Goal: Task Accomplishment & Management: Manage account settings

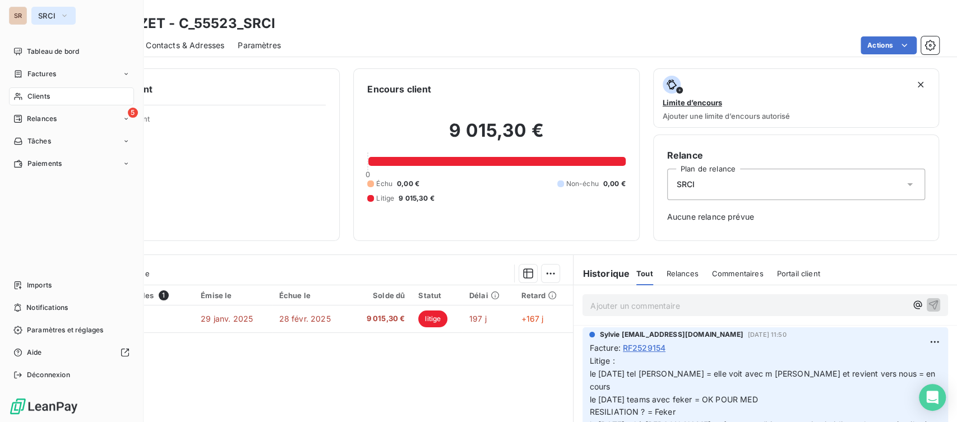
click at [67, 16] on icon "button" at bounding box center [64, 15] width 9 height 11
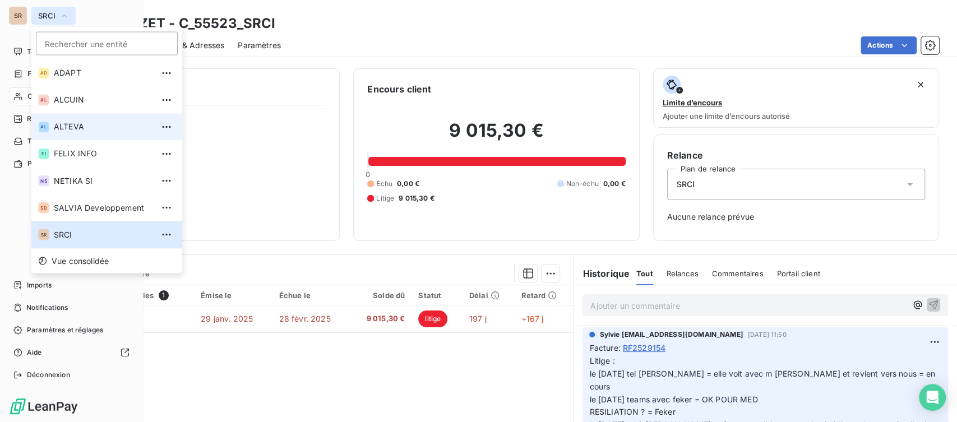
click at [80, 128] on span "ALTEVA" at bounding box center [103, 126] width 99 height 11
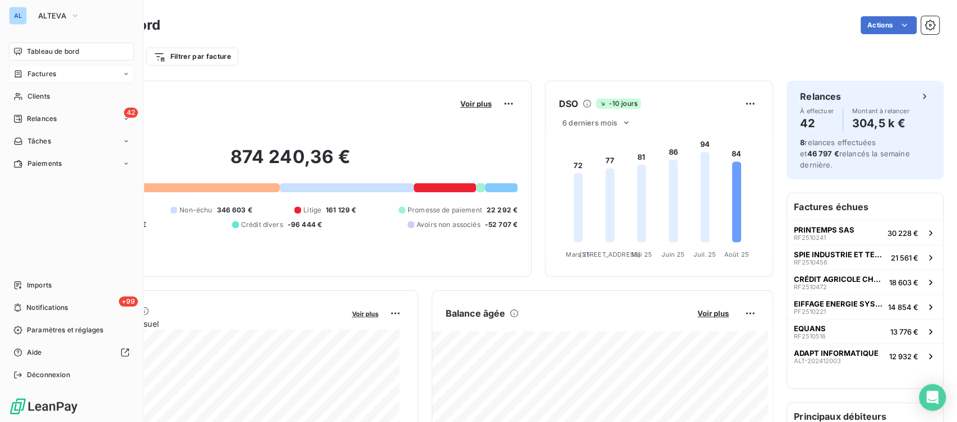
click at [41, 73] on span "Factures" at bounding box center [41, 74] width 29 height 10
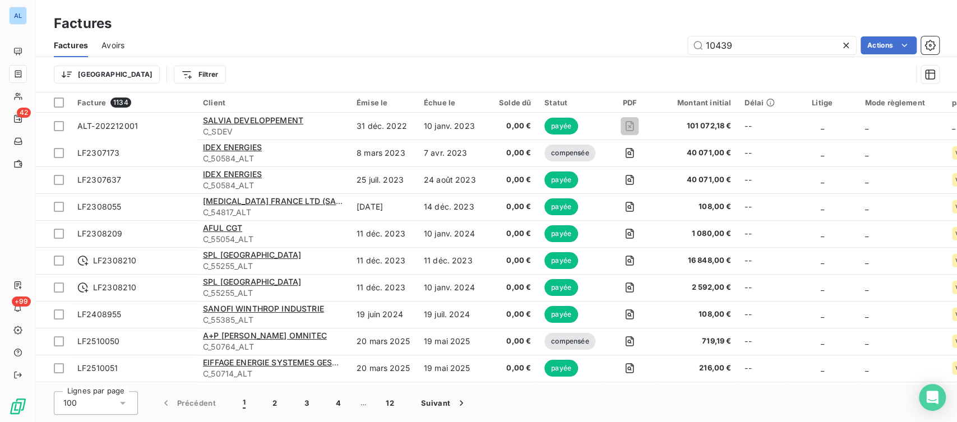
type input "10439"
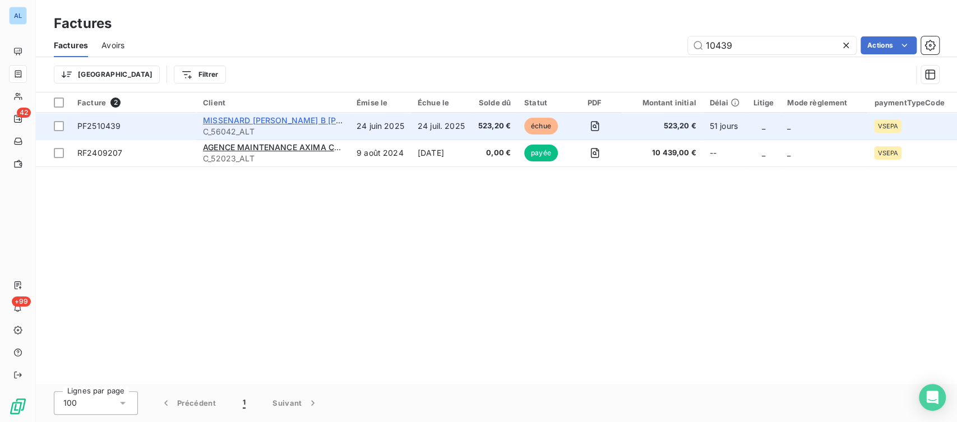
click at [242, 118] on span "MISSENARD QUINT B SA PERIGNY" at bounding box center [298, 120] width 191 height 10
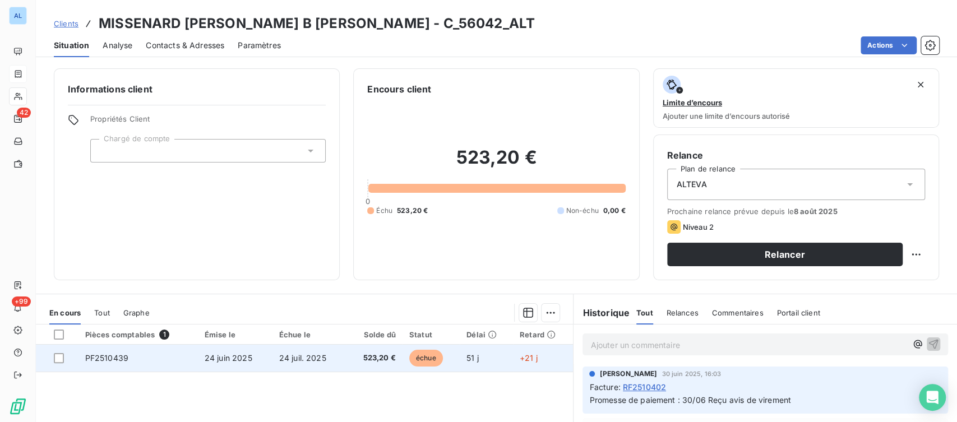
click at [108, 356] on span "PF2510439" at bounding box center [106, 358] width 43 height 10
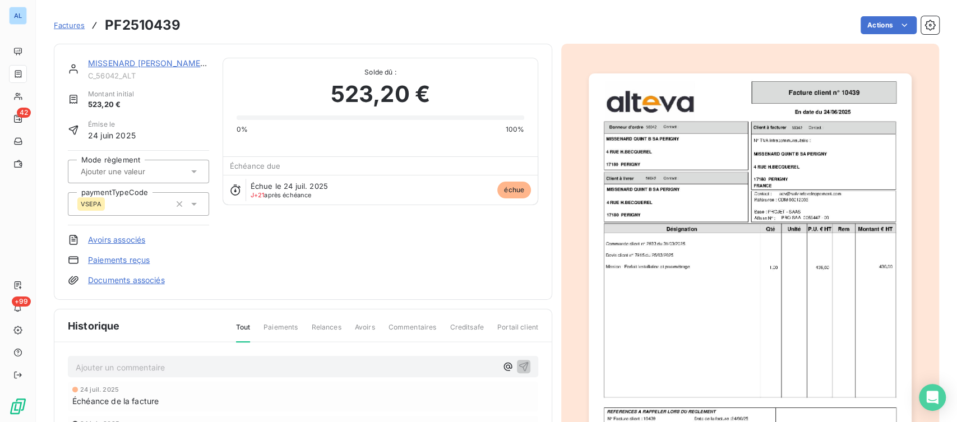
click at [114, 364] on p "Ajouter un commentaire ﻿" at bounding box center [286, 367] width 421 height 14
click at [520, 365] on icon "button" at bounding box center [523, 365] width 11 height 11
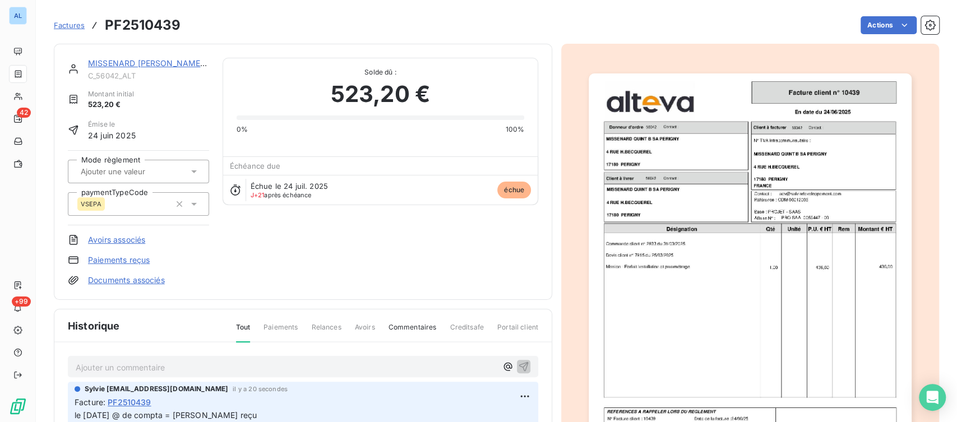
click at [132, 281] on link "Documents associés" at bounding box center [126, 280] width 77 height 11
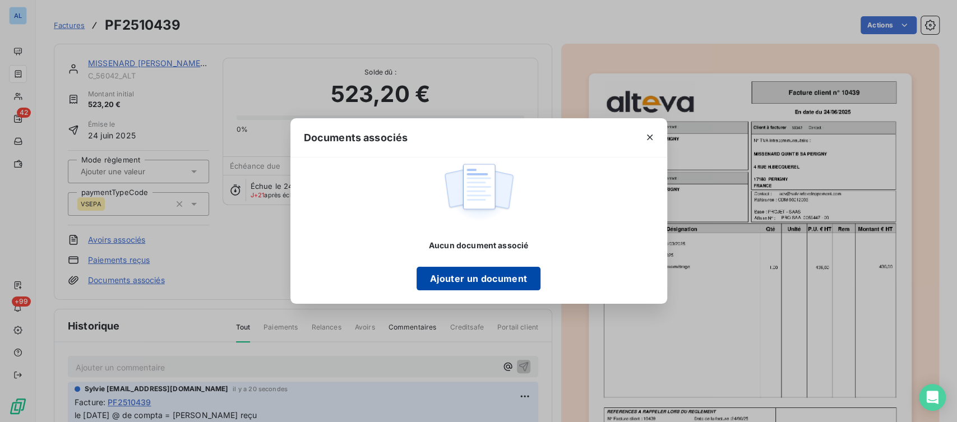
click at [483, 279] on button "Ajouter un document" at bounding box center [478, 279] width 124 height 24
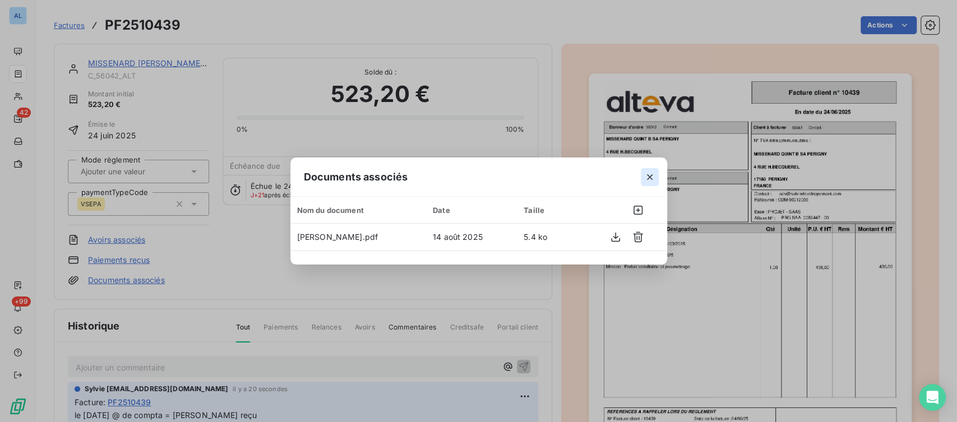
click at [647, 177] on icon "button" at bounding box center [649, 177] width 11 height 11
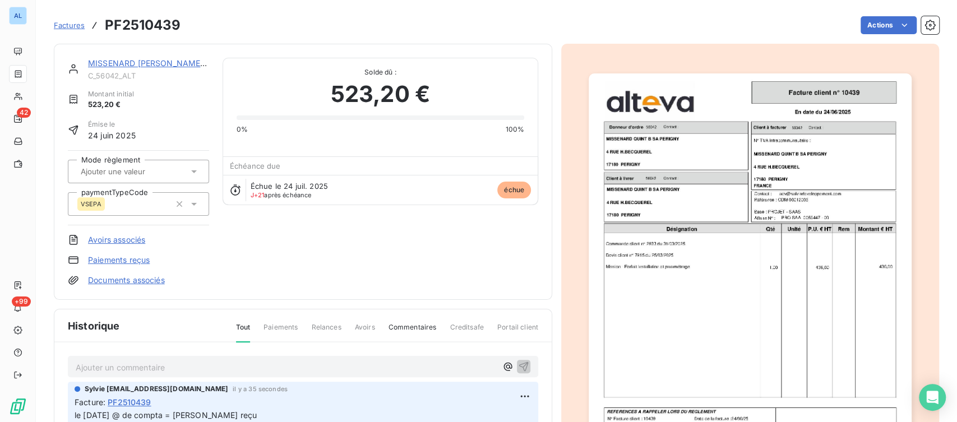
click at [155, 281] on link "Documents associés" at bounding box center [126, 280] width 77 height 11
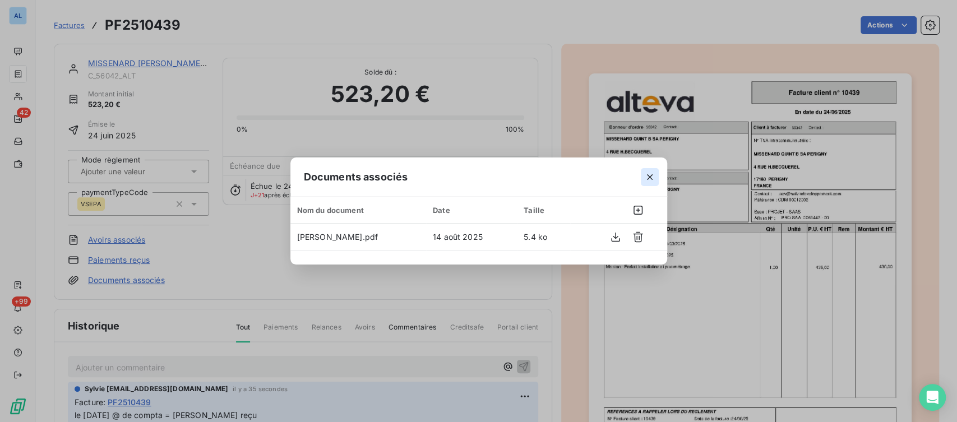
click at [651, 173] on icon "button" at bounding box center [649, 177] width 11 height 11
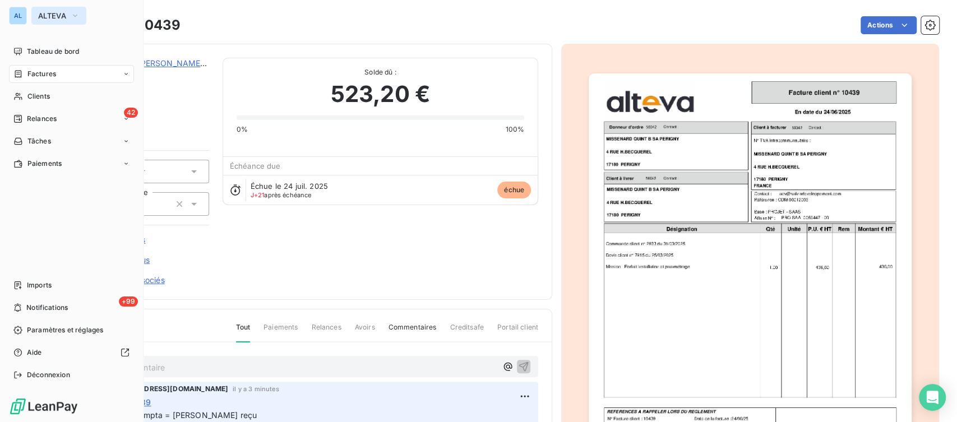
click at [77, 13] on icon "button" at bounding box center [75, 15] width 9 height 11
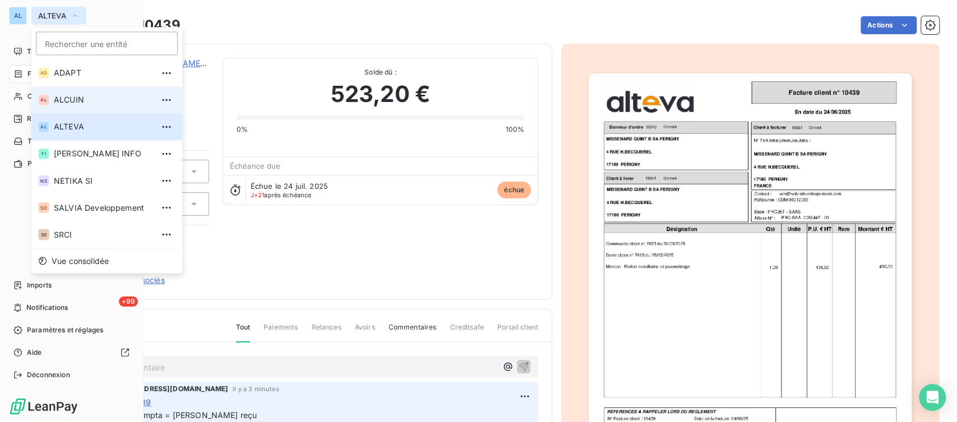
click at [61, 103] on span "ALCUIN" at bounding box center [103, 99] width 99 height 11
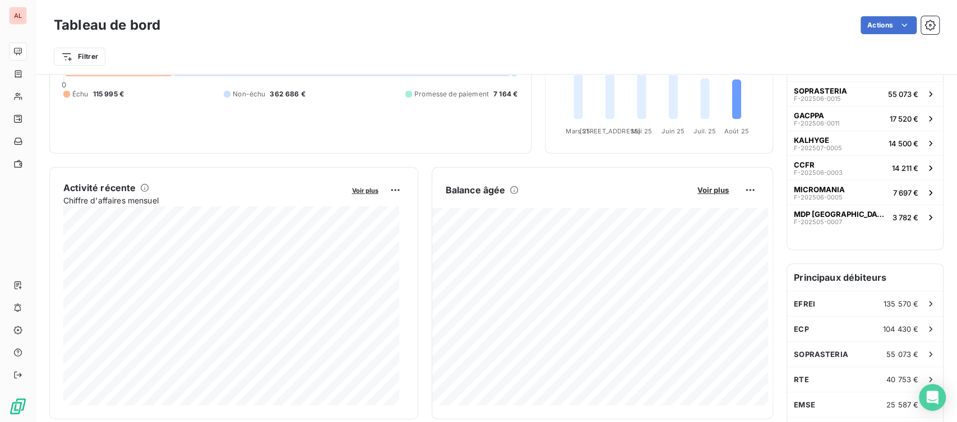
scroll to position [125, 0]
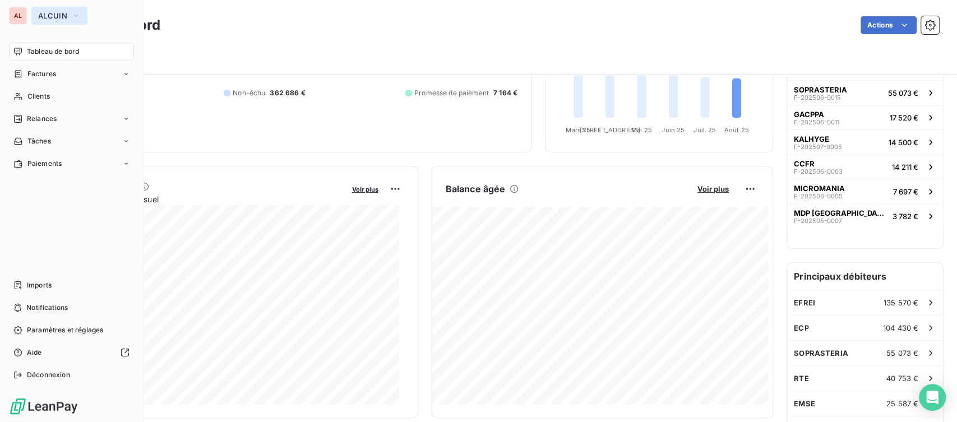
click at [73, 15] on icon "button" at bounding box center [76, 15] width 9 height 11
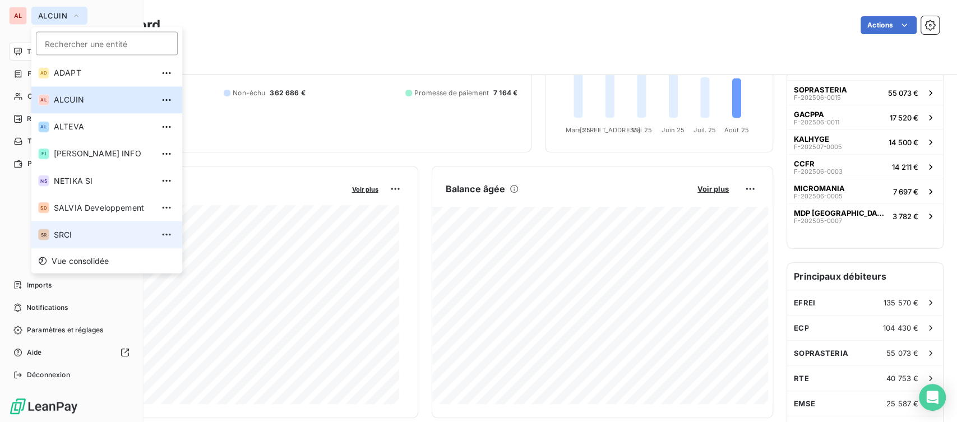
click at [53, 234] on li "SR SRCI" at bounding box center [106, 234] width 151 height 27
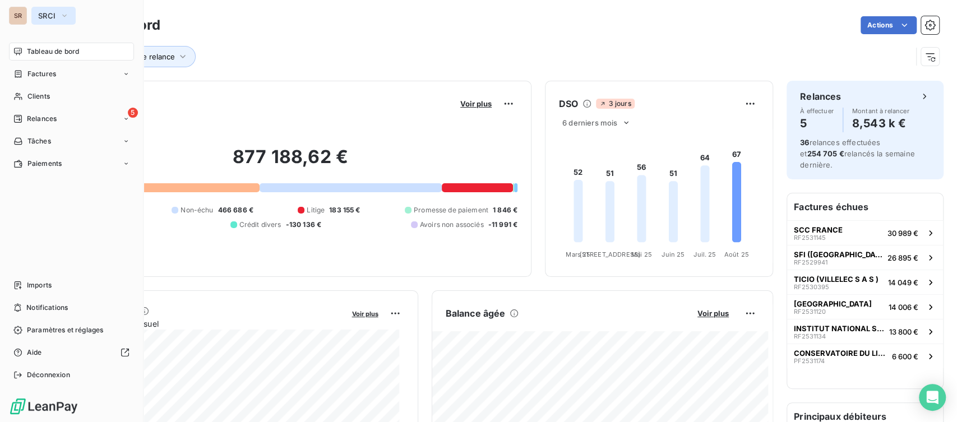
click at [64, 13] on icon "button" at bounding box center [64, 15] width 9 height 11
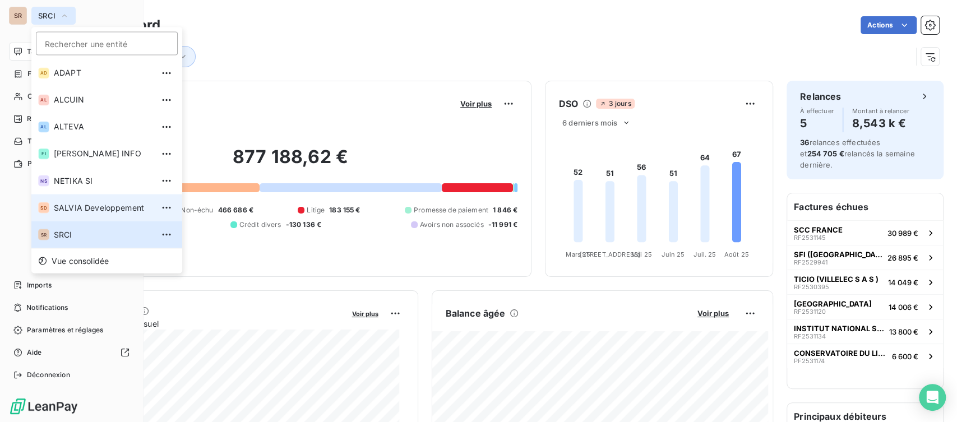
click at [83, 205] on span "SALVIA Developpement" at bounding box center [103, 207] width 99 height 11
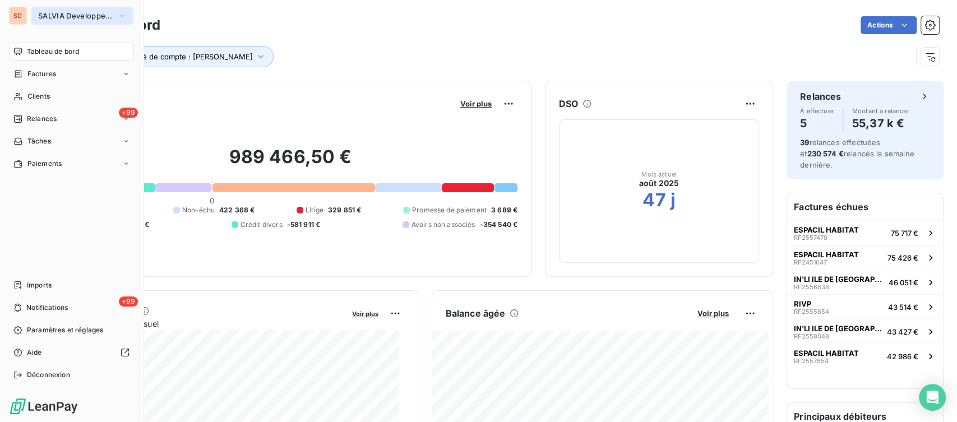
click at [119, 14] on icon "button" at bounding box center [122, 15] width 9 height 11
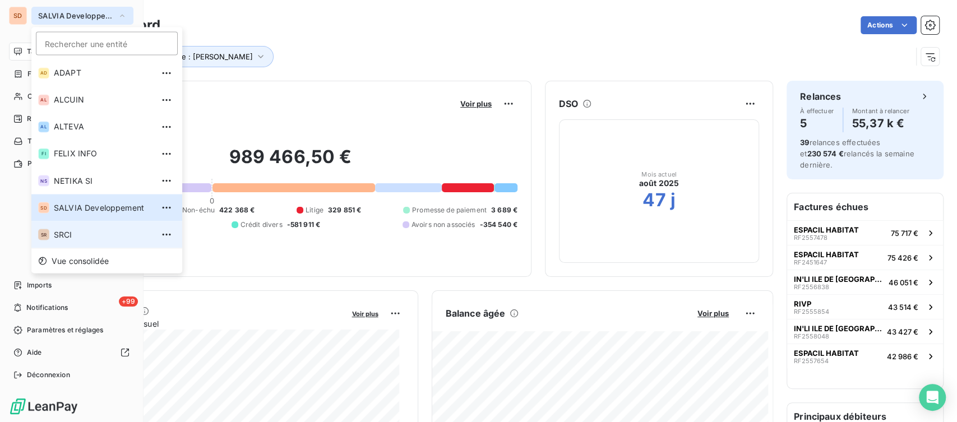
click at [72, 230] on span "SRCI" at bounding box center [103, 234] width 99 height 11
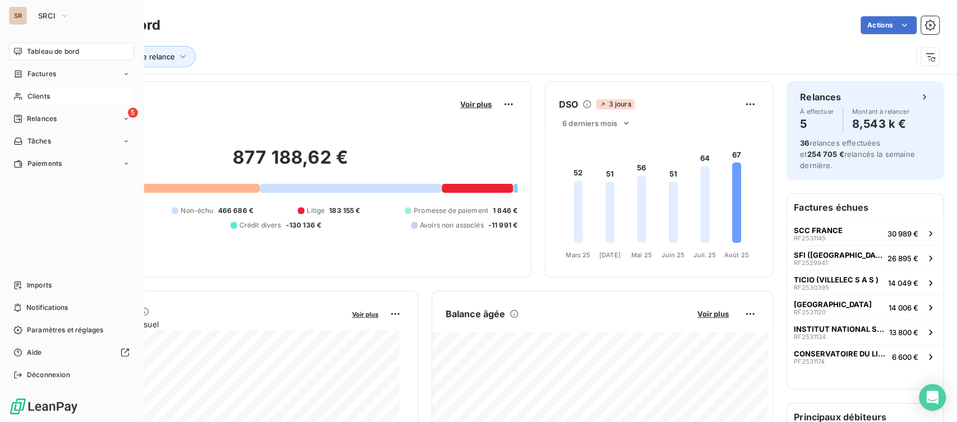
click at [39, 97] on span "Clients" at bounding box center [38, 96] width 22 height 10
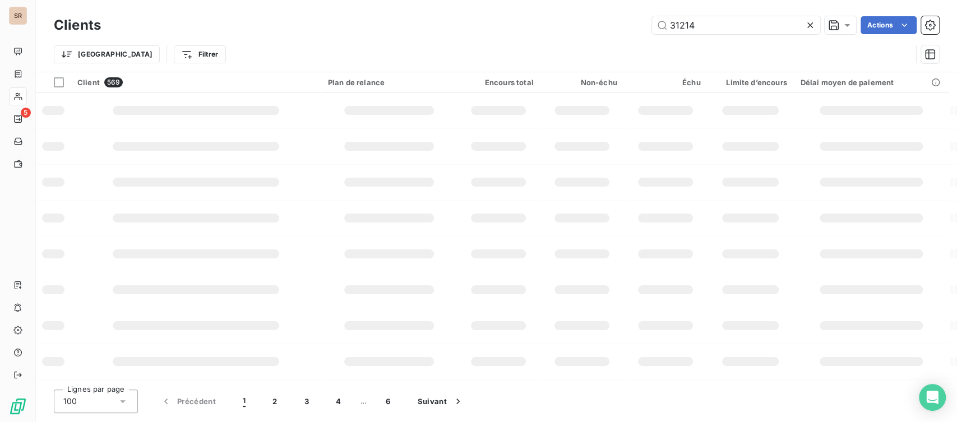
type input "31214"
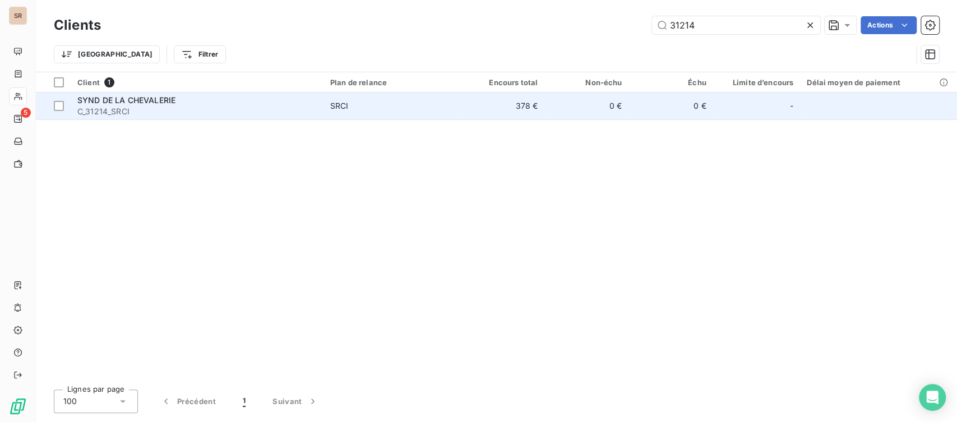
click at [104, 95] on div "SYND DE LA CHEVALERIE" at bounding box center [196, 100] width 239 height 11
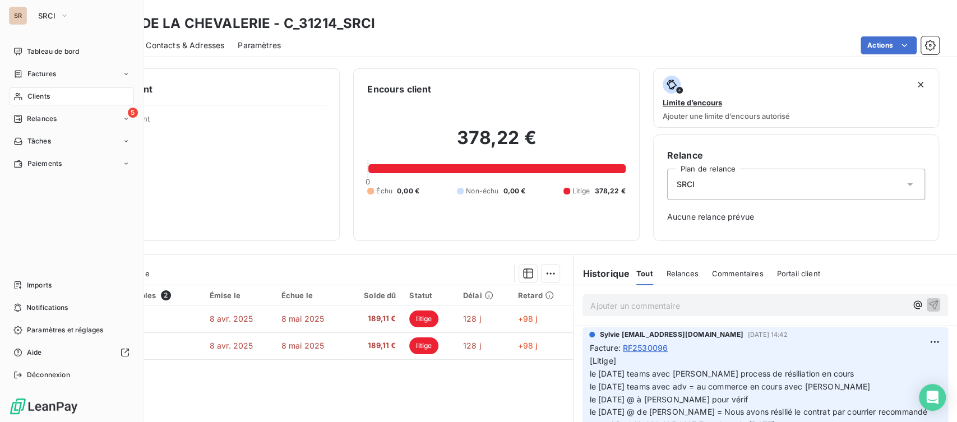
drag, startPoint x: 41, startPoint y: 96, endPoint x: 85, endPoint y: 91, distance: 43.5
click at [41, 96] on span "Clients" at bounding box center [38, 96] width 22 height 10
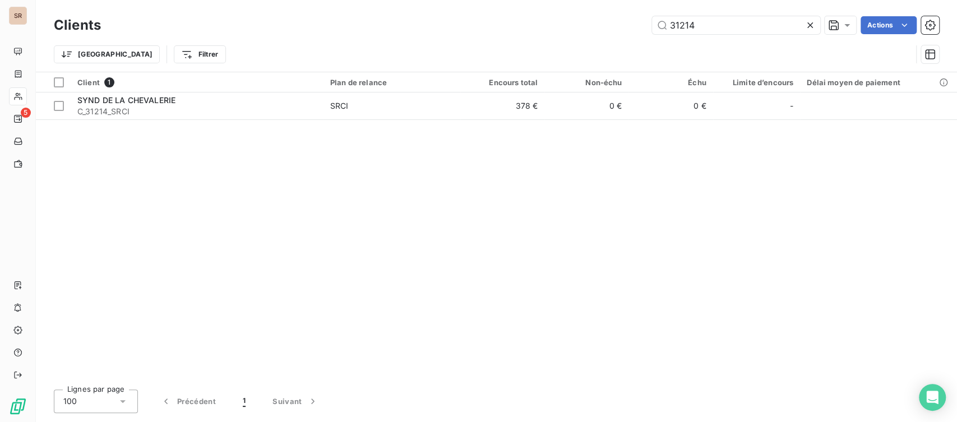
drag, startPoint x: 696, startPoint y: 24, endPoint x: 566, endPoint y: 31, distance: 130.2
click at [591, 38] on div "Clients 31214 Actions Trier Filtrer" at bounding box center [496, 42] width 885 height 58
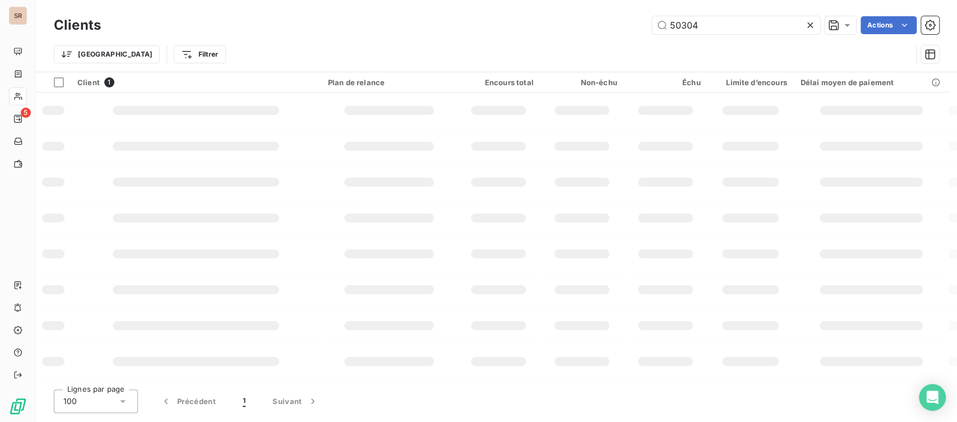
type input "50304"
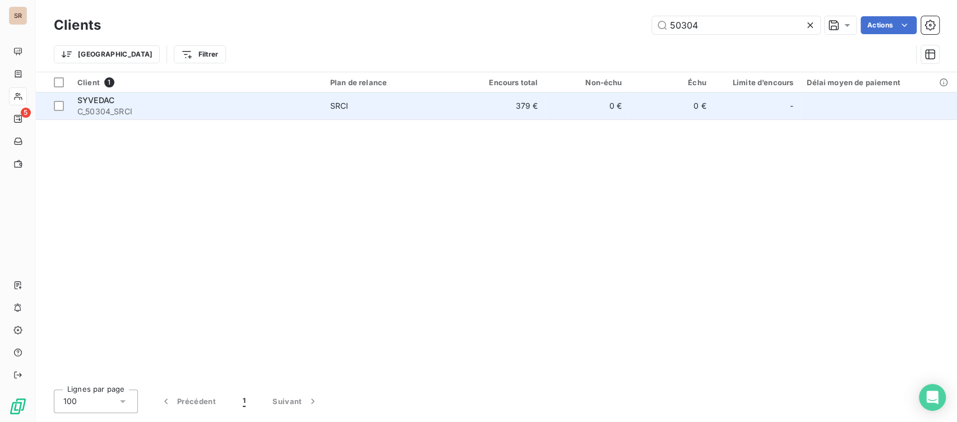
click at [95, 106] on span "C_50304_SRCI" at bounding box center [196, 111] width 239 height 11
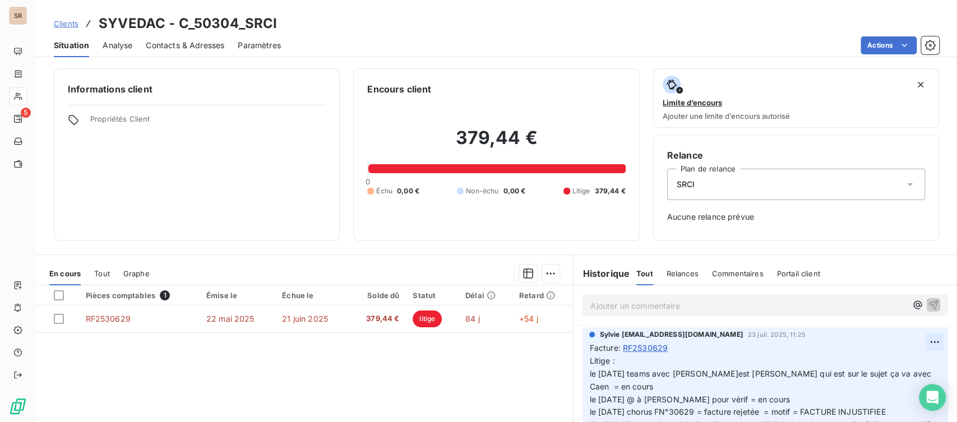
click at [910, 339] on html "SR 5 Clients SYVEDAC - C_50304_SRCI Situation Analyse Contacts & Adresses Param…" at bounding box center [478, 211] width 957 height 422
click at [863, 364] on div "Editer" at bounding box center [888, 367] width 63 height 18
click at [589, 372] on span "Litige : le [DATE] teams avec [PERSON_NAME]est [PERSON_NAME] qui est sur le suj…" at bounding box center [750, 399] width 323 height 86
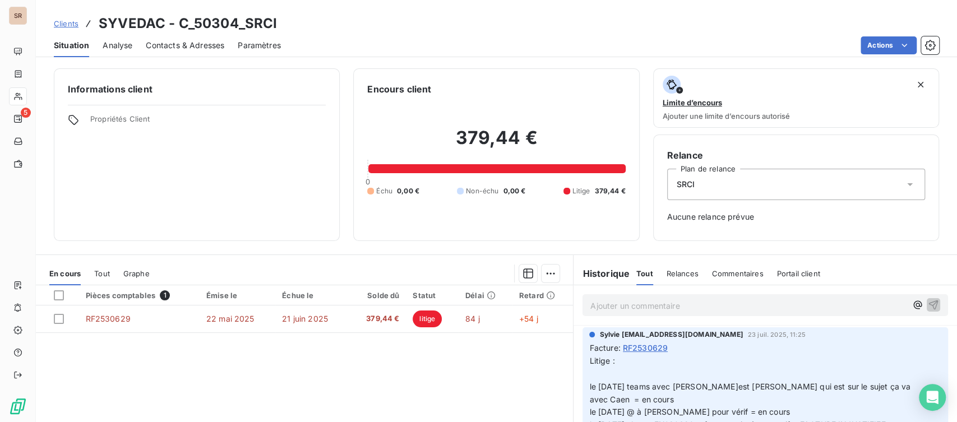
click at [589, 369] on p "Litige : le [DATE] teams avec [PERSON_NAME]est [PERSON_NAME] qui est sur le suj…" at bounding box center [758, 406] width 339 height 103
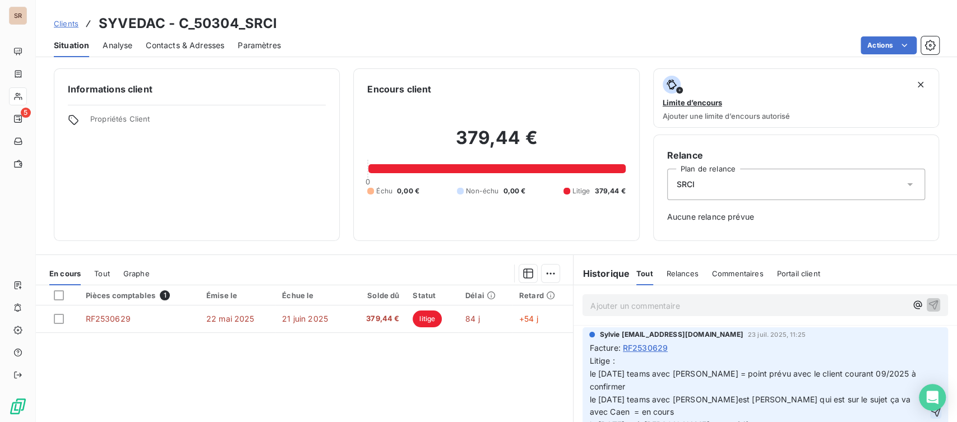
click at [930, 416] on icon "button" at bounding box center [935, 411] width 11 height 11
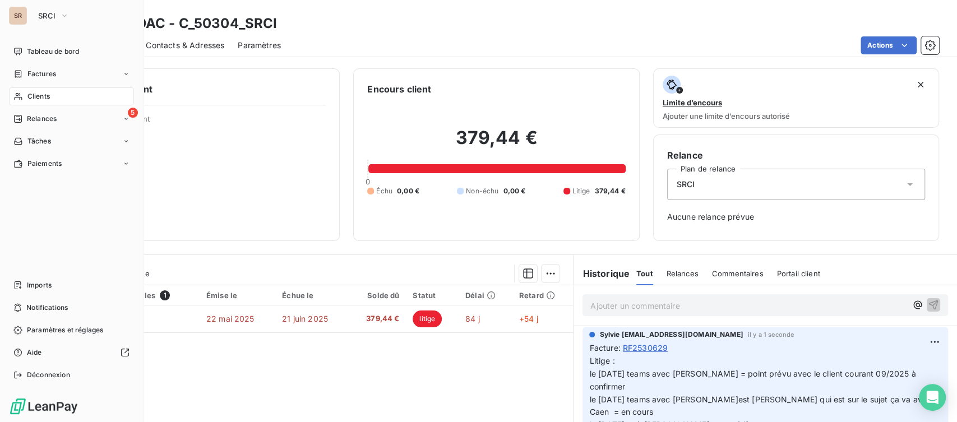
click at [36, 94] on span "Clients" at bounding box center [38, 96] width 22 height 10
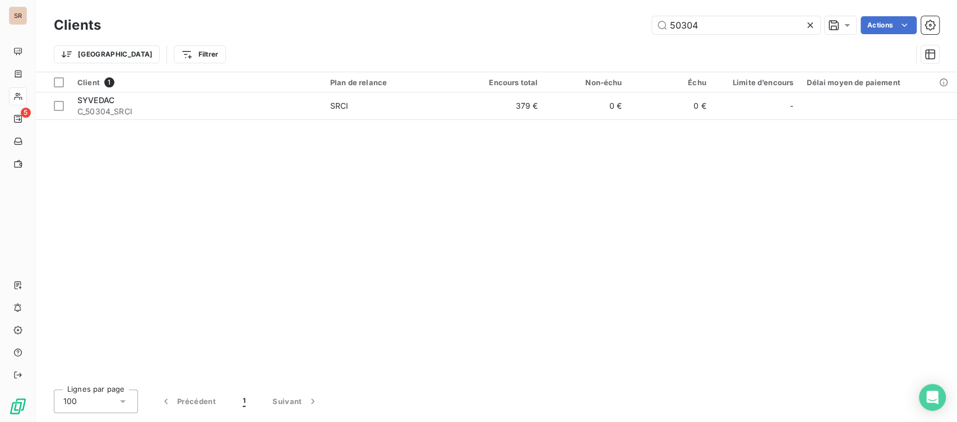
drag, startPoint x: 725, startPoint y: 27, endPoint x: 578, endPoint y: 37, distance: 147.8
click at [581, 38] on div "Clients 50304 Actions Trier Filtrer" at bounding box center [496, 42] width 885 height 58
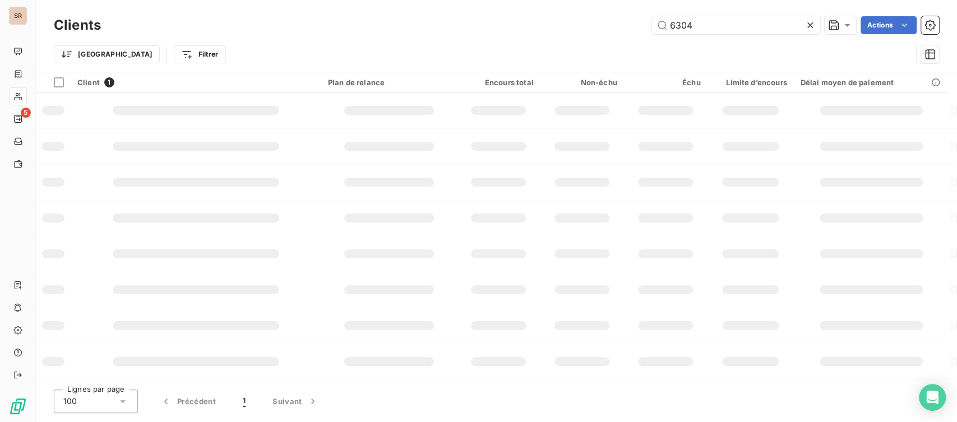
type input "6304"
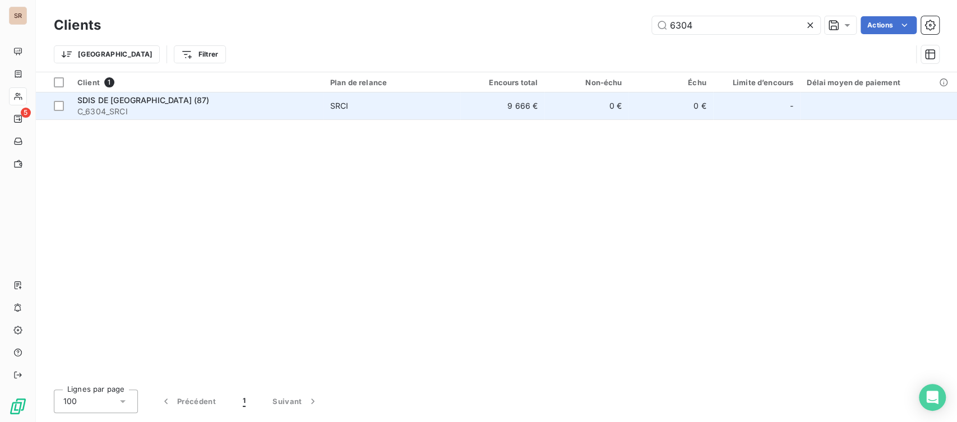
click at [119, 104] on div "SDIS DE [GEOGRAPHIC_DATA] (87)" at bounding box center [196, 100] width 239 height 11
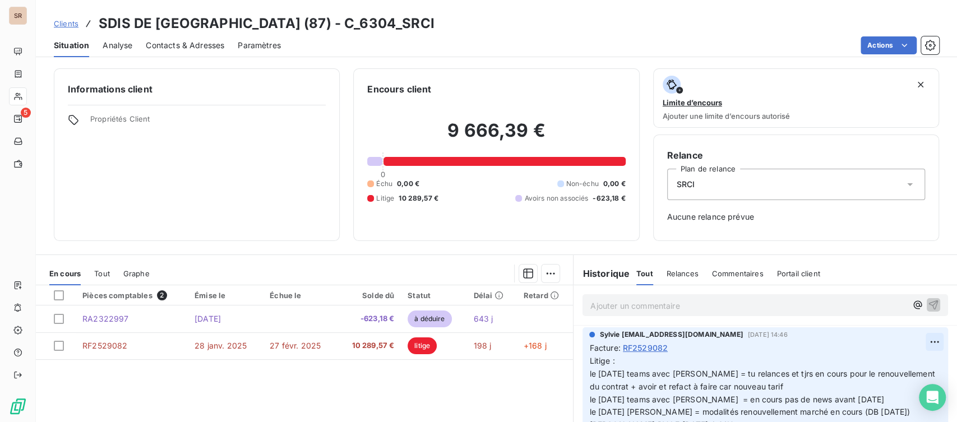
click at [913, 342] on html "SR 5 Clients SDIS DE LA [GEOGRAPHIC_DATA] (87) - C_6304_SRCI Situation Analyse …" at bounding box center [478, 211] width 957 height 422
click at [871, 363] on div "Editer" at bounding box center [888, 367] width 63 height 18
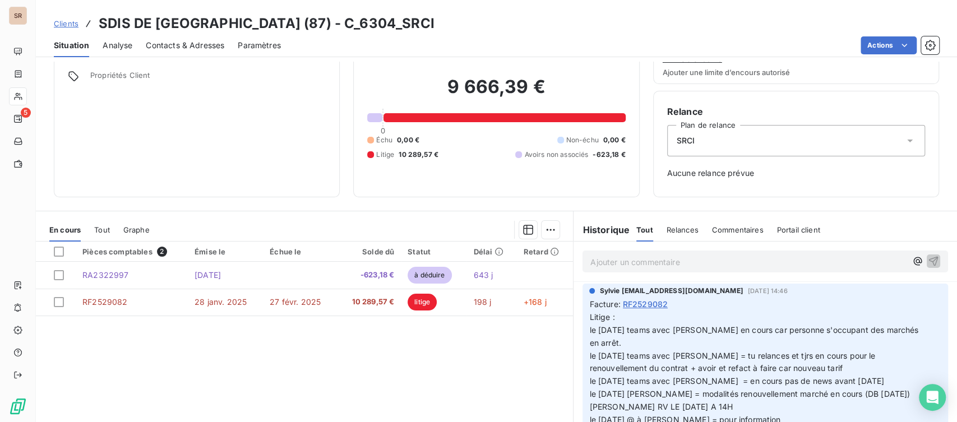
scroll to position [47, 0]
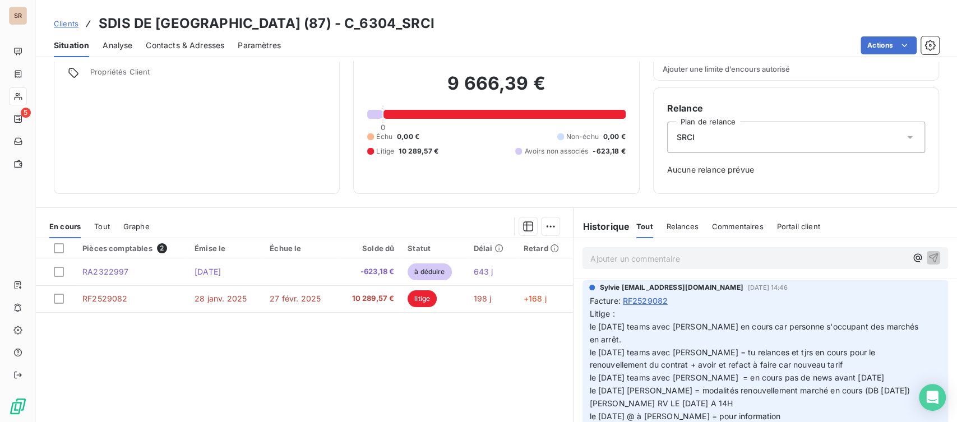
click at [930, 399] on icon "button" at bounding box center [935, 396] width 11 height 11
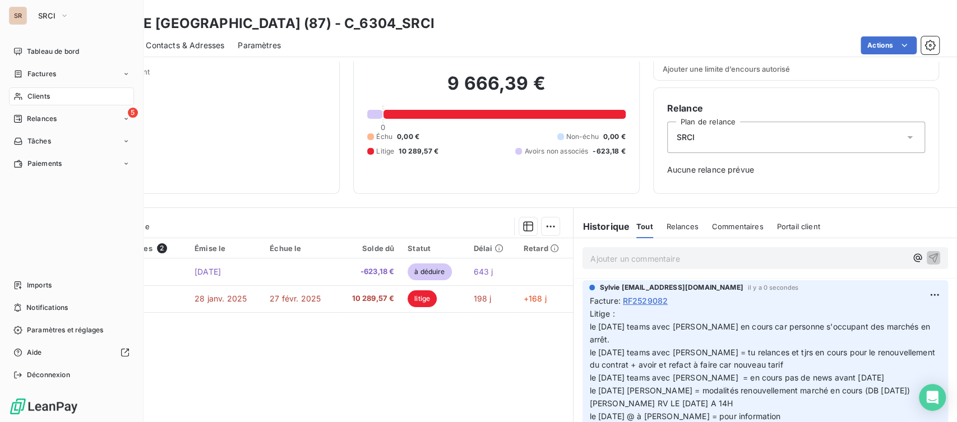
drag, startPoint x: 36, startPoint y: 97, endPoint x: 72, endPoint y: 100, distance: 35.4
click at [36, 97] on span "Clients" at bounding box center [38, 96] width 22 height 10
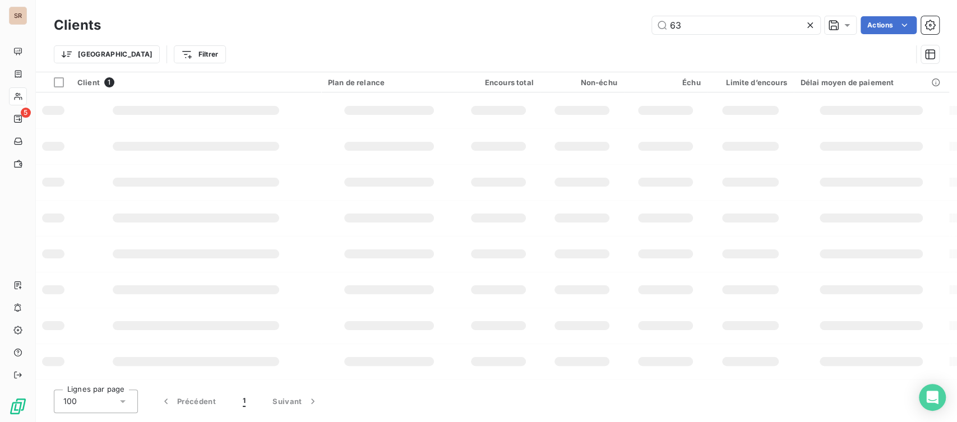
type input "6"
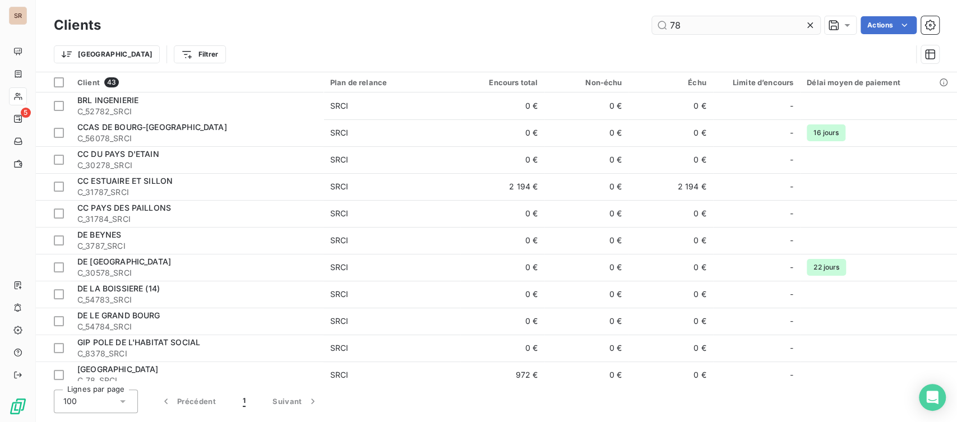
type input "7"
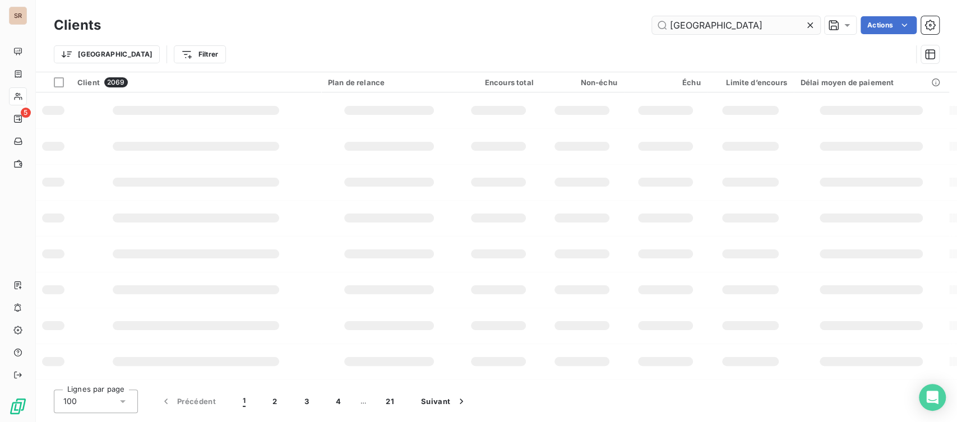
type input "[GEOGRAPHIC_DATA]"
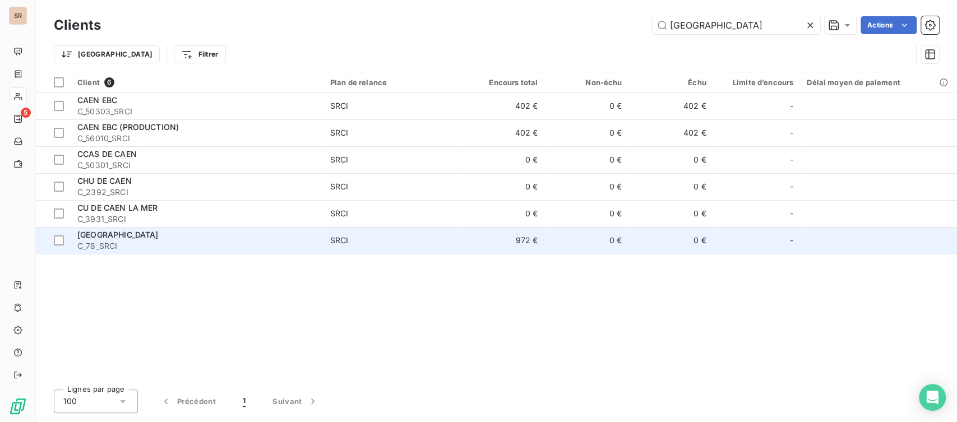
click at [108, 239] on div "[GEOGRAPHIC_DATA]" at bounding box center [196, 234] width 239 height 11
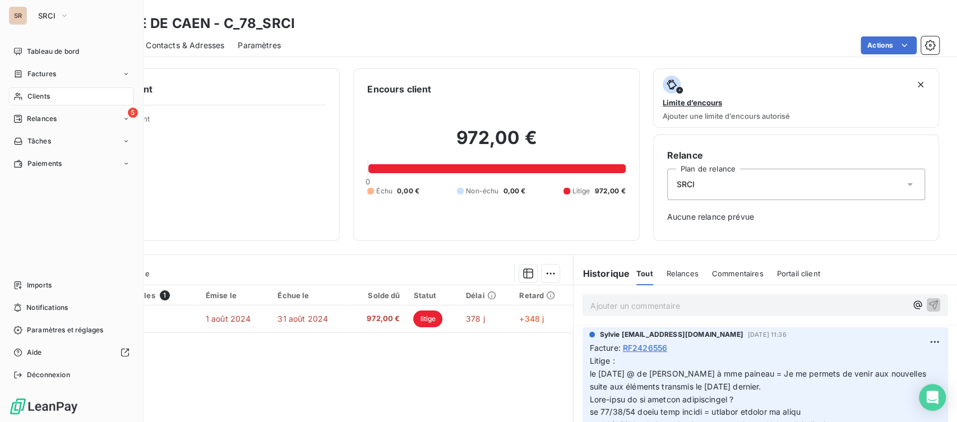
click at [31, 99] on span "Clients" at bounding box center [38, 96] width 22 height 10
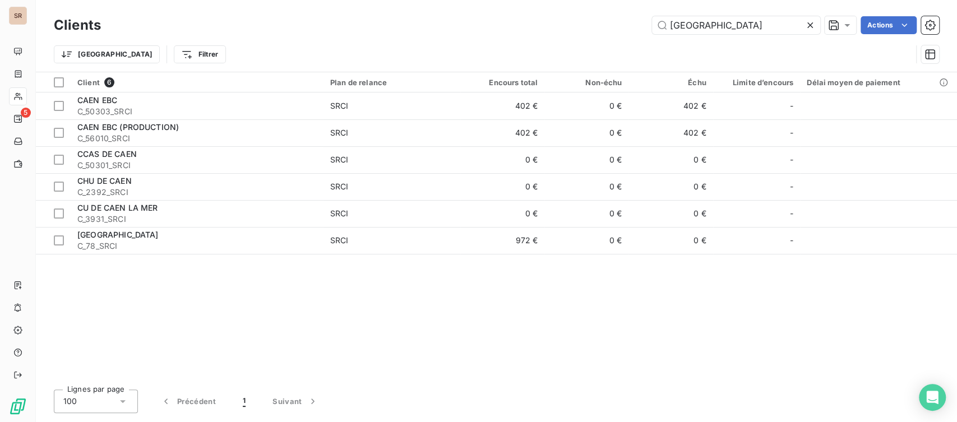
drag, startPoint x: 692, startPoint y: 27, endPoint x: 639, endPoint y: 22, distance: 53.5
click at [650, 29] on div "caen Actions" at bounding box center [526, 25] width 825 height 18
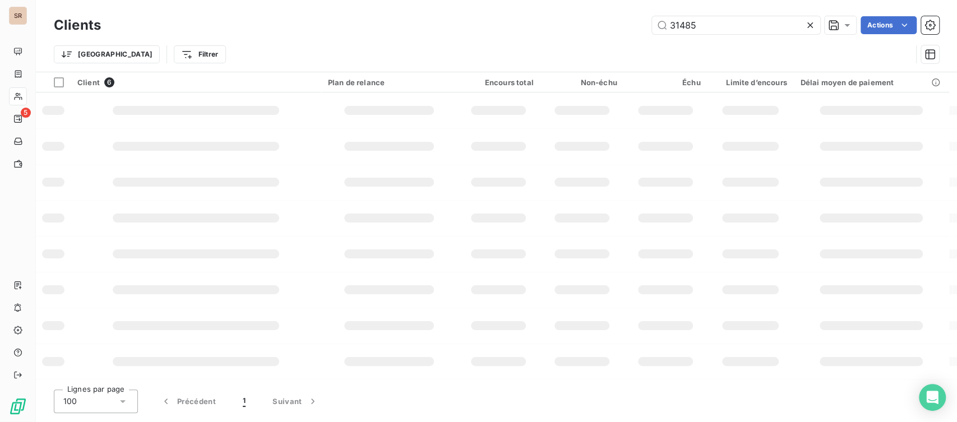
type input "31485"
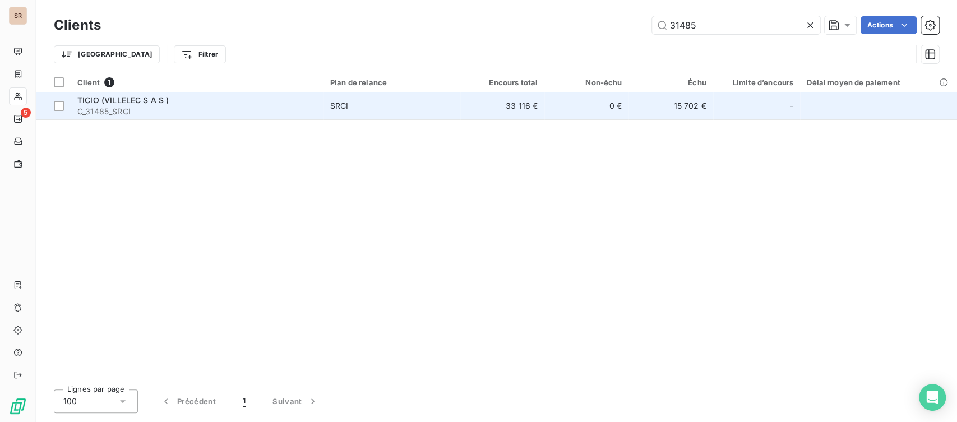
click at [128, 102] on span "TICIO (VILLELEC S A S )" at bounding box center [122, 100] width 91 height 10
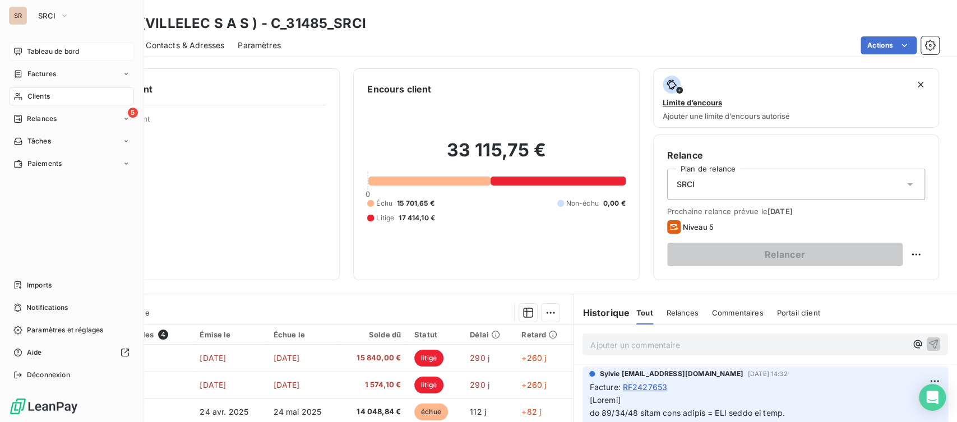
click at [30, 47] on span "Tableau de bord" at bounding box center [53, 52] width 52 height 10
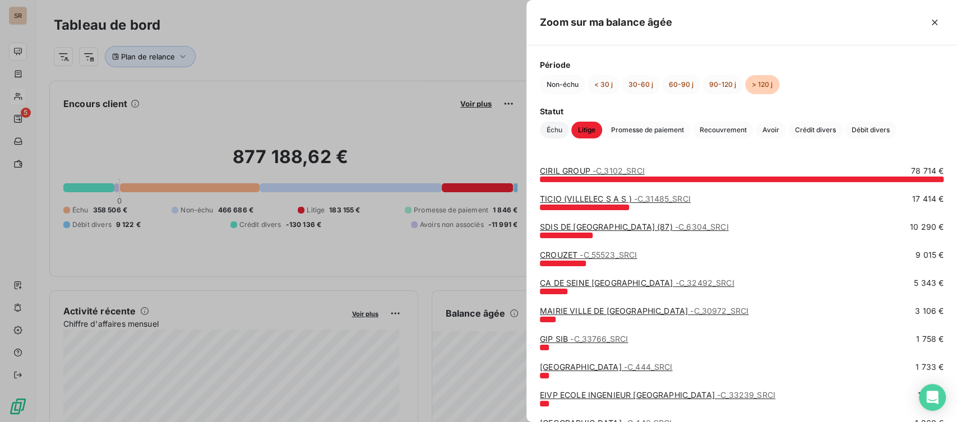
click at [550, 127] on span "Échu" at bounding box center [554, 130] width 29 height 17
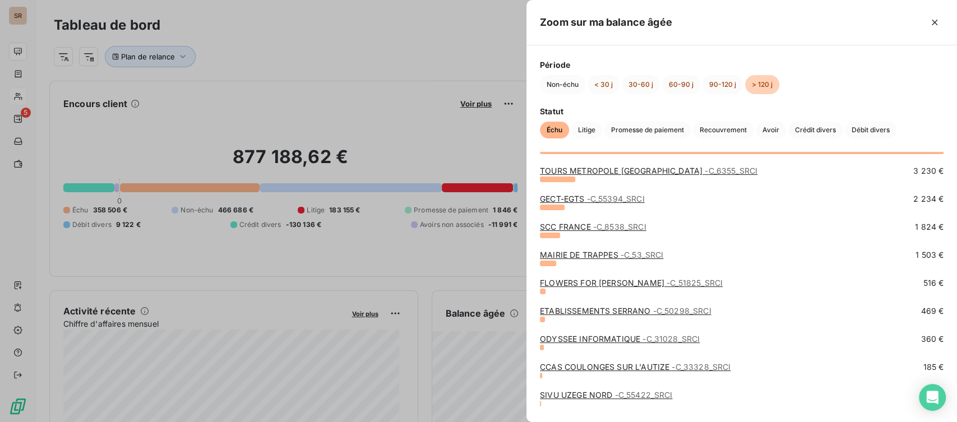
scroll to position [50, 0]
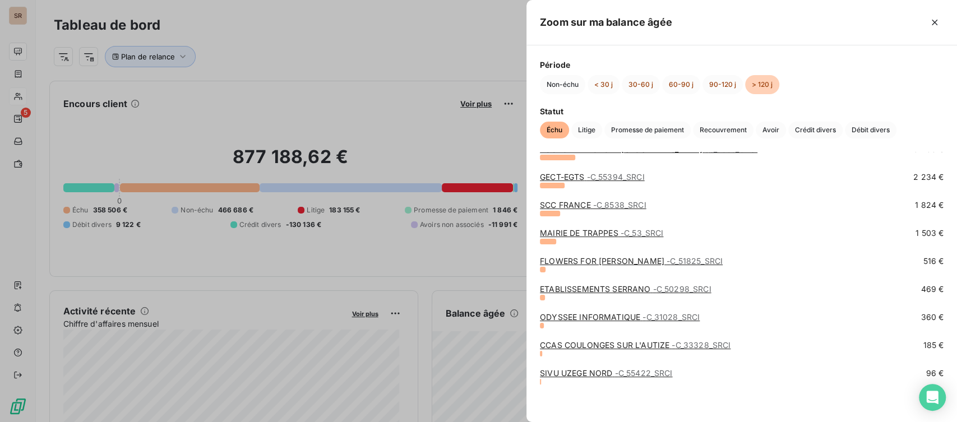
click at [411, 150] on div at bounding box center [478, 211] width 957 height 422
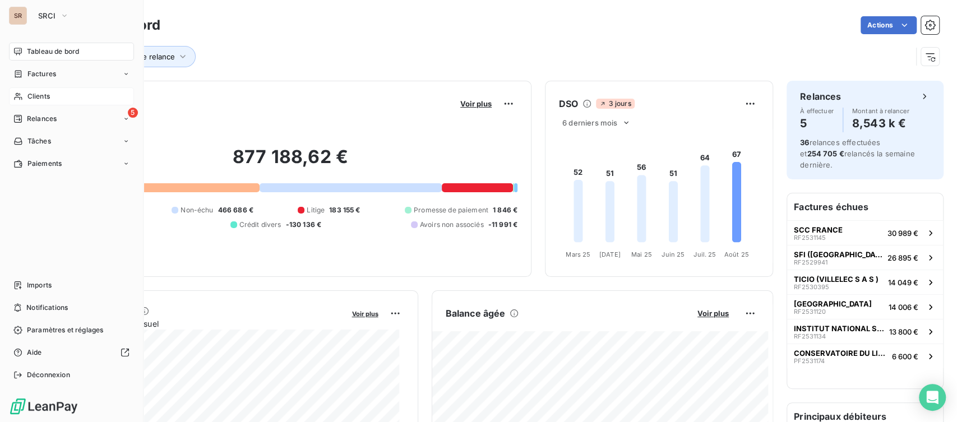
click at [33, 95] on span "Clients" at bounding box center [38, 96] width 22 height 10
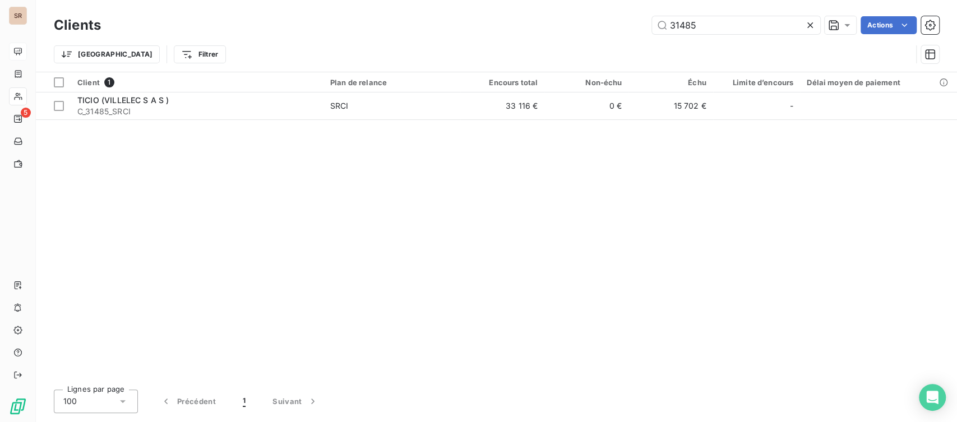
drag, startPoint x: 703, startPoint y: 23, endPoint x: 623, endPoint y: 25, distance: 80.2
click at [624, 25] on div "31485 Actions" at bounding box center [526, 25] width 825 height 18
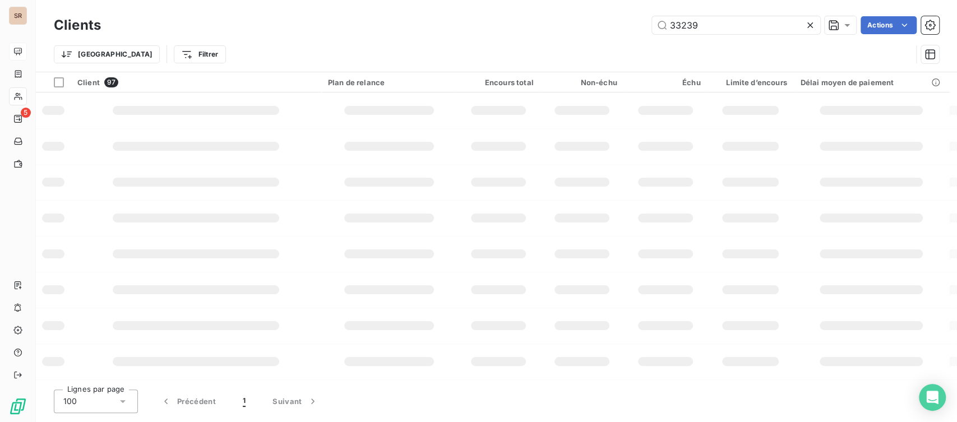
type input "33239"
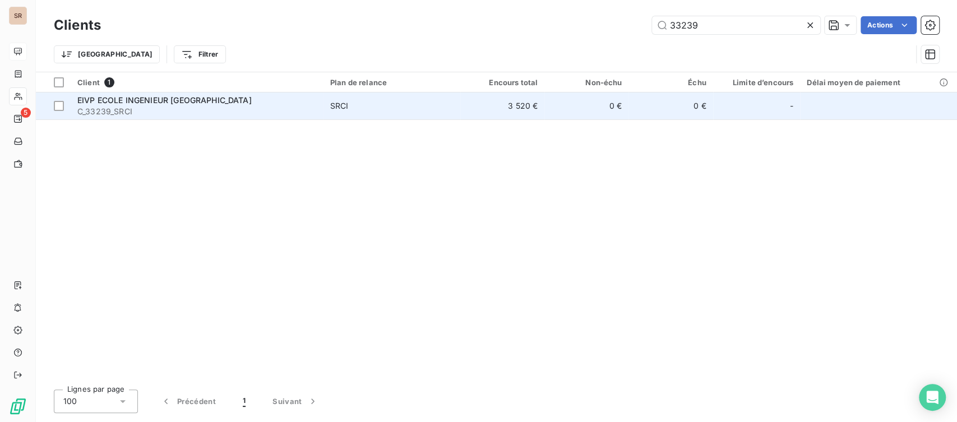
click at [103, 99] on span "EIVP ECOLE INGENIEUR PARIS" at bounding box center [164, 100] width 174 height 10
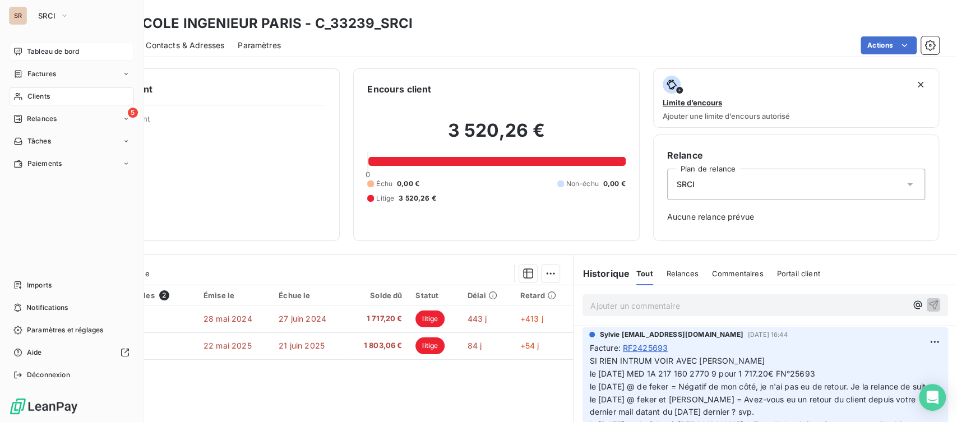
drag, startPoint x: 29, startPoint y: 92, endPoint x: 38, endPoint y: 92, distance: 9.5
click at [29, 92] on span "Clients" at bounding box center [38, 96] width 22 height 10
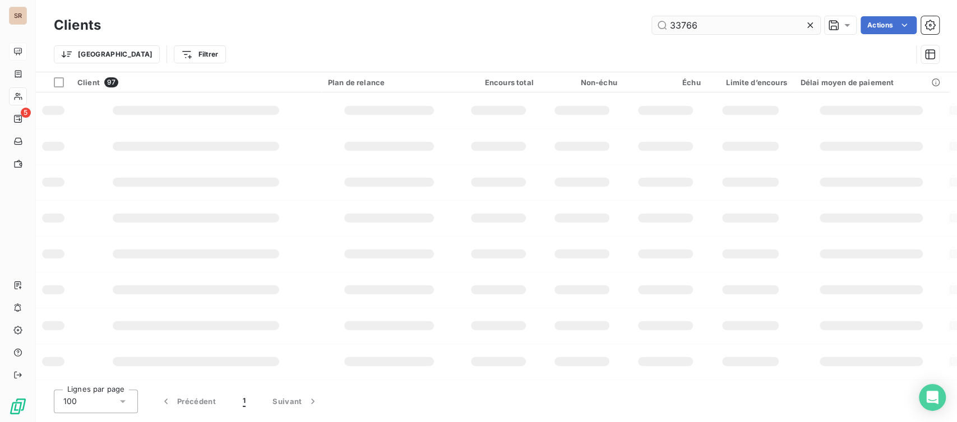
type input "33766"
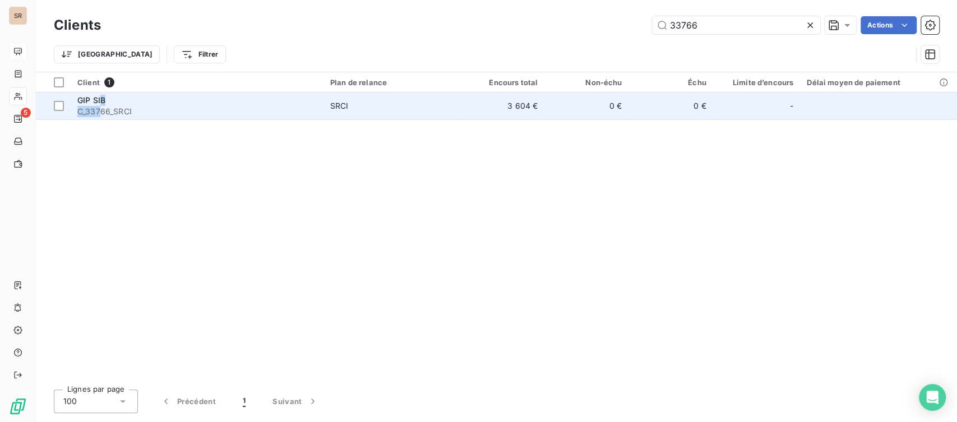
click at [100, 105] on div "GIP SIB C_33766_SRCI" at bounding box center [196, 106] width 239 height 22
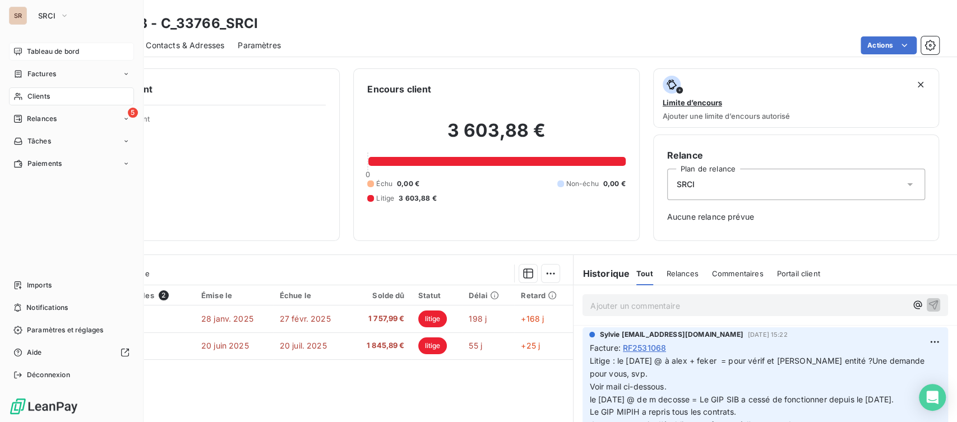
click at [43, 93] on span "Clients" at bounding box center [38, 96] width 22 height 10
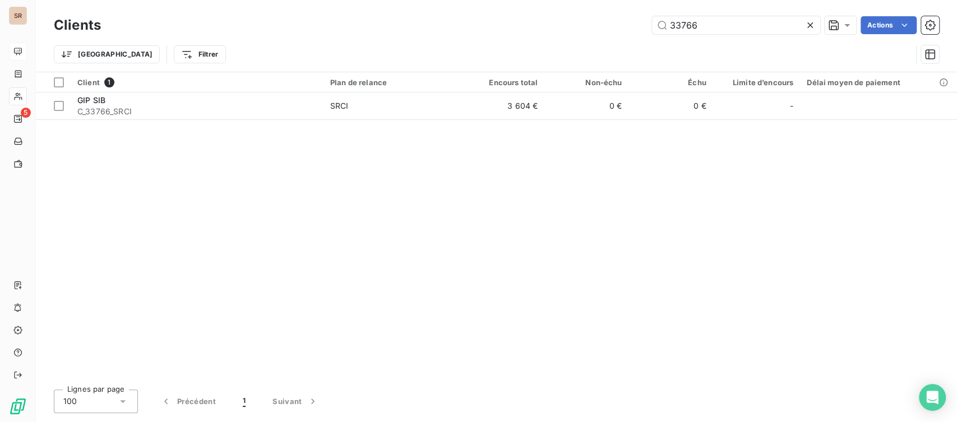
drag, startPoint x: 621, startPoint y: 28, endPoint x: 600, endPoint y: 25, distance: 21.6
click at [603, 28] on div "33766 Actions" at bounding box center [526, 25] width 825 height 18
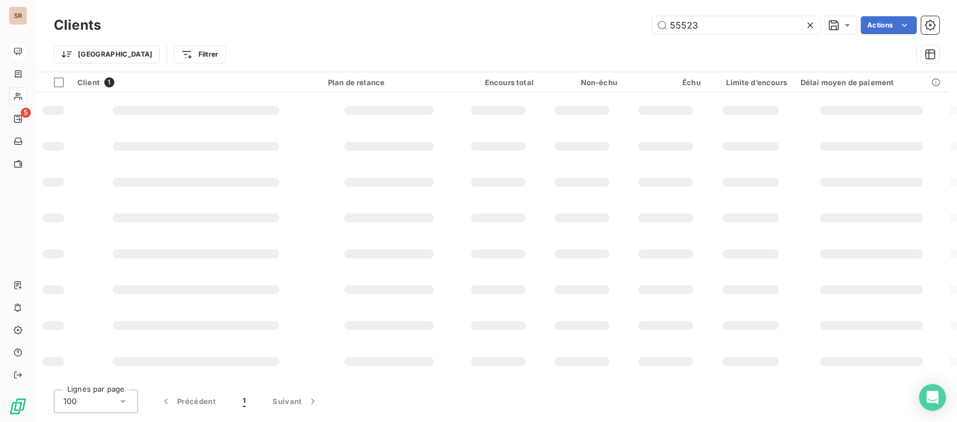
type input "55523"
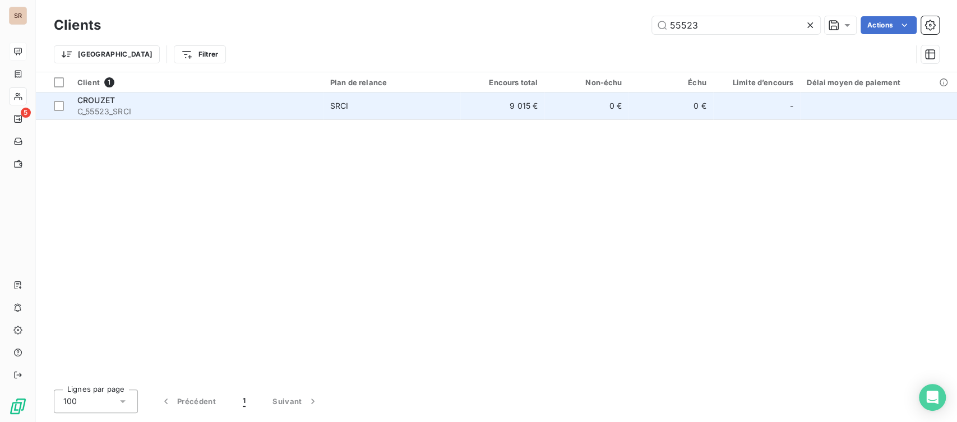
click at [99, 109] on span "C_55523_SRCI" at bounding box center [196, 111] width 239 height 11
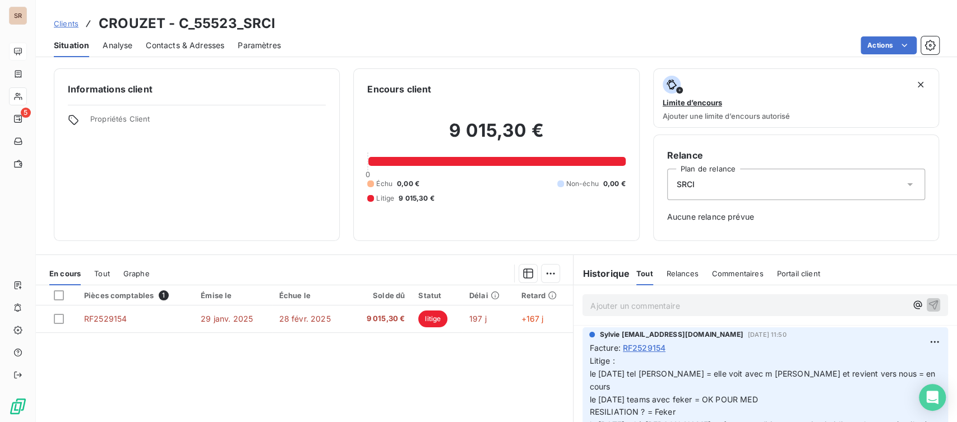
click at [537, 77] on html "SR 5 Clients CROUZET - C_55523_SRCI Situation Analyse Contacts & Adresses Param…" at bounding box center [478, 211] width 957 height 422
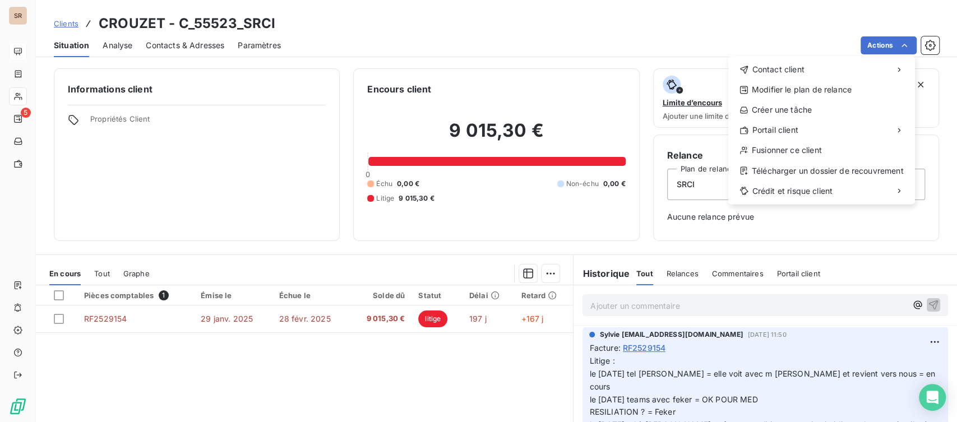
drag, startPoint x: 697, startPoint y: 32, endPoint x: 691, endPoint y: 33, distance: 6.3
click at [696, 32] on html "SR 5 Clients CROUZET - C_55523_SRCI Situation Analyse Contacts & Adresses Param…" at bounding box center [478, 211] width 957 height 422
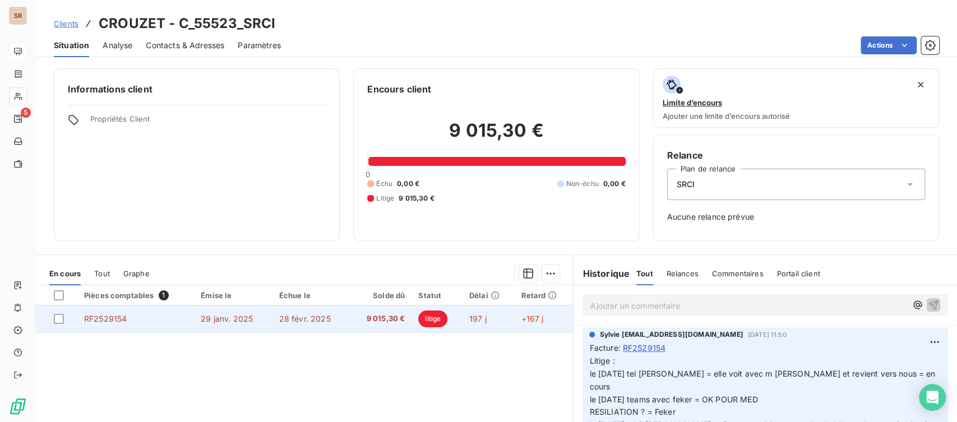
click at [113, 314] on span "RF2529154" at bounding box center [105, 319] width 43 height 10
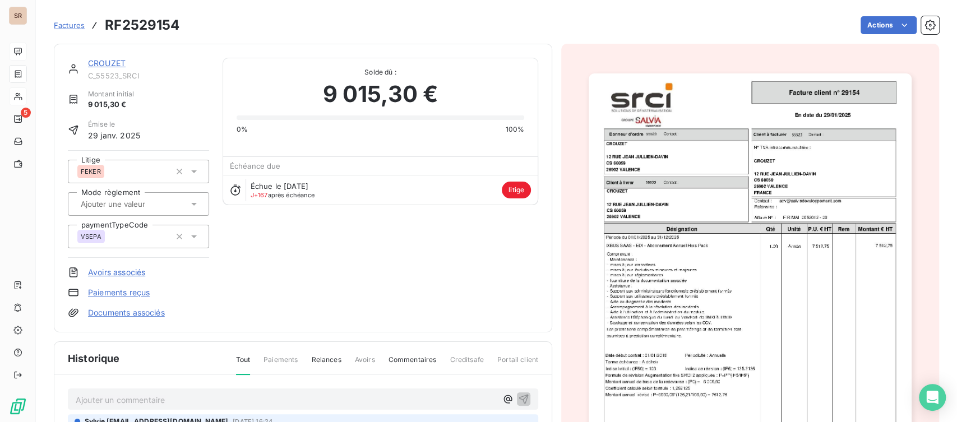
click at [105, 60] on link "CROUZET" at bounding box center [107, 63] width 38 height 10
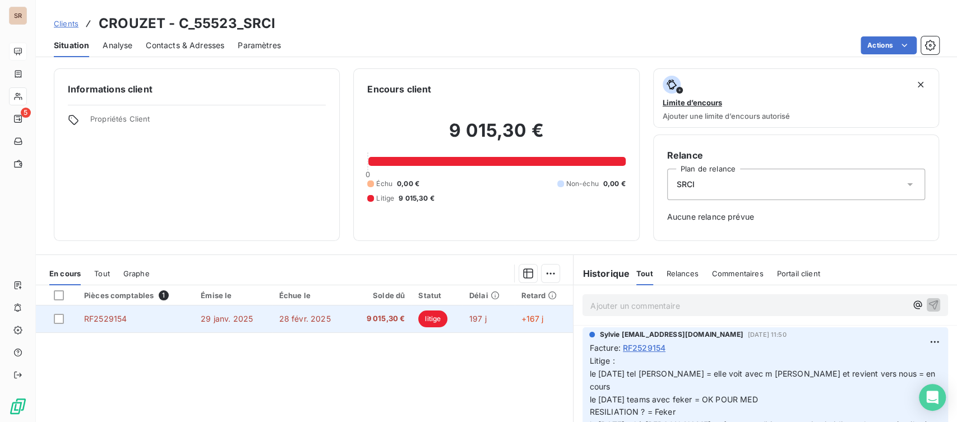
click at [105, 322] on span "RF2529154" at bounding box center [105, 319] width 43 height 10
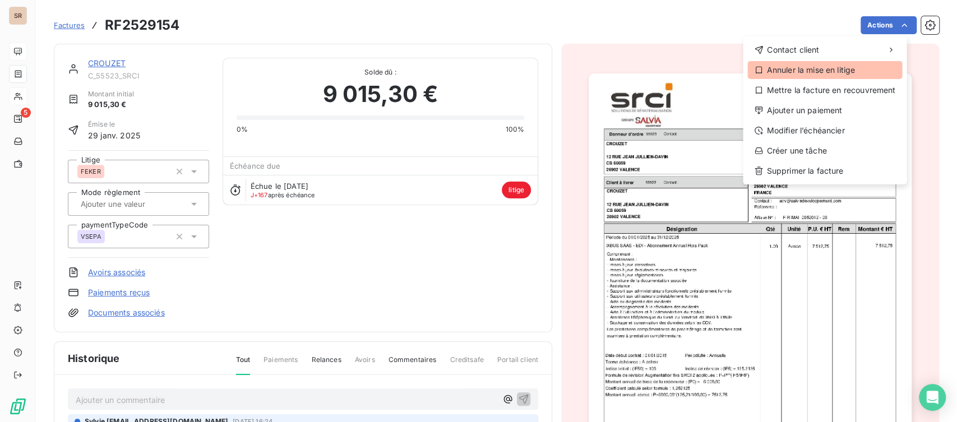
click at [835, 73] on div "Annuler la mise en litige" at bounding box center [824, 70] width 155 height 18
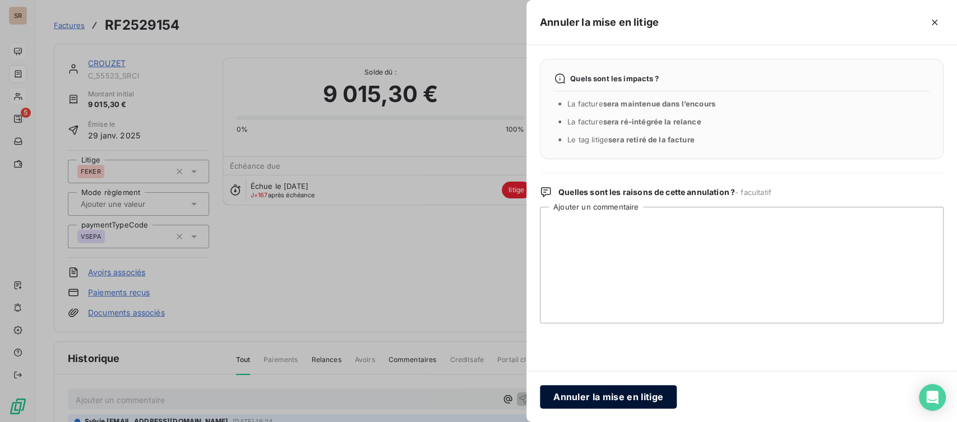
click at [610, 398] on button "Annuler la mise en litige" at bounding box center [608, 397] width 137 height 24
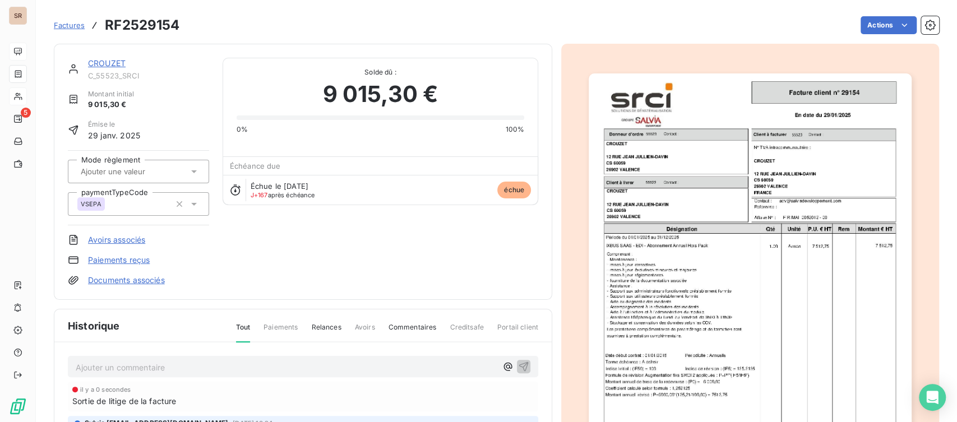
click at [108, 63] on link "CROUZET" at bounding box center [107, 63] width 38 height 10
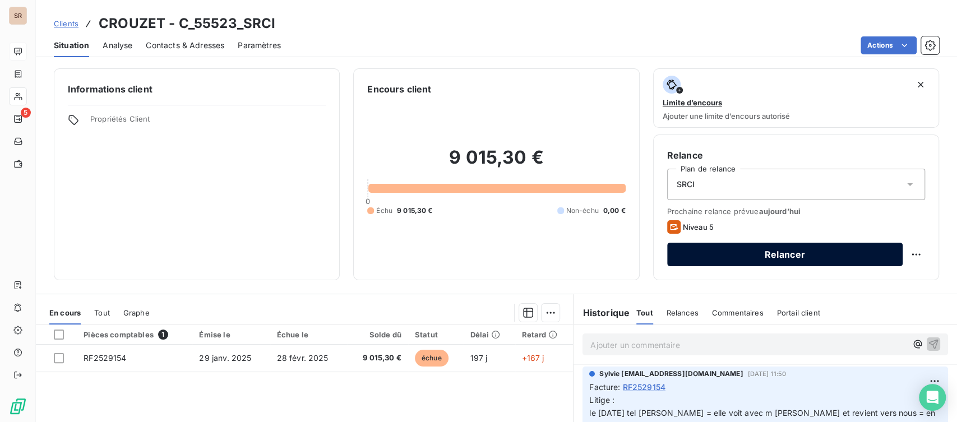
click at [797, 250] on button "Relancer" at bounding box center [784, 255] width 235 height 24
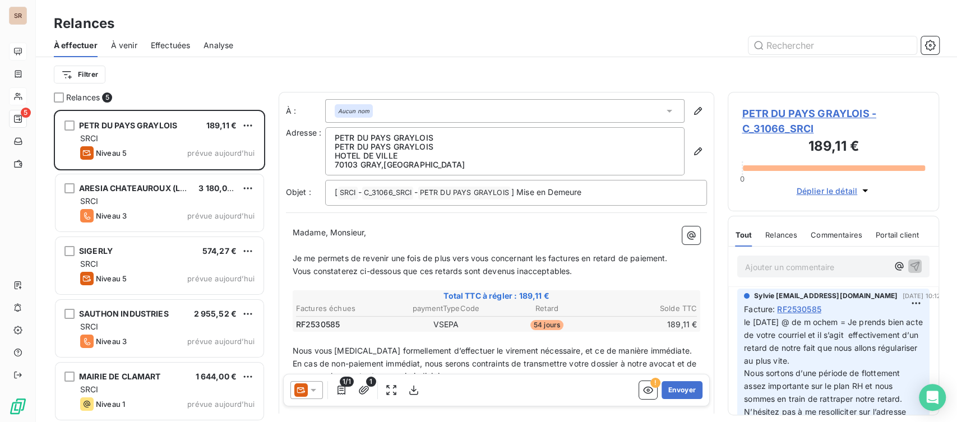
scroll to position [302, 202]
click at [409, 387] on icon "button" at bounding box center [413, 390] width 11 height 11
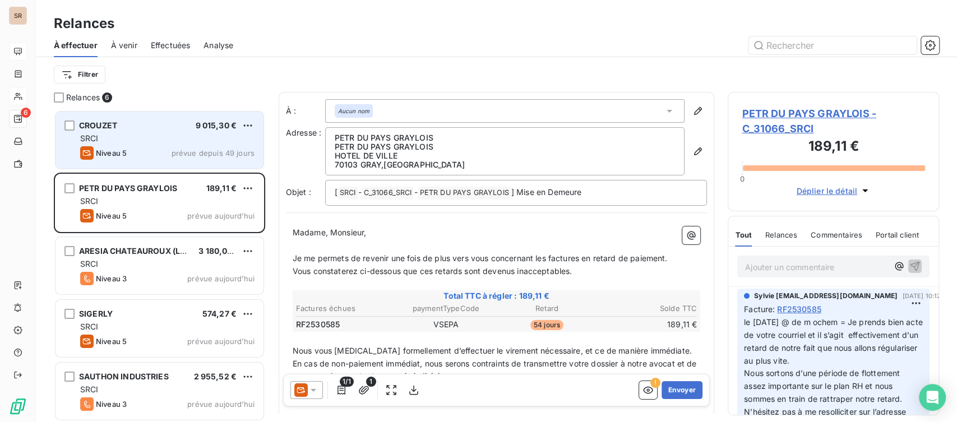
click at [125, 124] on div "CROUZET 9 015,30 €" at bounding box center [167, 126] width 174 height 10
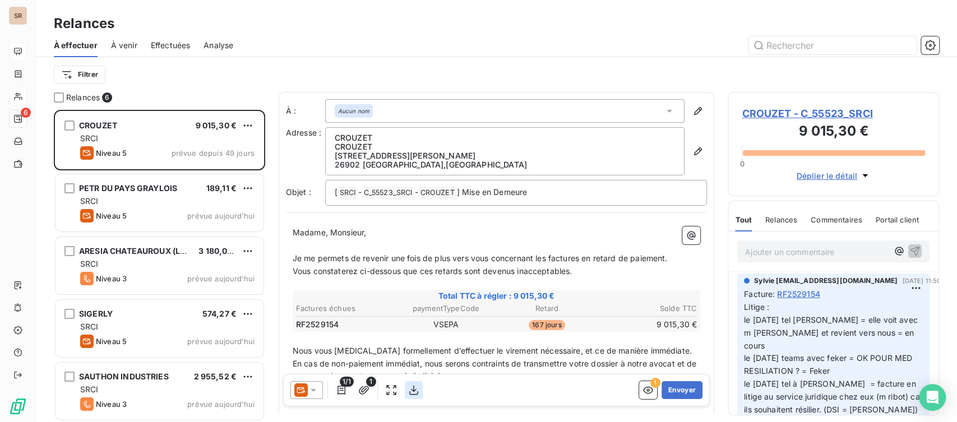
click at [413, 388] on icon "button" at bounding box center [413, 391] width 9 height 10
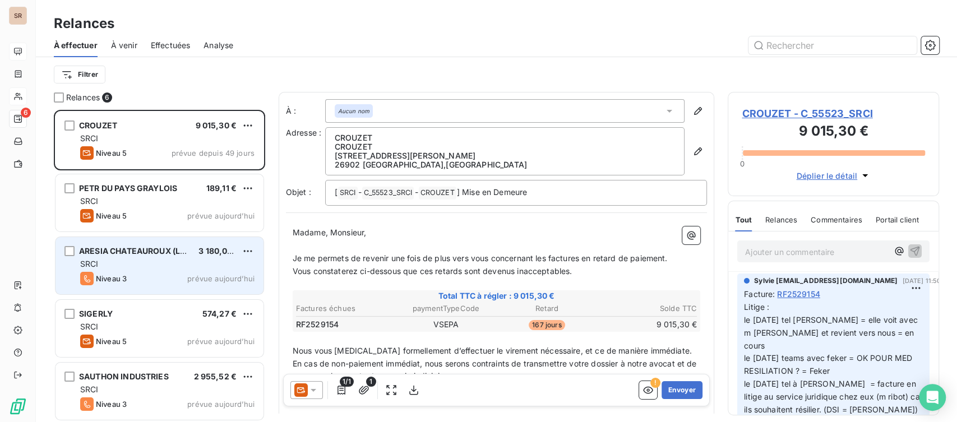
click at [149, 248] on span "ARESIA CHATEAUROUX (LACE)" at bounding box center [139, 251] width 120 height 10
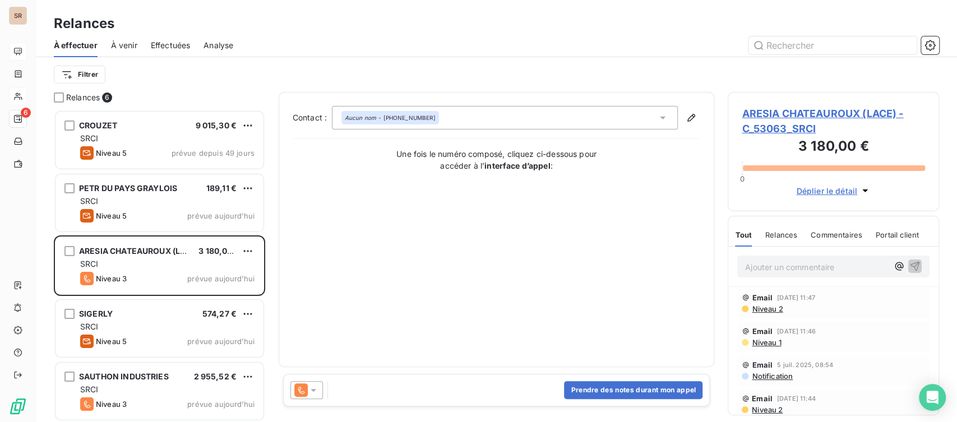
click at [321, 393] on div at bounding box center [306, 390] width 33 height 18
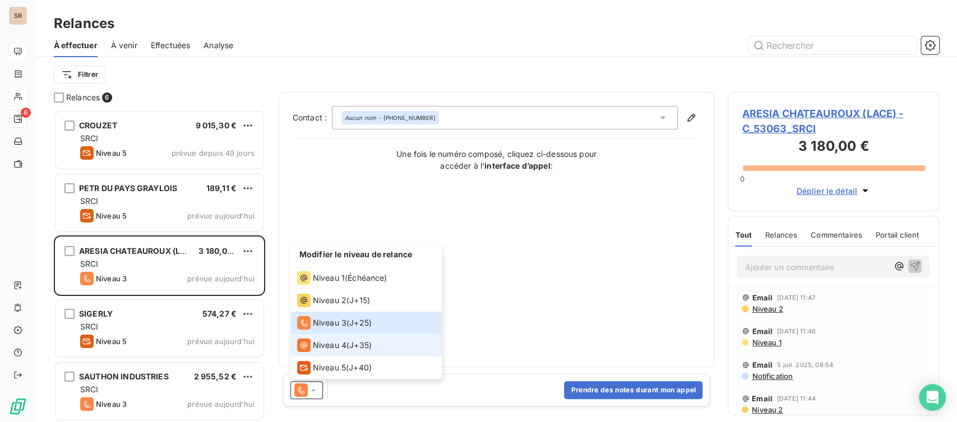
click at [311, 345] on div "Niveau 4" at bounding box center [321, 345] width 49 height 13
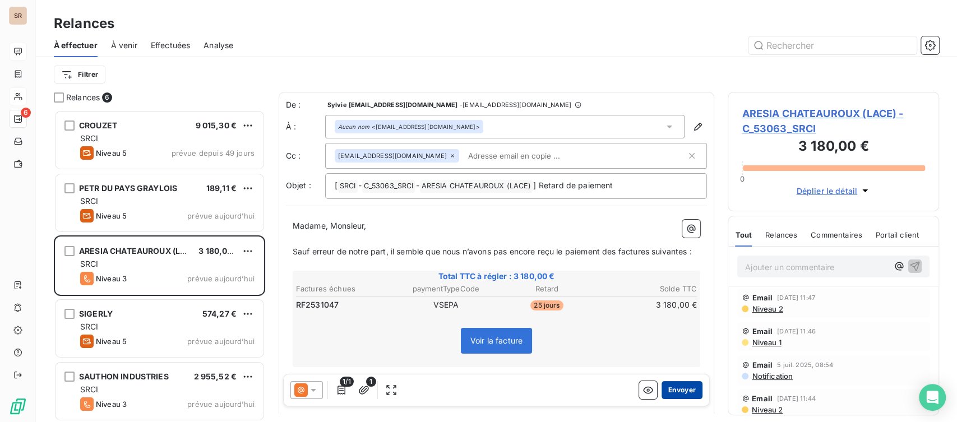
click at [672, 392] on button "Envoyer" at bounding box center [681, 390] width 41 height 18
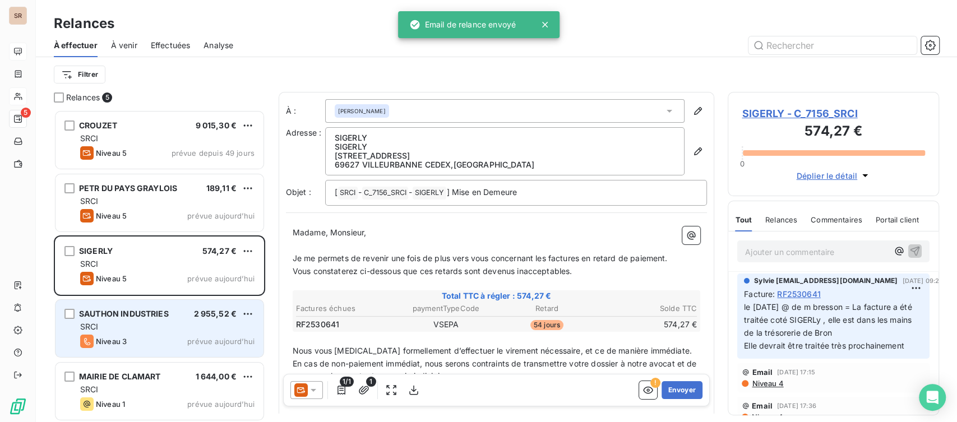
click at [138, 314] on span "SAUTHON INDUSTRIES" at bounding box center [124, 314] width 90 height 10
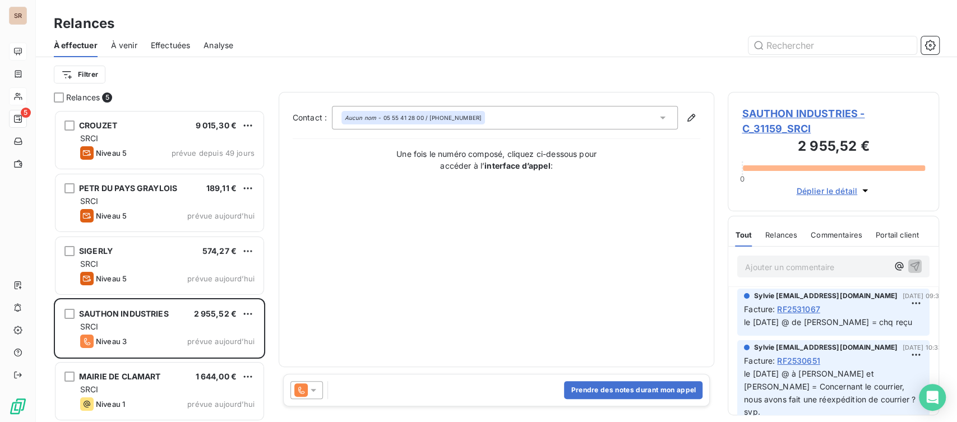
click at [756, 112] on span "SAUTHON INDUSTRIES - C_31159_SRCI" at bounding box center [833, 121] width 183 height 30
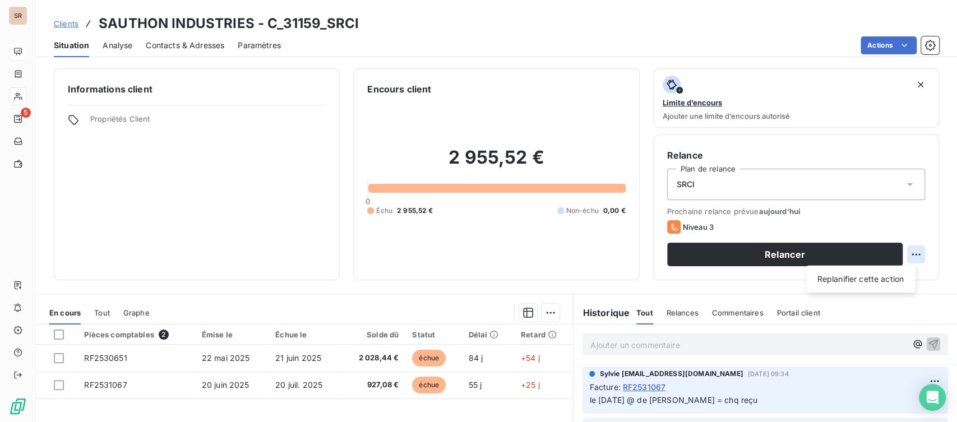
click at [907, 251] on html "SR 5 Clients SAUTHON INDUSTRIES - C_31159_SRCI Situation Analyse Contacts & Adr…" at bounding box center [478, 211] width 957 height 422
click at [881, 283] on div "Replanifier cette action" at bounding box center [860, 279] width 100 height 18
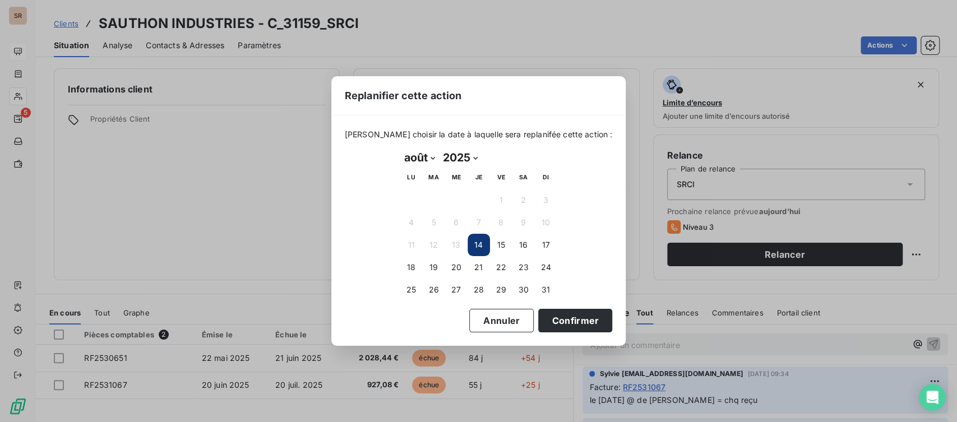
click at [433, 161] on select "janvier février mars avril mai juin juillet août septembre octobre novembre déc…" at bounding box center [419, 158] width 39 height 18
select select "8"
click at [400, 149] on select "janvier février mars avril mai juin juillet août septembre octobre novembre déc…" at bounding box center [419, 158] width 39 height 18
click at [450, 200] on button "3" at bounding box center [456, 200] width 22 height 22
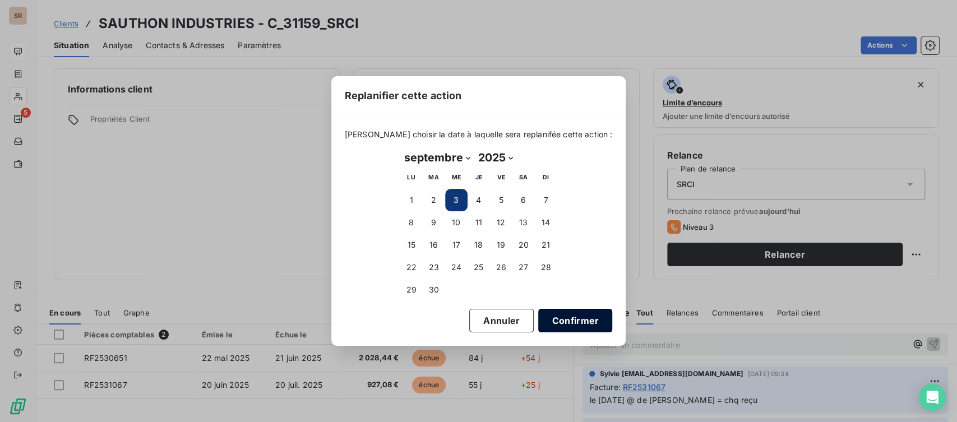
click at [539, 311] on button "Confirmer" at bounding box center [575, 321] width 74 height 24
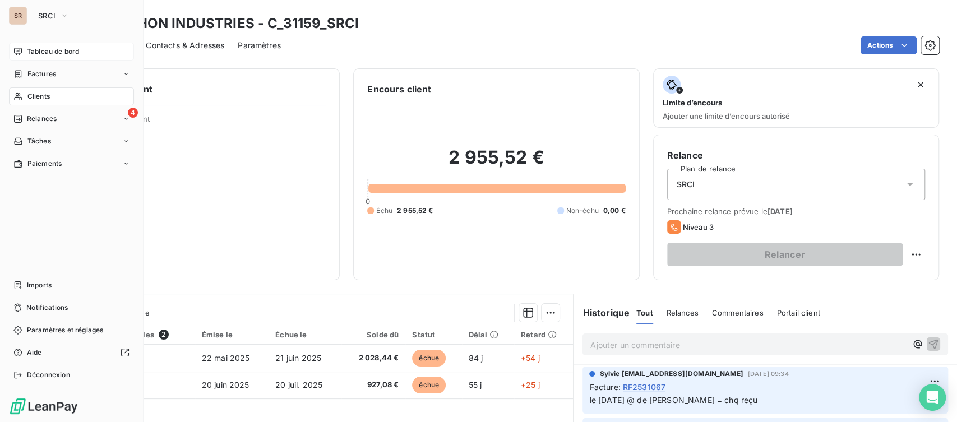
drag, startPoint x: 36, startPoint y: 119, endPoint x: 131, endPoint y: 129, distance: 95.8
click at [36, 119] on span "Relances" at bounding box center [42, 119] width 30 height 10
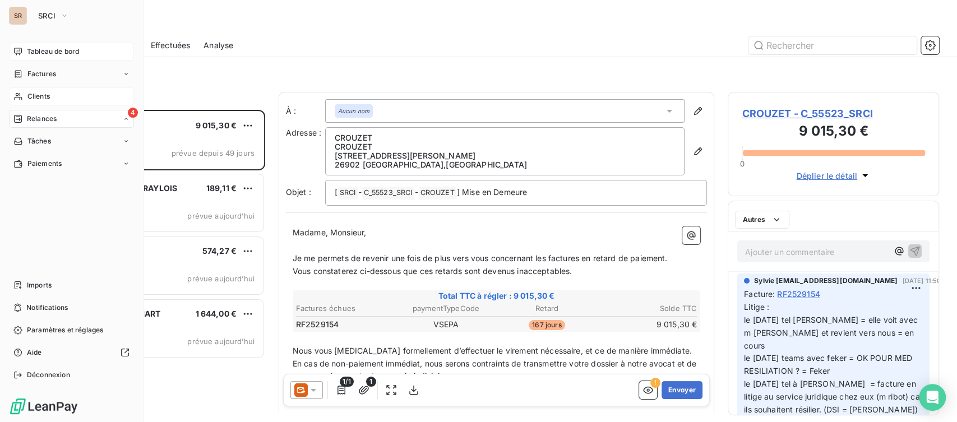
scroll to position [302, 202]
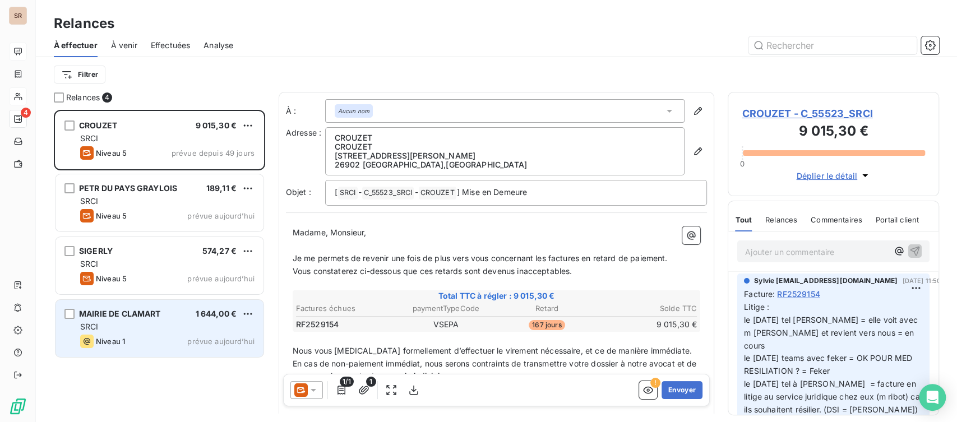
click at [135, 313] on span "MAIRIE DE CLAMART" at bounding box center [120, 314] width 82 height 10
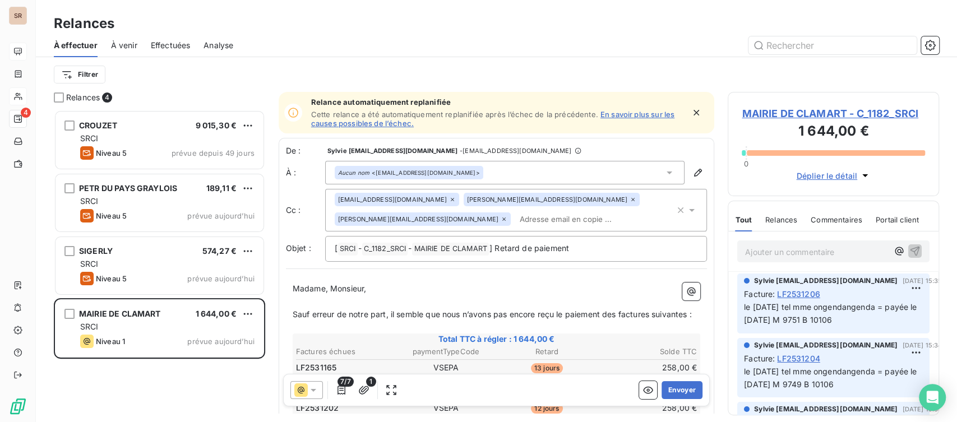
click at [777, 110] on span "MAIRIE DE CLAMART - C_1182_SRCI" at bounding box center [833, 113] width 183 height 15
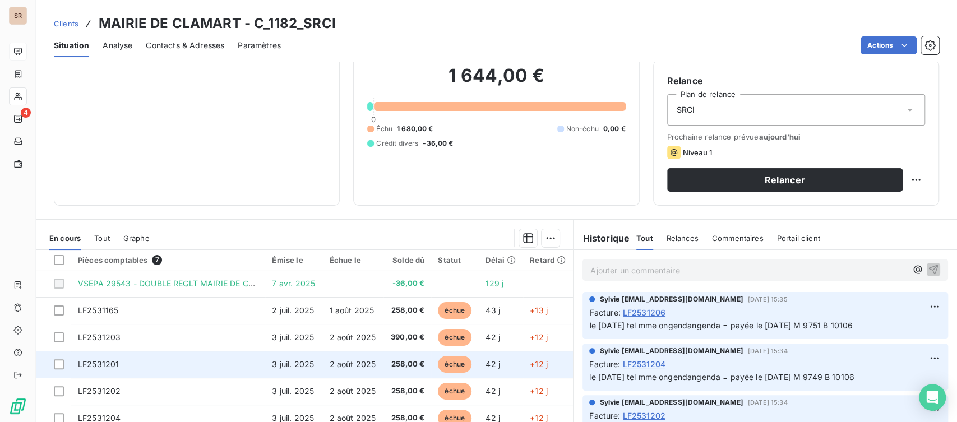
scroll to position [27, 0]
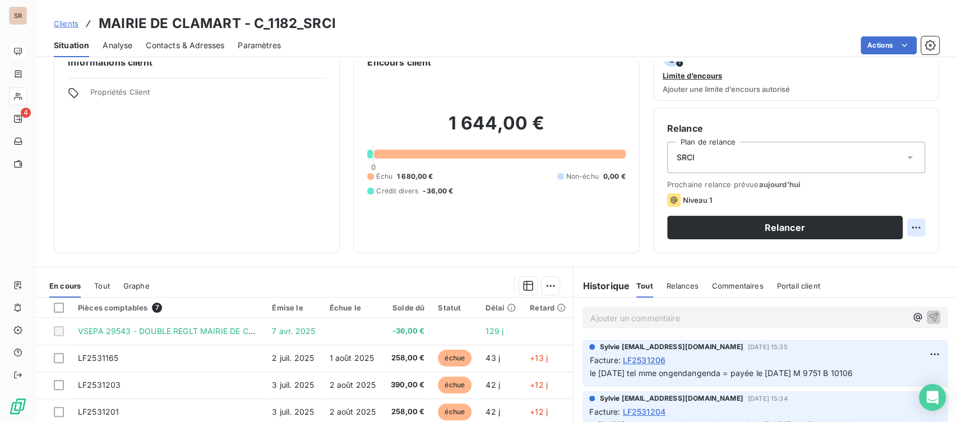
click at [905, 226] on html "SR 4 Clients MAIRIE DE CLAMART - C_1182_SRCI Situation Analyse Contacts & Adres…" at bounding box center [478, 211] width 957 height 422
click at [867, 249] on div "Replanifier cette action" at bounding box center [860, 252] width 100 height 18
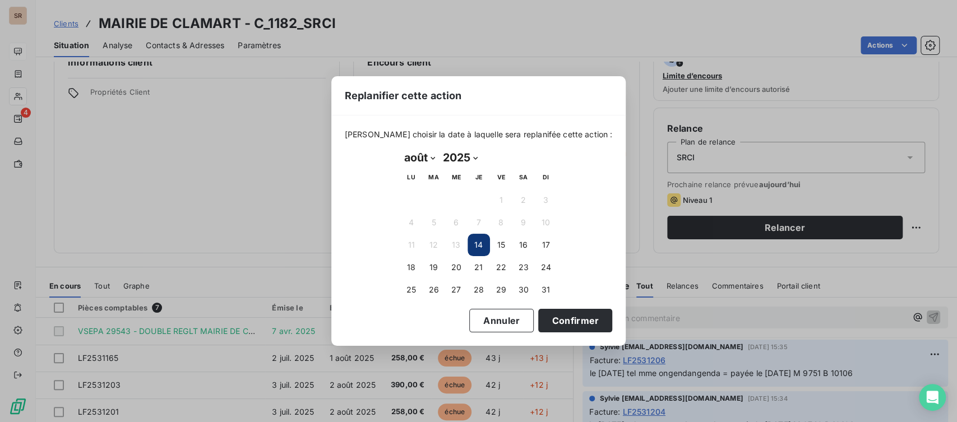
click at [431, 158] on select "janvier février mars avril mai juin juillet août septembre octobre novembre déc…" at bounding box center [419, 158] width 39 height 18
select select "8"
click at [400, 149] on select "janvier février mars avril mai juin juillet août septembre octobre novembre déc…" at bounding box center [419, 158] width 39 height 18
click at [451, 198] on button "3" at bounding box center [456, 200] width 22 height 22
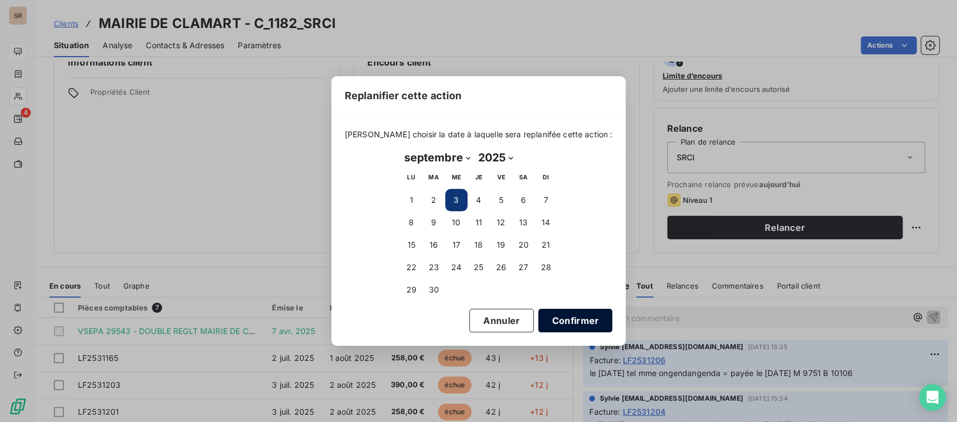
click at [564, 315] on button "Confirmer" at bounding box center [575, 321] width 74 height 24
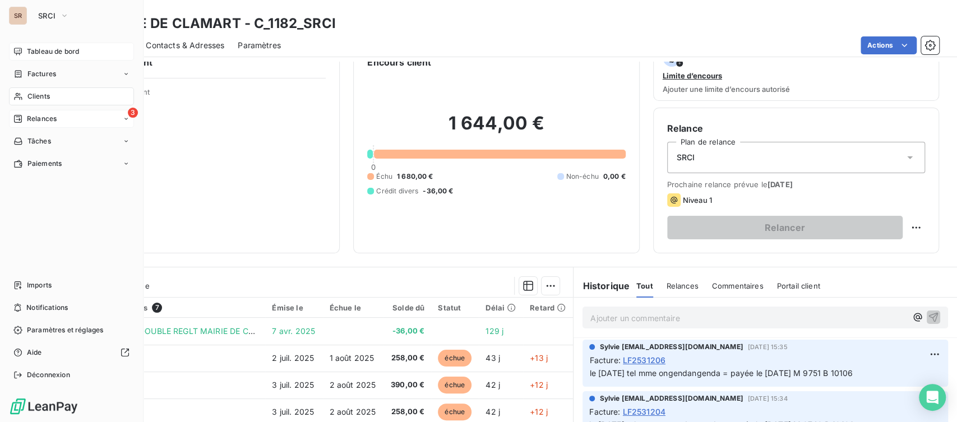
drag, startPoint x: 36, startPoint y: 118, endPoint x: 52, endPoint y: 123, distance: 16.5
click at [36, 118] on span "Relances" at bounding box center [42, 119] width 30 height 10
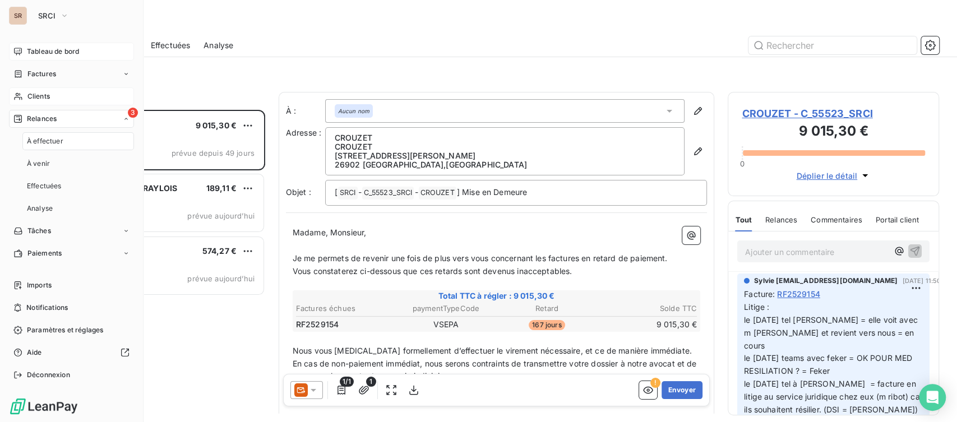
scroll to position [302, 202]
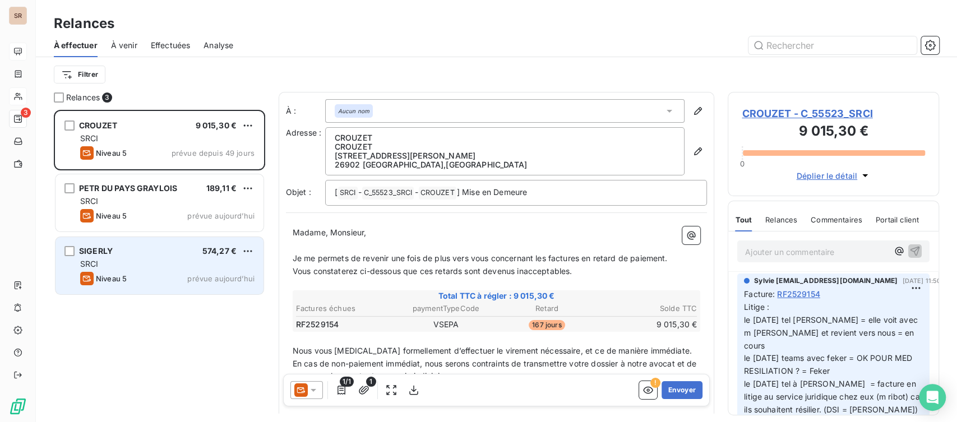
click at [121, 252] on div "SIGERLY 574,27 €" at bounding box center [167, 251] width 174 height 10
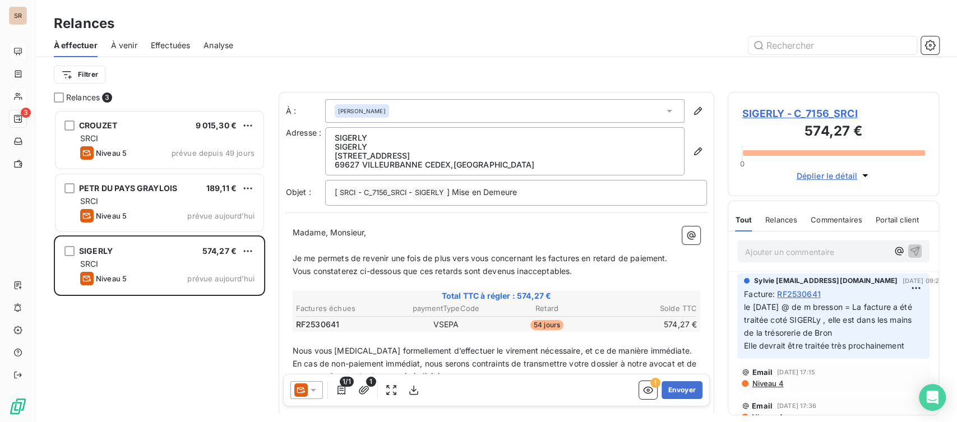
click at [752, 116] on span "SIGERLY - C_7156_SRCI" at bounding box center [833, 113] width 183 height 15
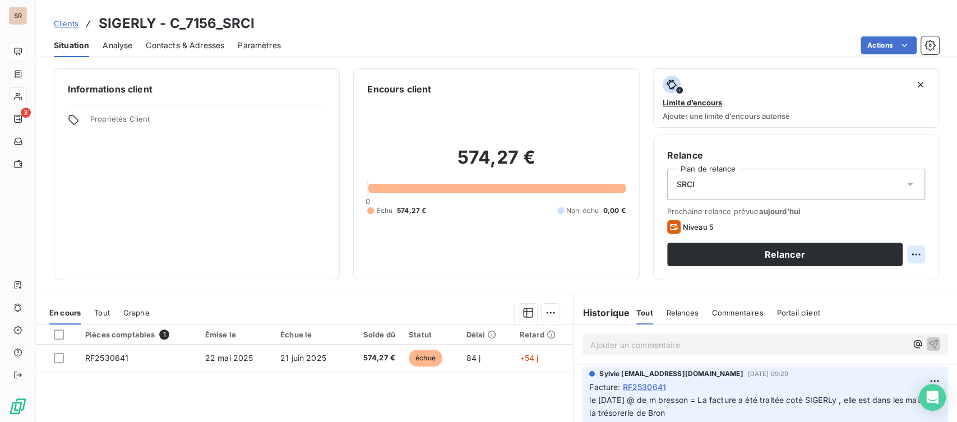
click at [902, 253] on html "SR 3 Clients SIGERLY - C_7156_SRCI Situation Analyse Contacts & Adresses Paramè…" at bounding box center [478, 211] width 957 height 422
click at [823, 277] on div "Replanifier cette action" at bounding box center [860, 279] width 100 height 18
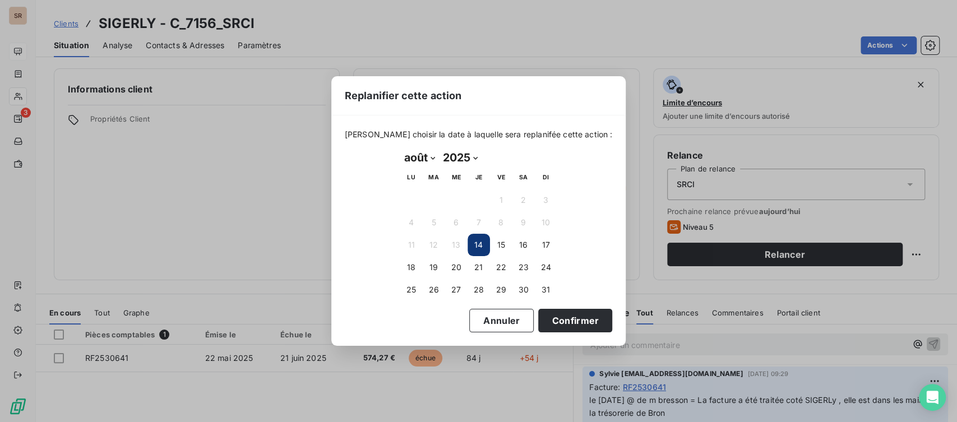
click at [433, 158] on select "janvier février mars avril mai juin juillet août septembre octobre novembre déc…" at bounding box center [419, 158] width 39 height 18
select select "8"
click at [400, 149] on select "janvier février mars avril mai juin juillet août septembre octobre novembre déc…" at bounding box center [419, 158] width 39 height 18
click at [459, 193] on button "3" at bounding box center [456, 200] width 22 height 22
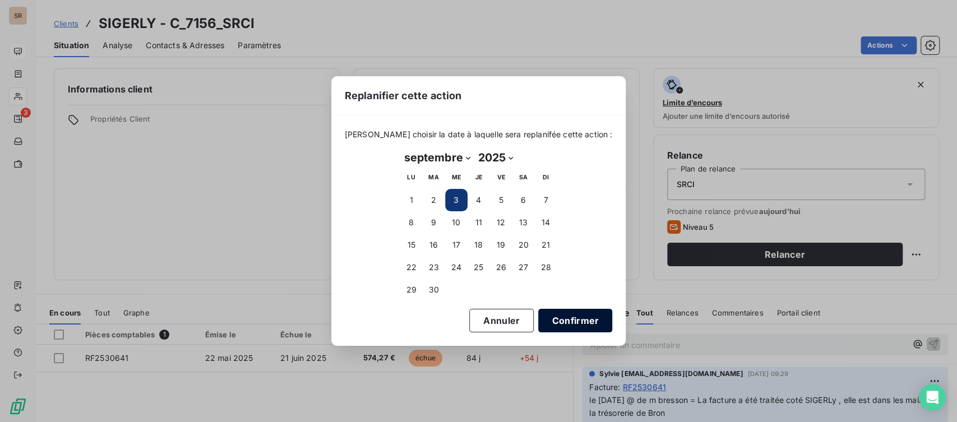
click at [566, 330] on button "Confirmer" at bounding box center [575, 321] width 74 height 24
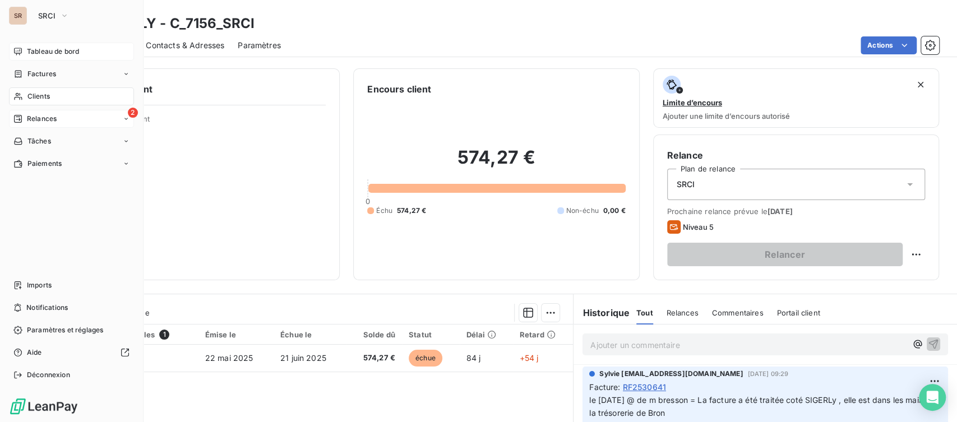
drag, startPoint x: 28, startPoint y: 116, endPoint x: 45, endPoint y: 120, distance: 17.3
click at [28, 116] on span "Relances" at bounding box center [42, 119] width 30 height 10
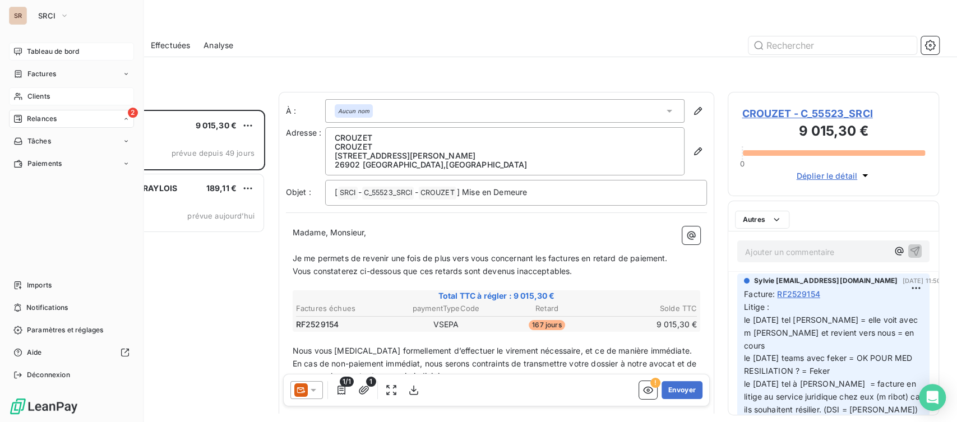
scroll to position [302, 202]
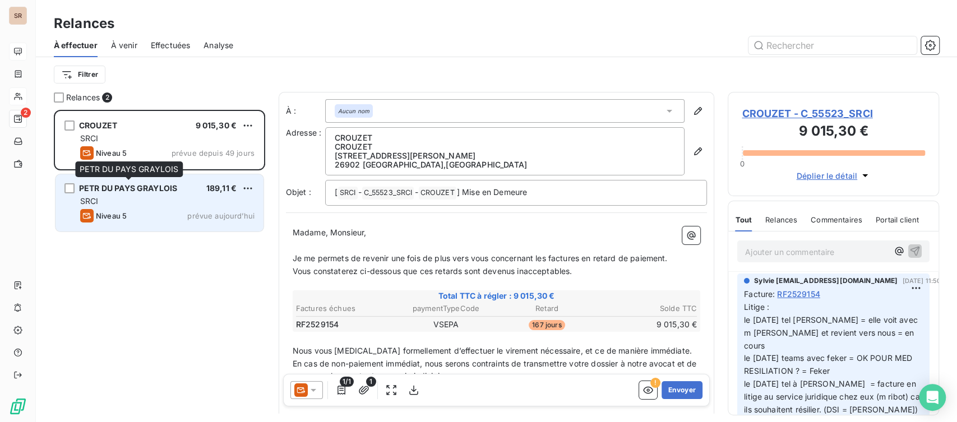
click at [143, 191] on span "PETR DU PAYS GRAYLOIS" at bounding box center [128, 188] width 98 height 10
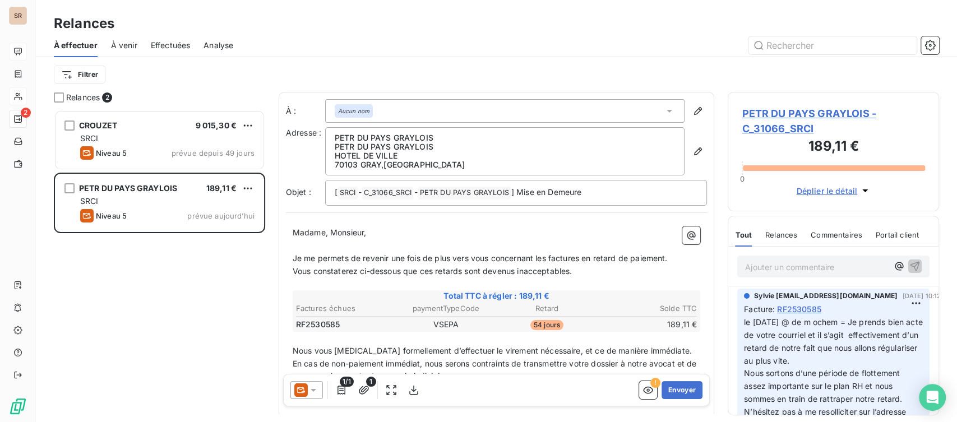
click at [765, 115] on span "PETR DU PAYS GRAYLOIS - C_31066_SRCI" at bounding box center [833, 121] width 183 height 30
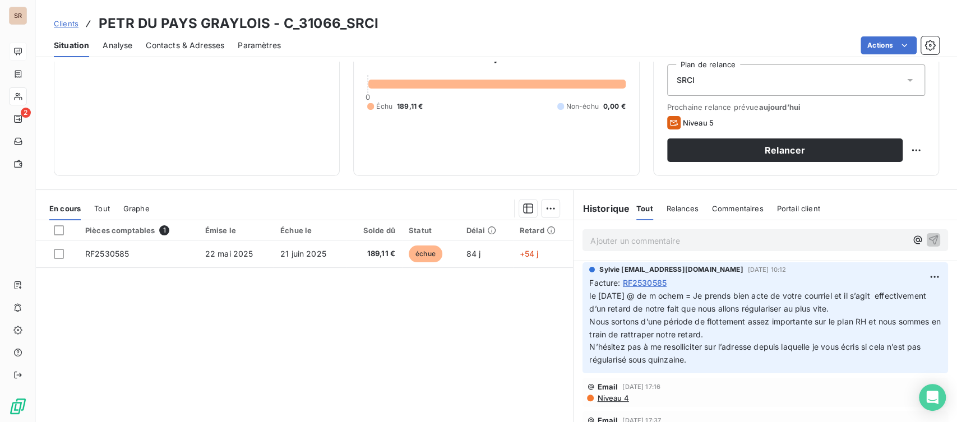
scroll to position [124, 0]
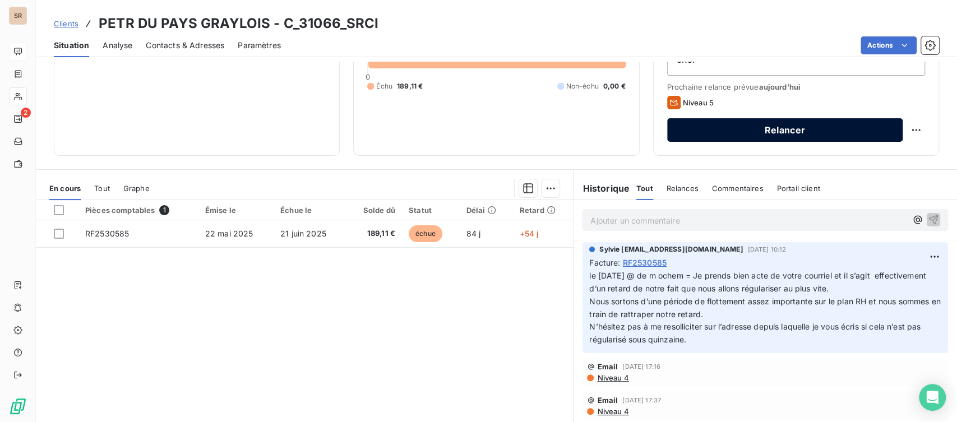
click at [841, 129] on button "Relancer" at bounding box center [784, 130] width 235 height 24
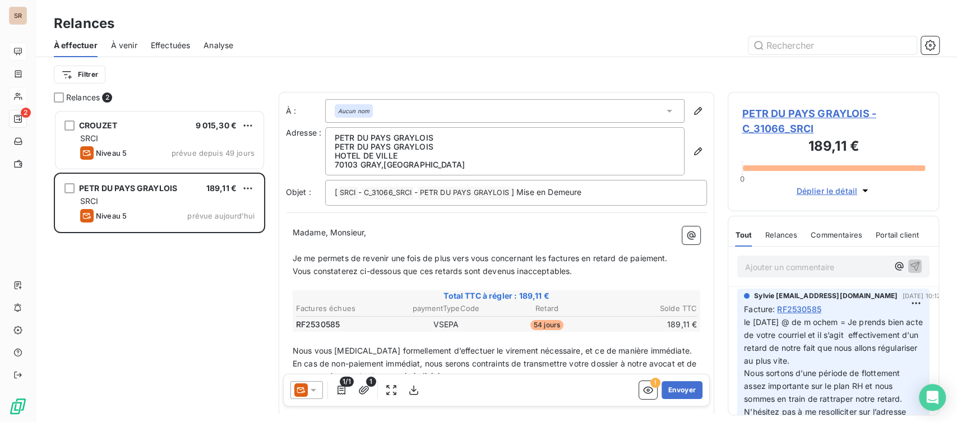
scroll to position [302, 202]
click at [312, 390] on icon at bounding box center [314, 390] width 6 height 3
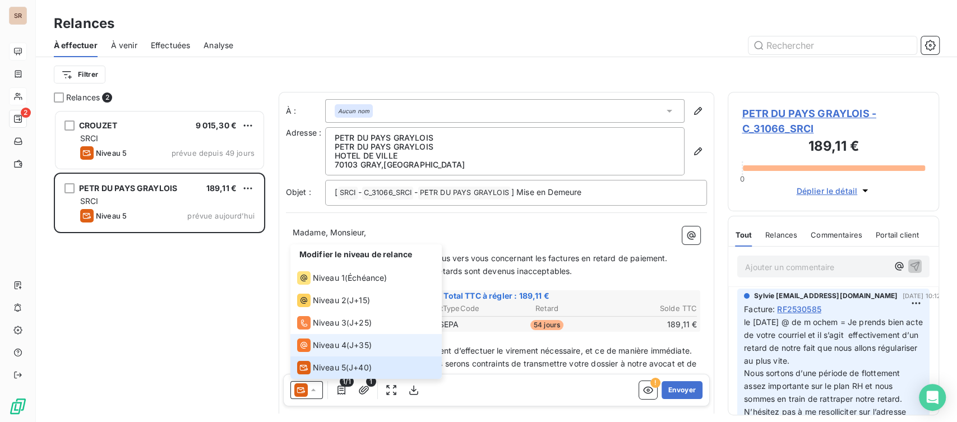
click at [316, 341] on span "Niveau 4" at bounding box center [330, 345] width 34 height 11
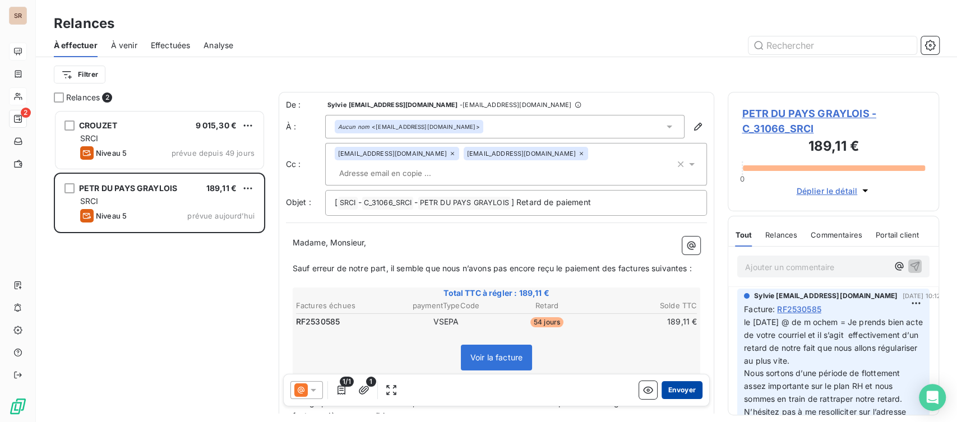
click at [673, 388] on button "Envoyer" at bounding box center [681, 390] width 41 height 18
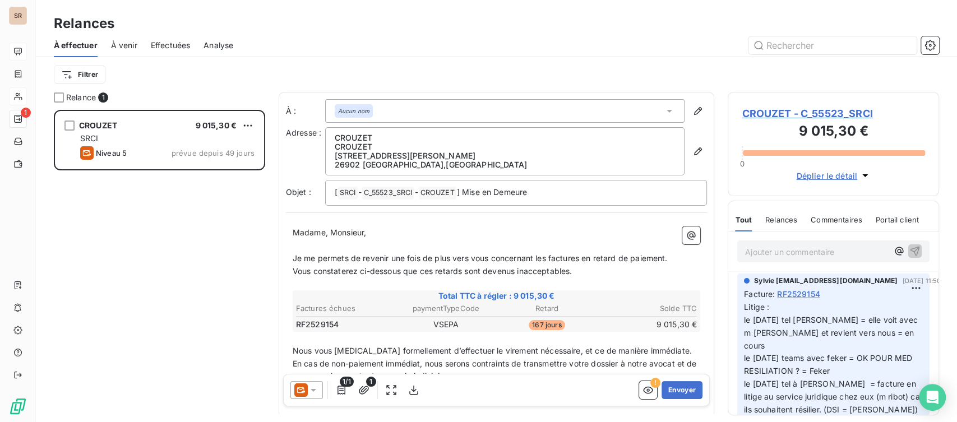
click at [761, 113] on span "CROUZET - C_55523_SRCI" at bounding box center [833, 113] width 183 height 15
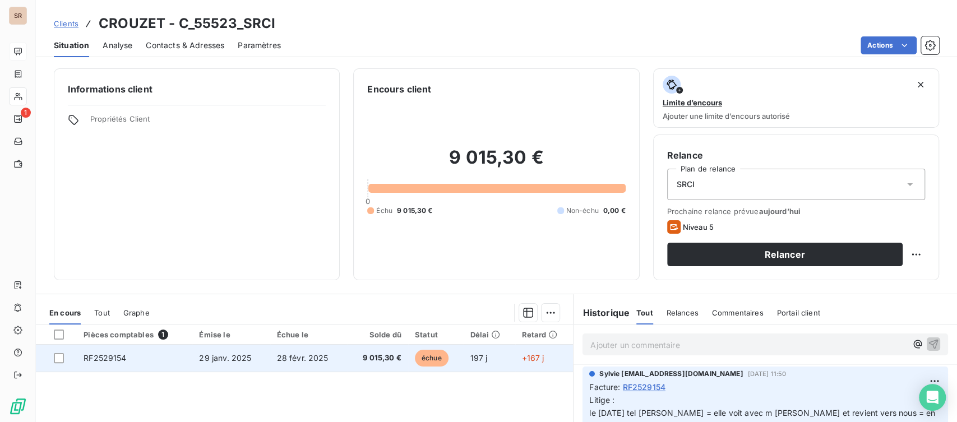
click at [102, 360] on span "RF2529154" at bounding box center [105, 358] width 43 height 10
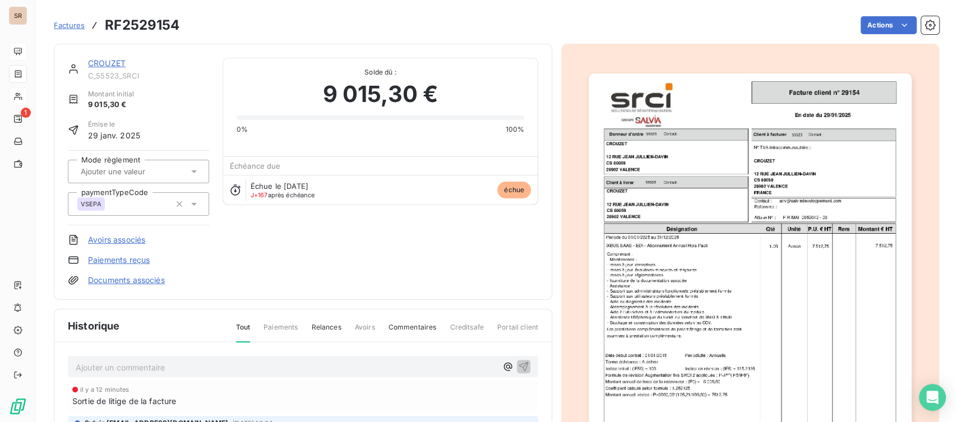
click at [126, 280] on link "Documents associés" at bounding box center [126, 280] width 77 height 11
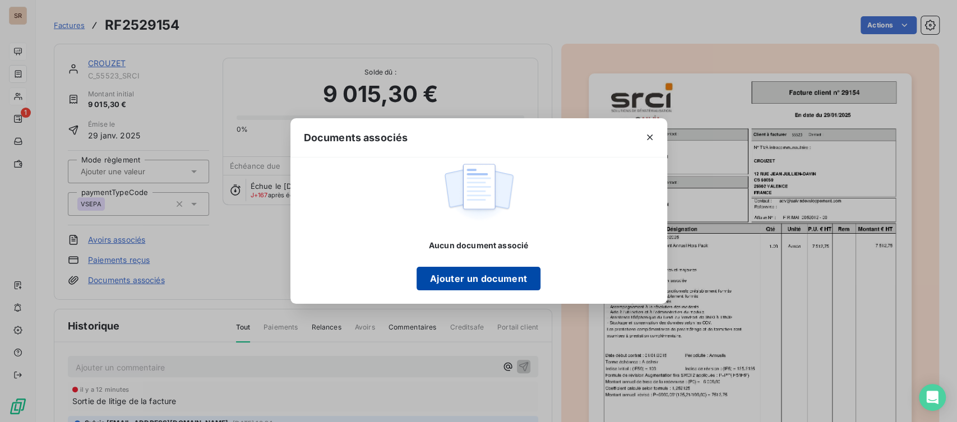
click at [530, 279] on button "Ajouter un document" at bounding box center [478, 279] width 124 height 24
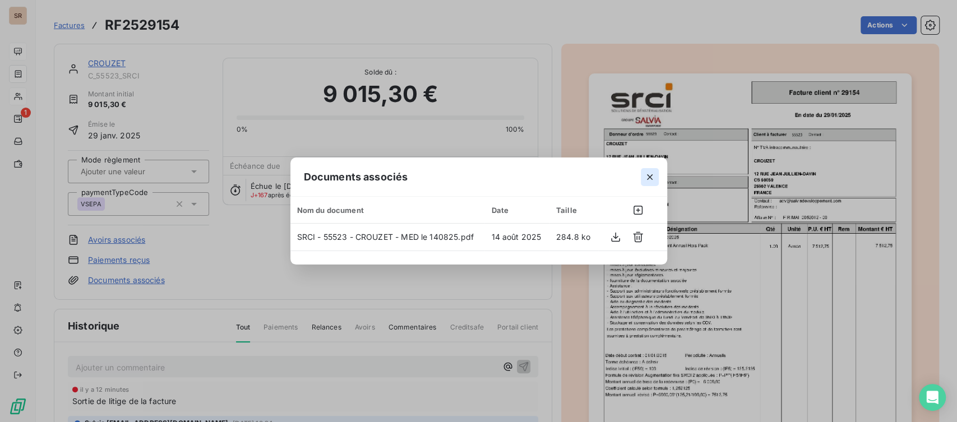
click at [650, 173] on icon "button" at bounding box center [649, 177] width 11 height 11
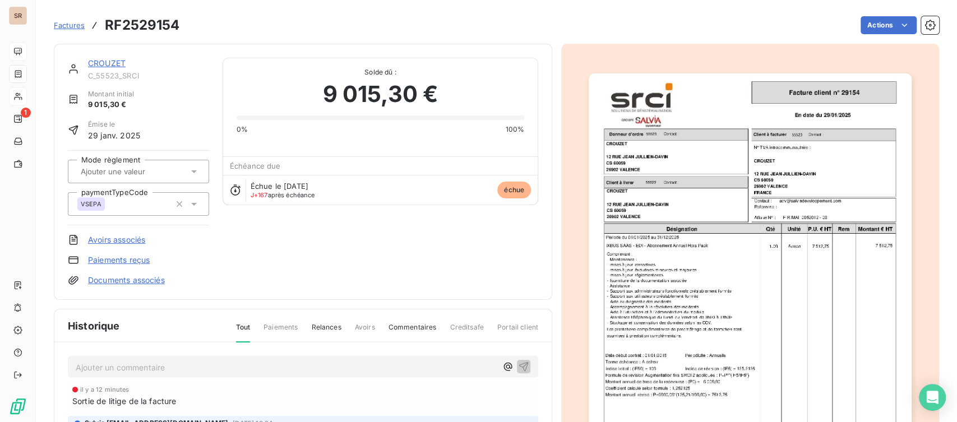
click at [102, 369] on p "Ajouter un commentaire ﻿" at bounding box center [286, 367] width 421 height 14
click at [519, 365] on icon "button" at bounding box center [524, 367] width 10 height 10
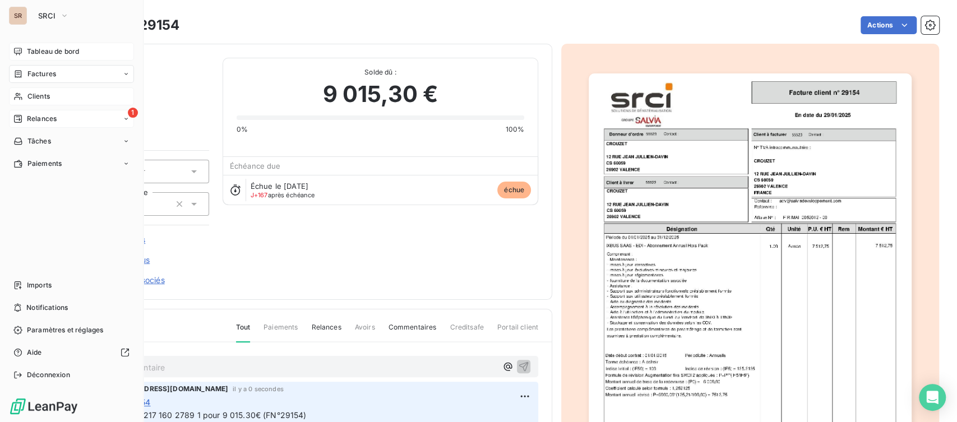
click at [27, 119] on span "Relances" at bounding box center [42, 119] width 30 height 10
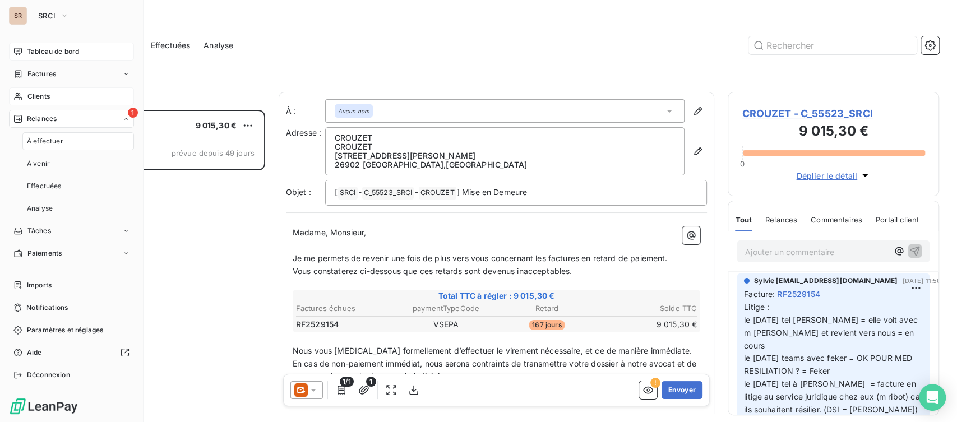
scroll to position [302, 202]
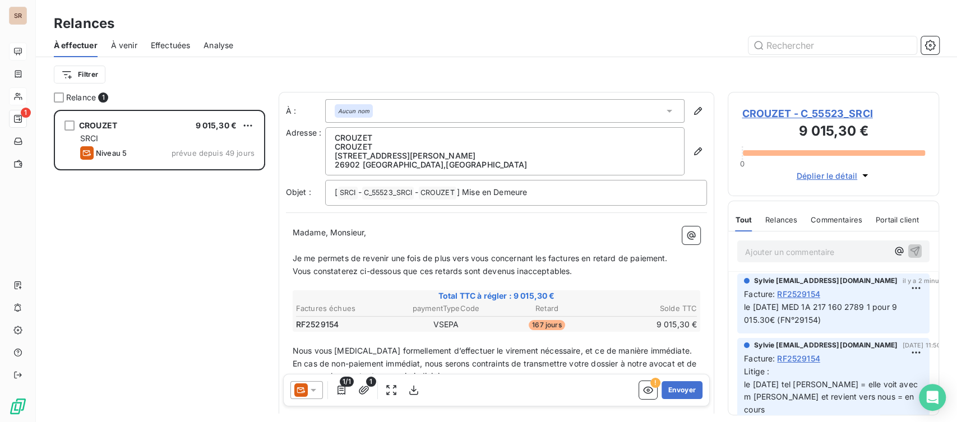
click at [772, 111] on span "CROUZET - C_55523_SRCI" at bounding box center [833, 113] width 183 height 15
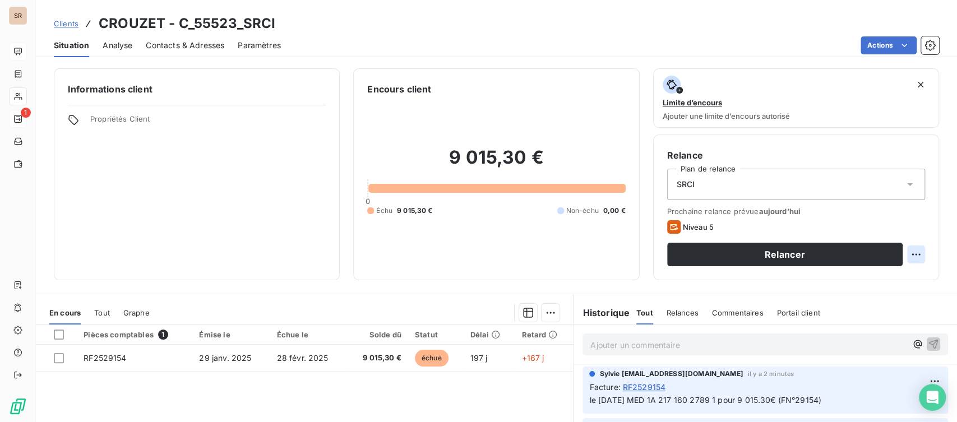
click at [907, 257] on html "SR 1 Clients CROUZET - C_55523_SRCI Situation Analyse Contacts & Adresses Param…" at bounding box center [478, 211] width 957 height 422
click at [891, 275] on div "Replanifier cette action" at bounding box center [860, 279] width 100 height 18
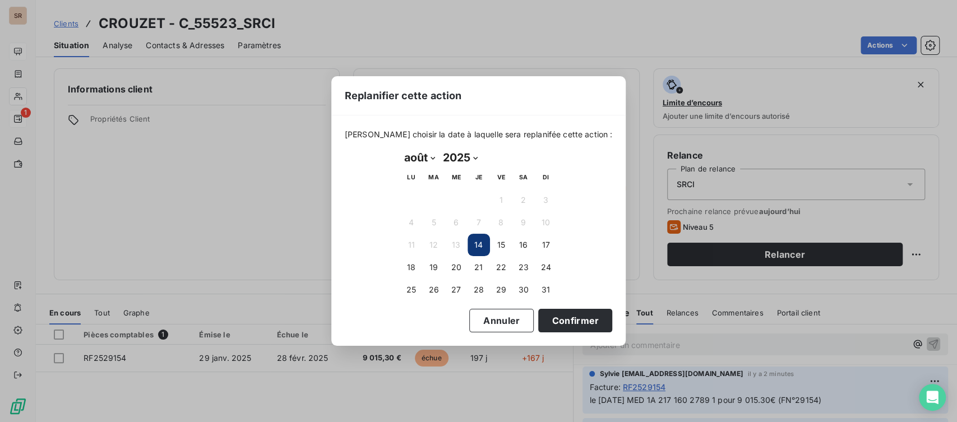
click at [435, 158] on select "janvier février mars avril mai juin juillet août septembre octobre novembre déc…" at bounding box center [419, 158] width 39 height 18
select select "8"
click at [400, 149] on select "janvier février mars avril mai juin juillet août septembre octobre novembre déc…" at bounding box center [419, 158] width 39 height 18
click at [474, 201] on button "4" at bounding box center [478, 200] width 22 height 22
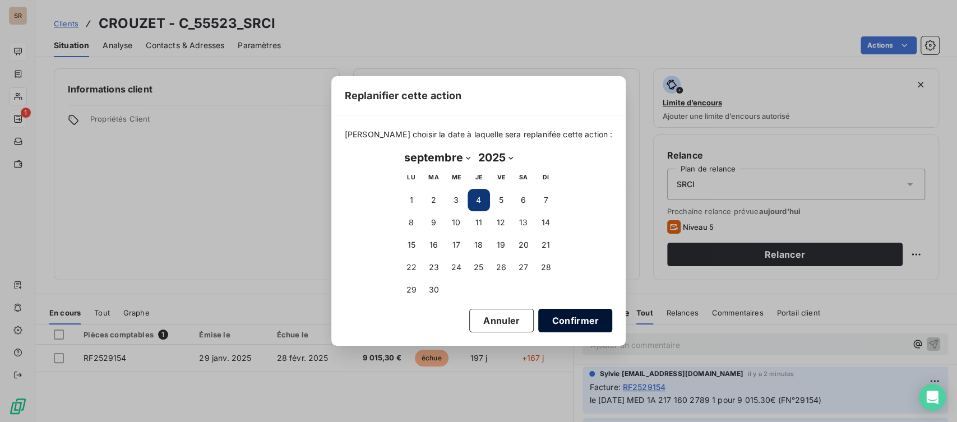
click at [543, 314] on button "Confirmer" at bounding box center [575, 321] width 74 height 24
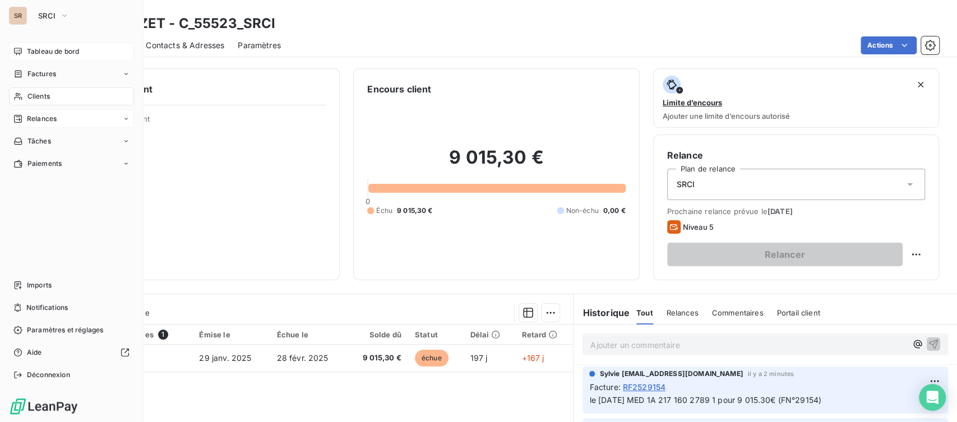
drag, startPoint x: 31, startPoint y: 98, endPoint x: 45, endPoint y: 98, distance: 14.0
click at [31, 98] on span "Clients" at bounding box center [38, 96] width 22 height 10
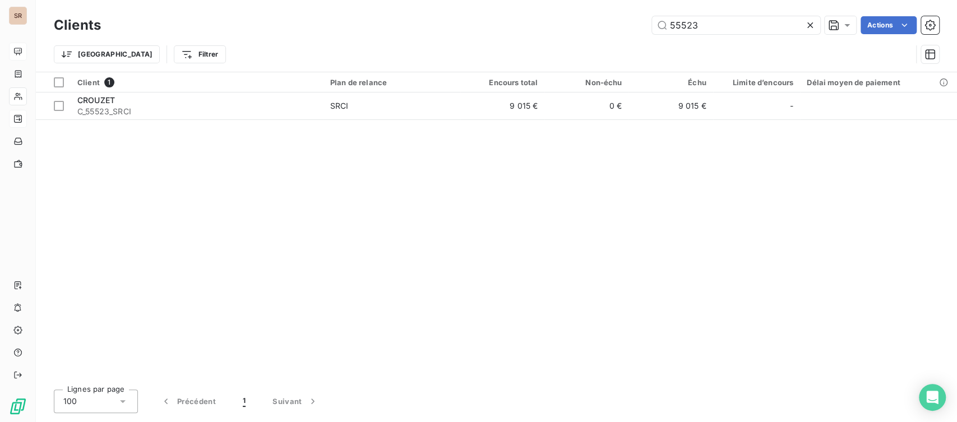
drag, startPoint x: 700, startPoint y: 21, endPoint x: 632, endPoint y: 21, distance: 67.3
click at [637, 22] on div "55523 Actions" at bounding box center [526, 25] width 825 height 18
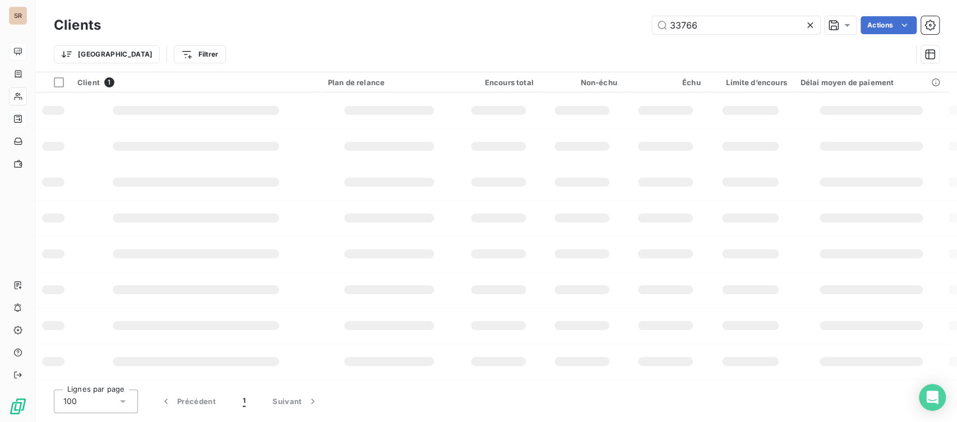
type input "33766"
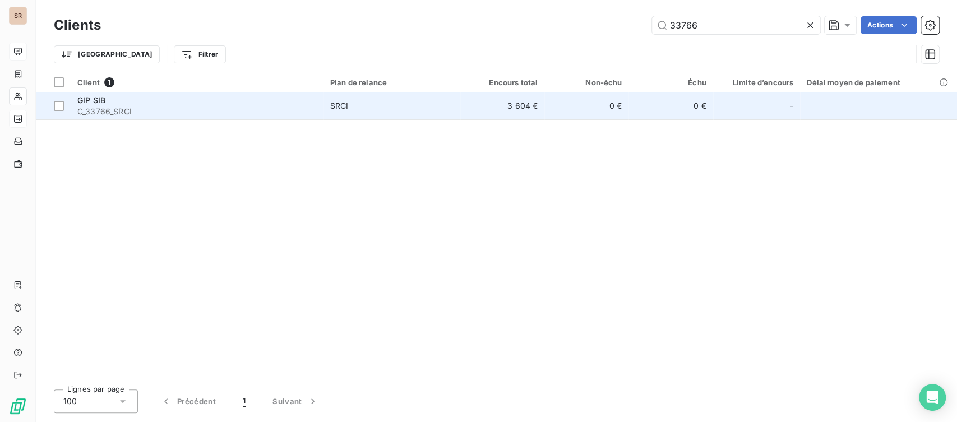
click at [95, 107] on span "C_33766_SRCI" at bounding box center [196, 111] width 239 height 11
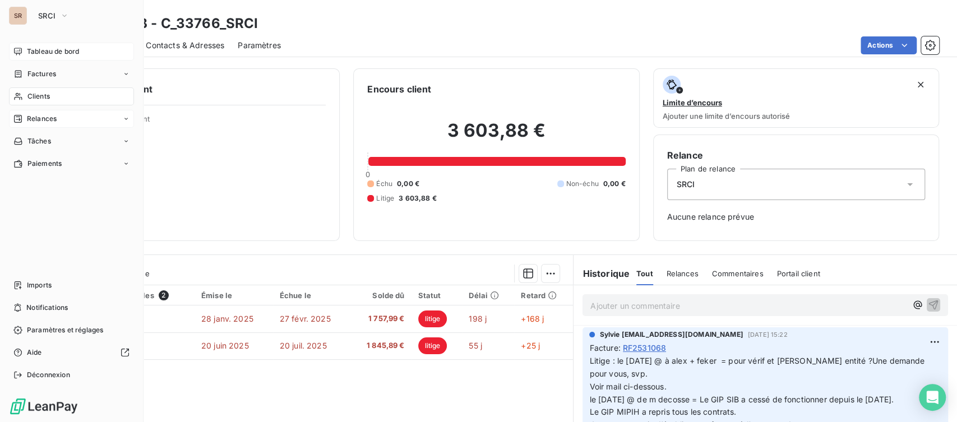
click at [21, 94] on icon at bounding box center [18, 96] width 10 height 9
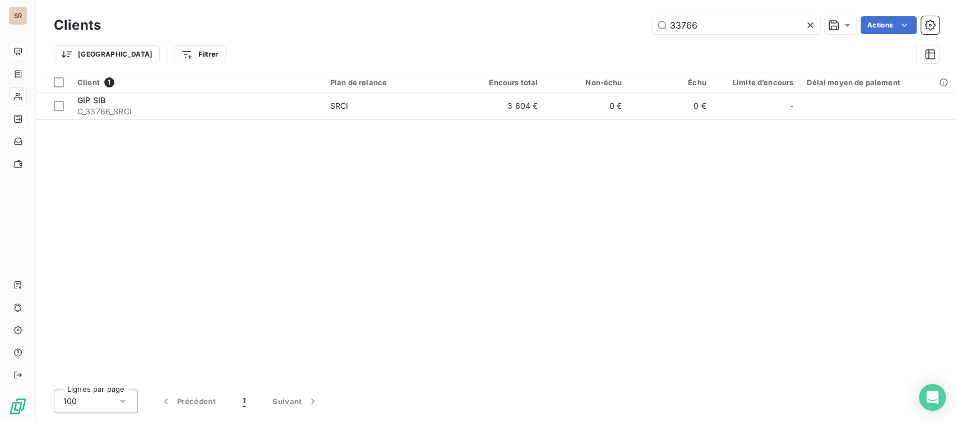
drag, startPoint x: 700, startPoint y: 20, endPoint x: 617, endPoint y: 34, distance: 84.7
click at [620, 38] on div "Clients 33766 Actions Trier Filtrer" at bounding box center [496, 42] width 885 height 58
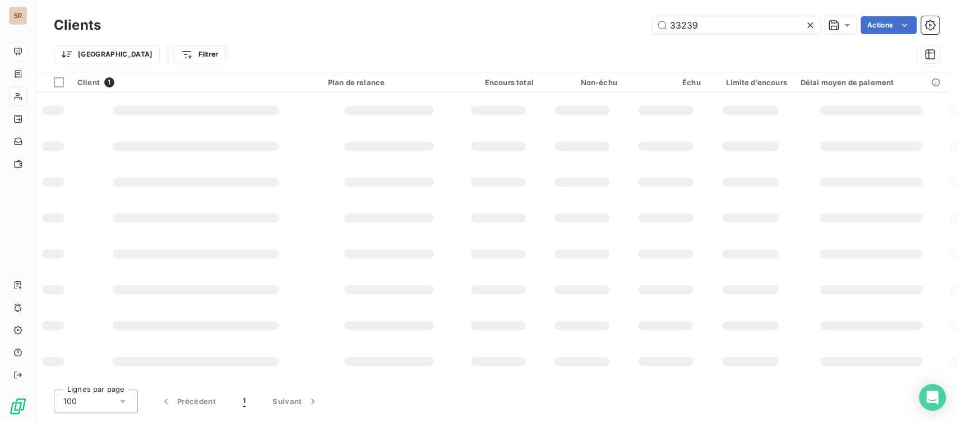
type input "33239"
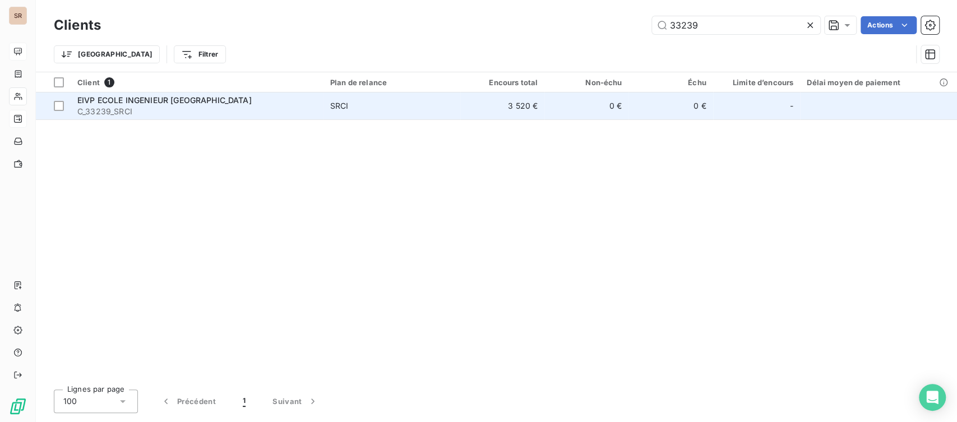
click at [109, 101] on span "EIVP ECOLE INGENIEUR PARIS" at bounding box center [164, 100] width 174 height 10
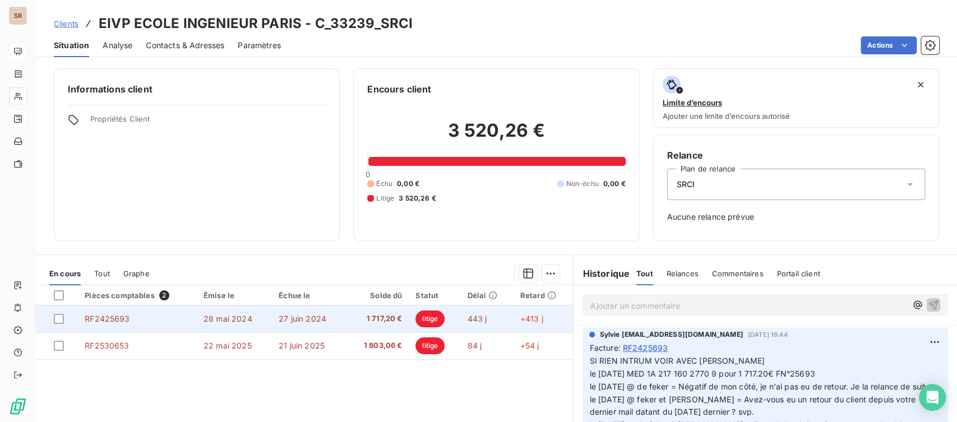
click at [108, 318] on span "RF2425693" at bounding box center [107, 319] width 45 height 10
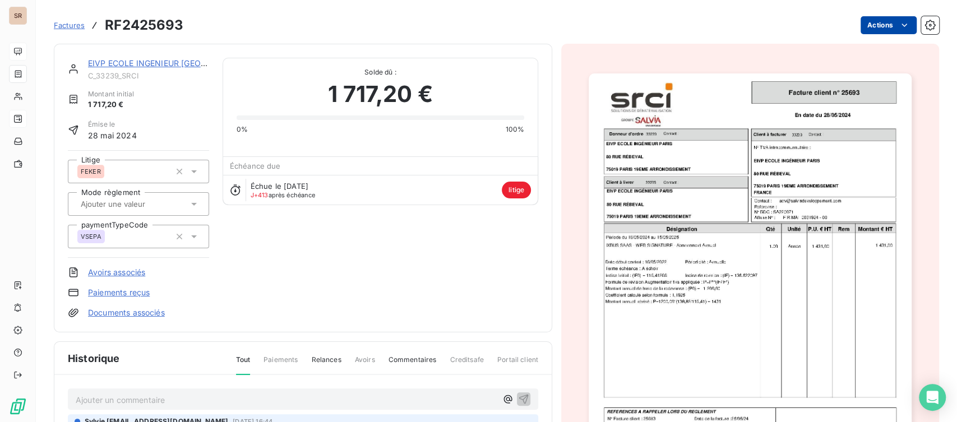
click at [870, 25] on html "SR Factures RF2425693 Actions EIVP ECOLE INGENIEUR PARIS C_33239_SRCI Montant i…" at bounding box center [478, 211] width 957 height 422
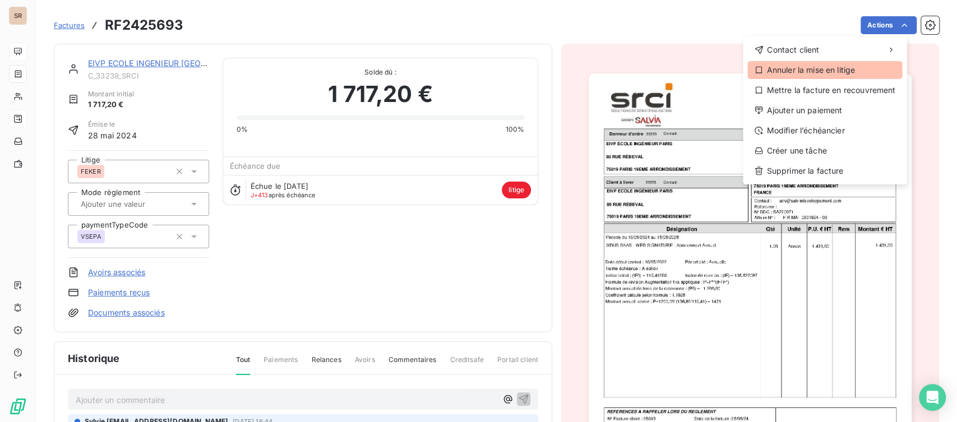
click at [821, 71] on div "Annuler la mise en litige" at bounding box center [824, 70] width 155 height 18
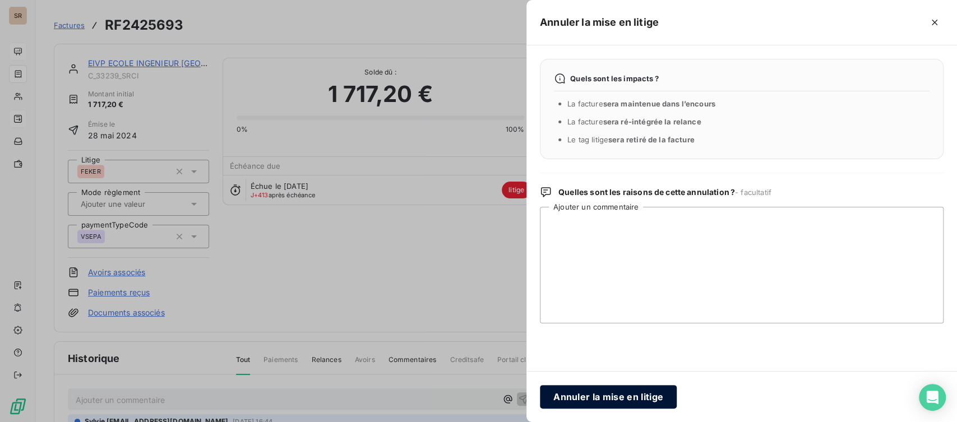
click at [605, 398] on button "Annuler la mise en litige" at bounding box center [608, 397] width 137 height 24
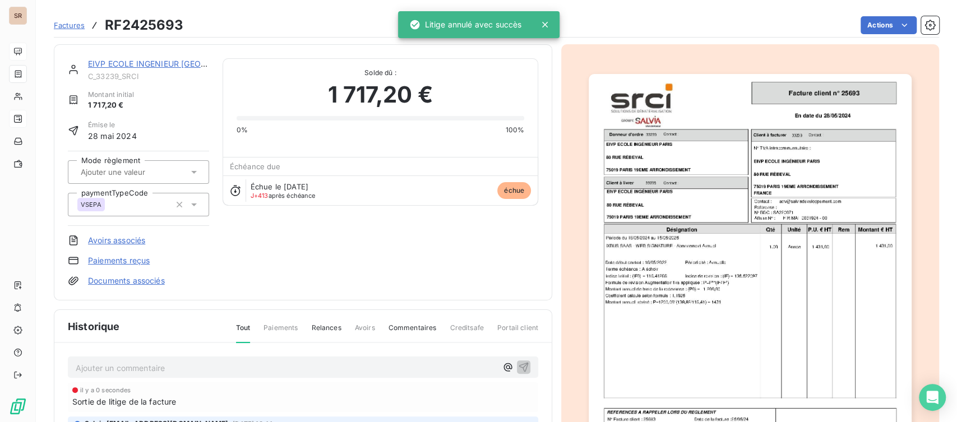
scroll to position [1, 0]
click at [147, 67] on div "EIVP ECOLE INGENIEUR PARIS" at bounding box center [148, 62] width 121 height 11
click at [127, 59] on link "EIVP ECOLE INGENIEUR PARIS" at bounding box center [175, 63] width 175 height 10
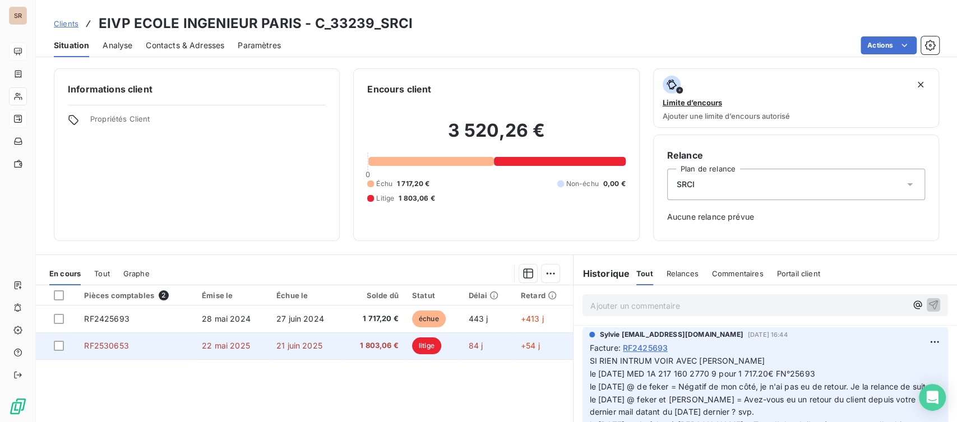
click at [90, 351] on td "RF2530653" at bounding box center [136, 345] width 118 height 27
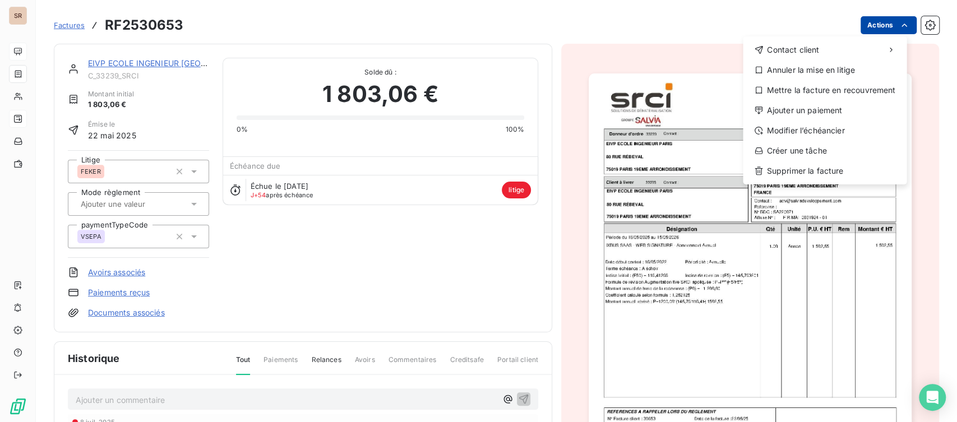
click at [863, 30] on html "SR Factures RF2530653 Actions Contact client Annuler la mise en litige Mettre l…" at bounding box center [478, 211] width 957 height 422
click at [775, 71] on div "Annuler la mise en litige" at bounding box center [824, 70] width 155 height 18
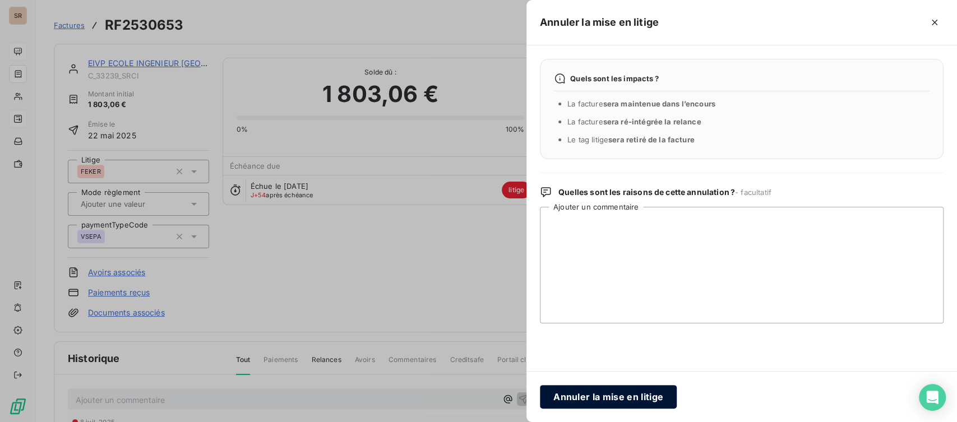
click at [601, 400] on button "Annuler la mise en litige" at bounding box center [608, 397] width 137 height 24
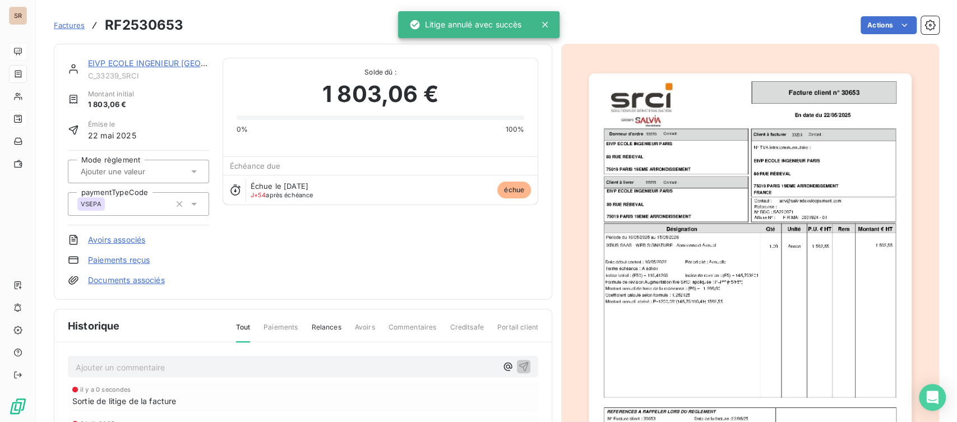
click at [145, 63] on link "EIVP ECOLE INGENIEUR PARIS" at bounding box center [175, 63] width 175 height 10
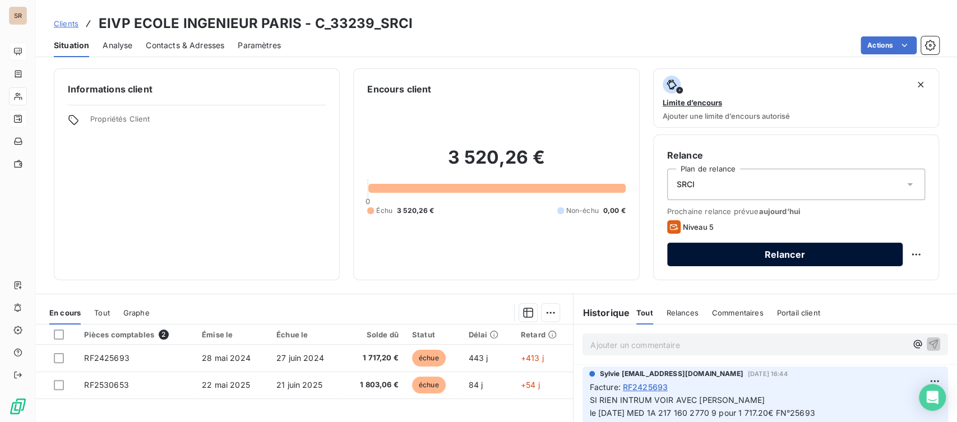
click at [730, 248] on button "Relancer" at bounding box center [784, 255] width 235 height 24
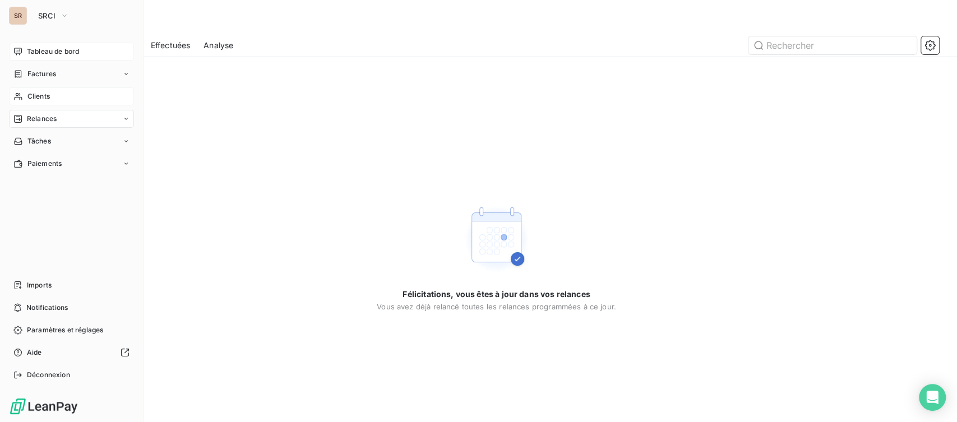
click at [31, 95] on span "Clients" at bounding box center [38, 96] width 22 height 10
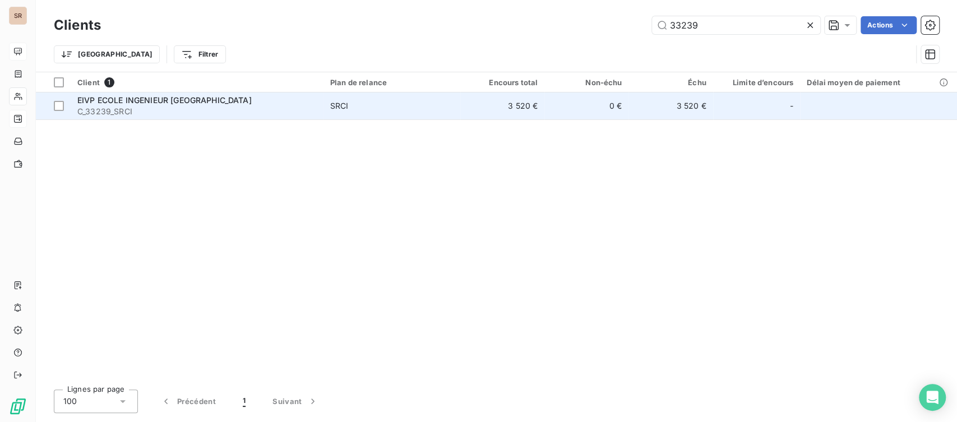
click at [96, 103] on span "EIVP ECOLE INGENIEUR PARIS" at bounding box center [164, 100] width 174 height 10
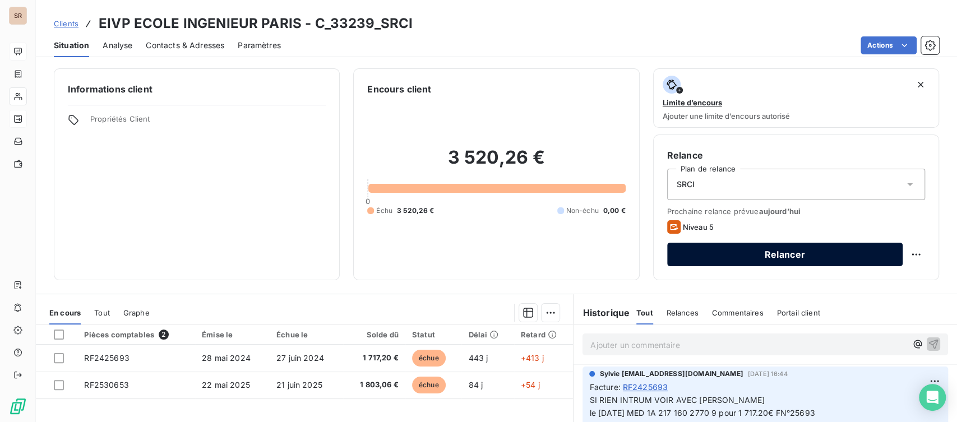
click at [705, 256] on button "Relancer" at bounding box center [784, 255] width 235 height 24
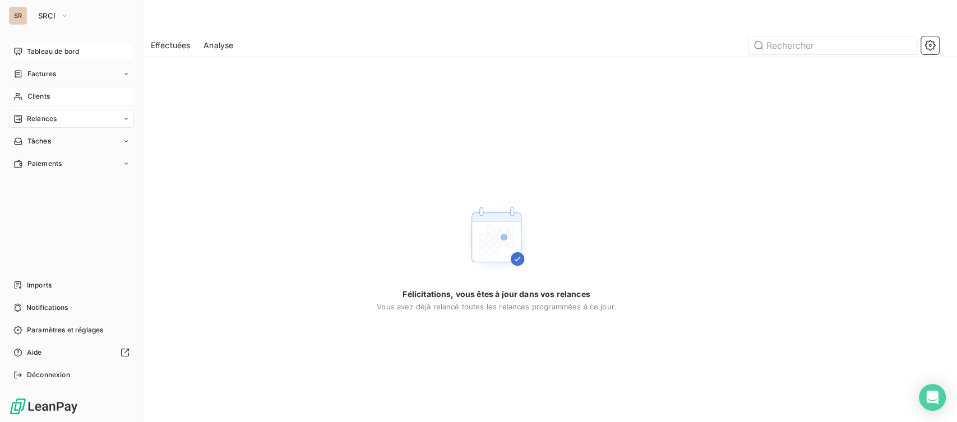
click at [27, 95] on span "Clients" at bounding box center [38, 96] width 22 height 10
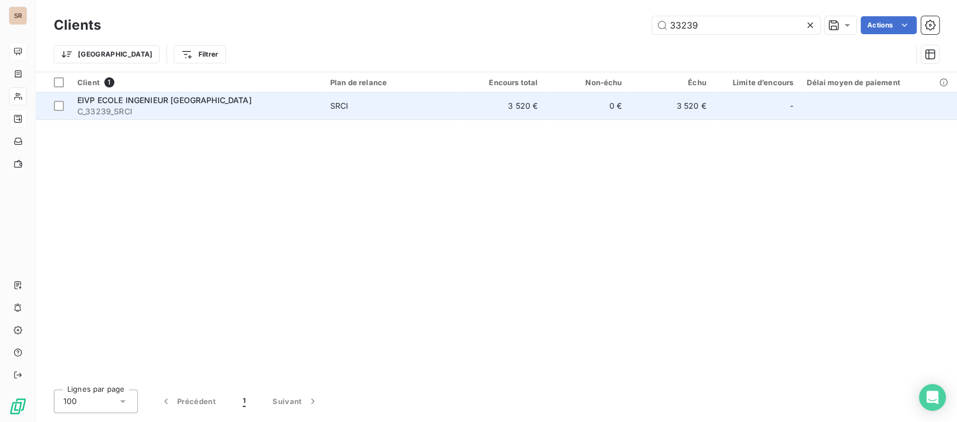
click at [103, 98] on span "EIVP ECOLE INGENIEUR PARIS" at bounding box center [164, 100] width 174 height 10
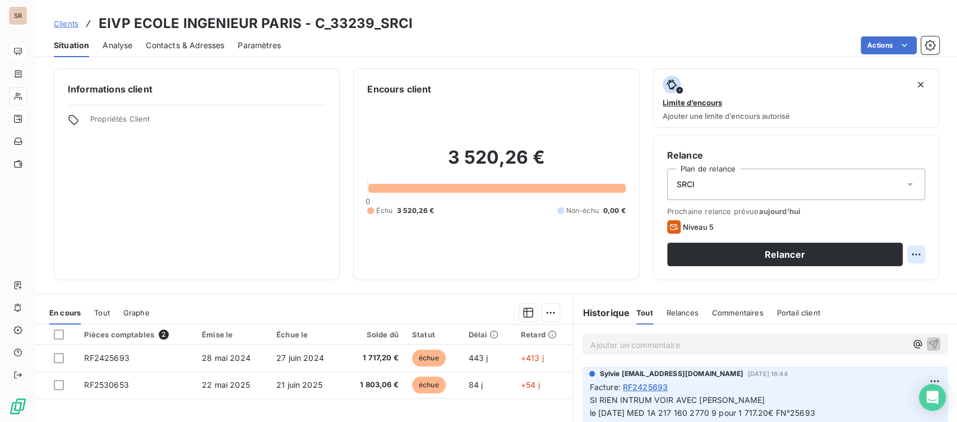
click at [911, 254] on html "SR Clients EIVP ECOLE INGENIEUR PARIS - C_33239_SRCI Situation Analyse Contacts…" at bounding box center [478, 211] width 957 height 422
click at [824, 275] on div "Replanifier cette action" at bounding box center [860, 279] width 100 height 18
select select "7"
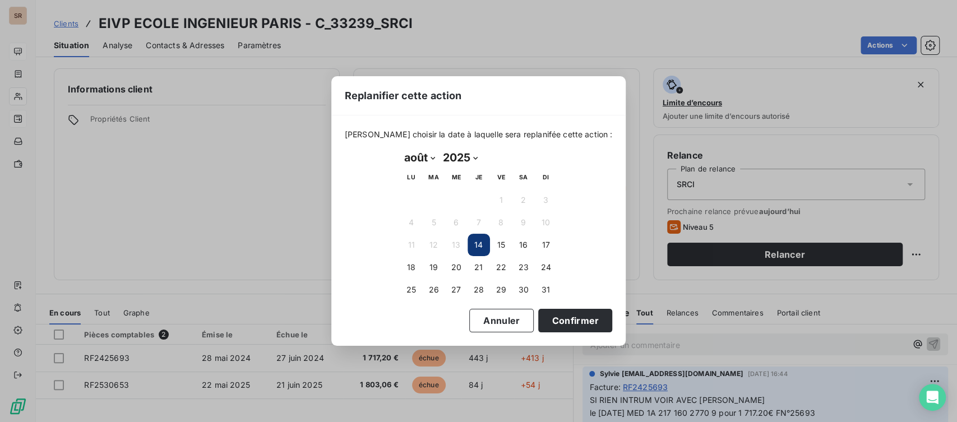
click at [475, 246] on button "14" at bounding box center [478, 245] width 22 height 22
click at [556, 321] on button "Confirmer" at bounding box center [575, 321] width 74 height 24
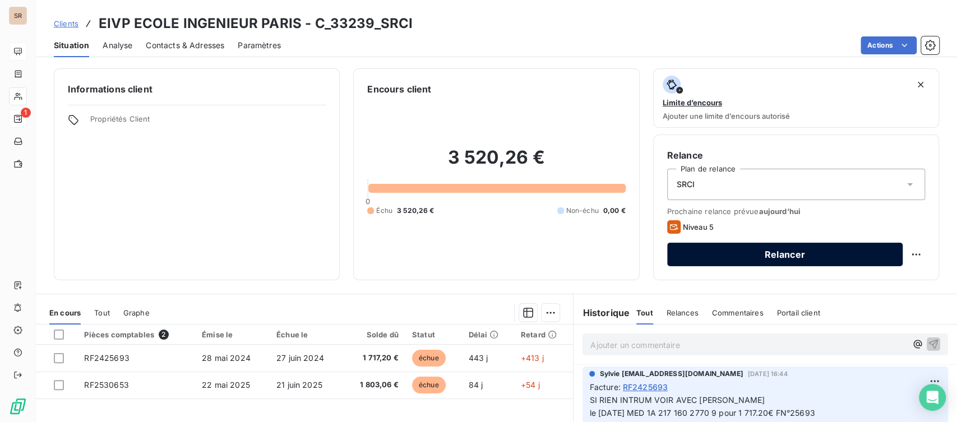
click at [682, 250] on button "Relancer" at bounding box center [784, 255] width 235 height 24
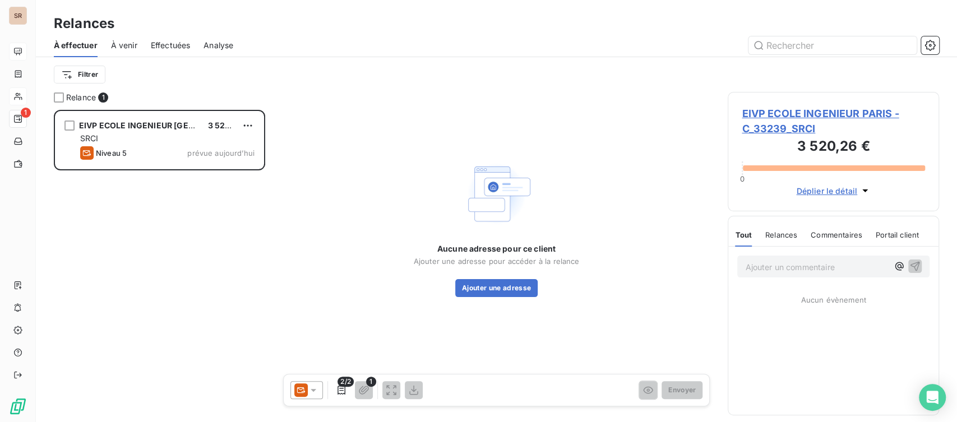
scroll to position [302, 202]
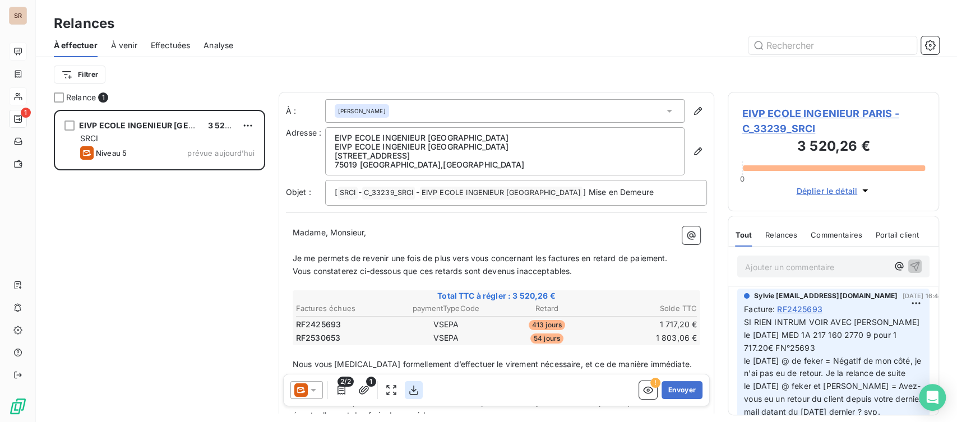
click at [413, 386] on icon "button" at bounding box center [413, 390] width 11 height 11
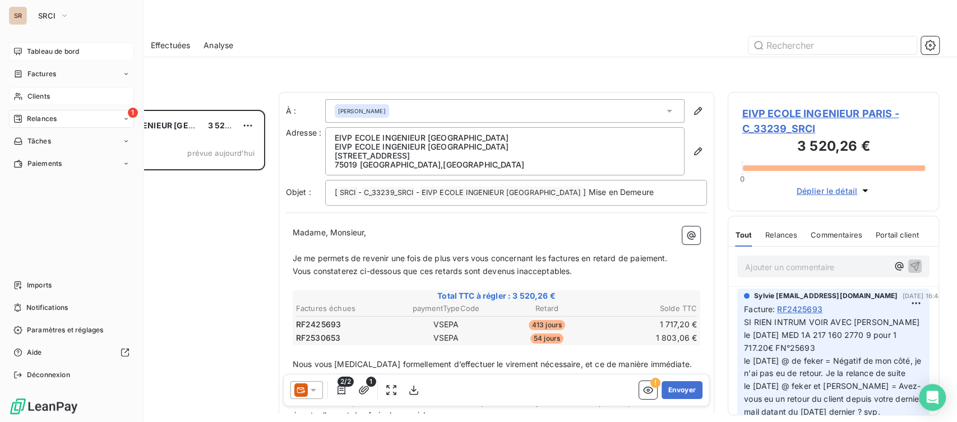
drag, startPoint x: 36, startPoint y: 99, endPoint x: 61, endPoint y: 94, distance: 25.3
click at [36, 99] on span "Clients" at bounding box center [38, 96] width 22 height 10
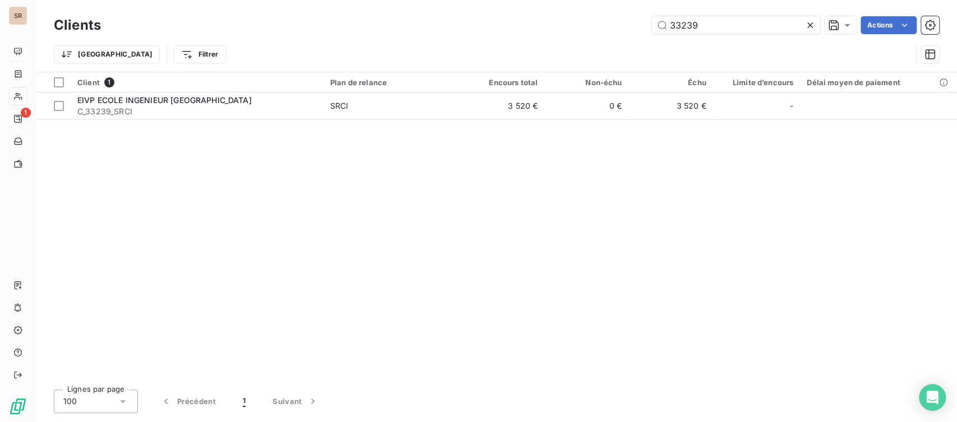
drag, startPoint x: 705, startPoint y: 27, endPoint x: 512, endPoint y: 50, distance: 193.6
click at [512, 52] on div "Clients 33239 Actions Trier Filtrer" at bounding box center [496, 42] width 885 height 58
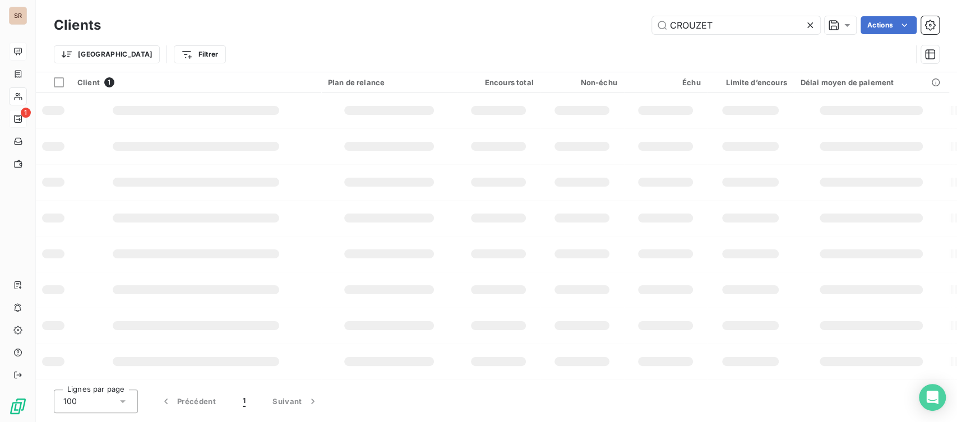
type input "CROUZET"
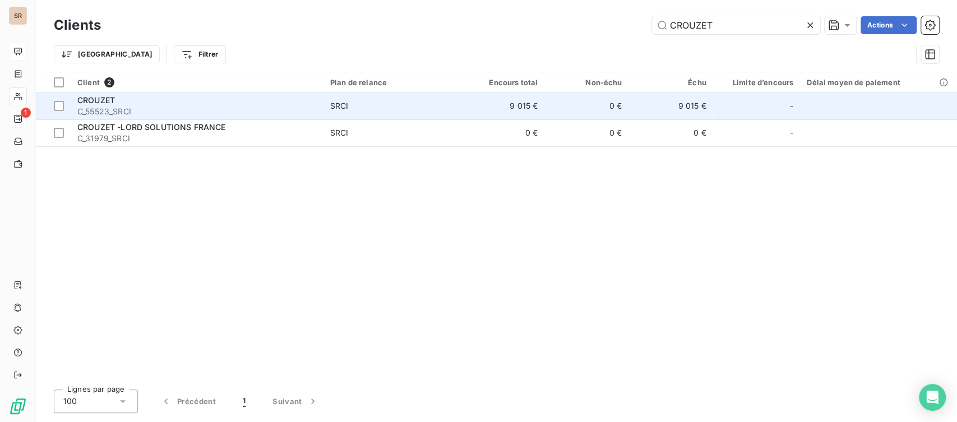
click at [101, 96] on span "CROUZET" at bounding box center [96, 100] width 38 height 10
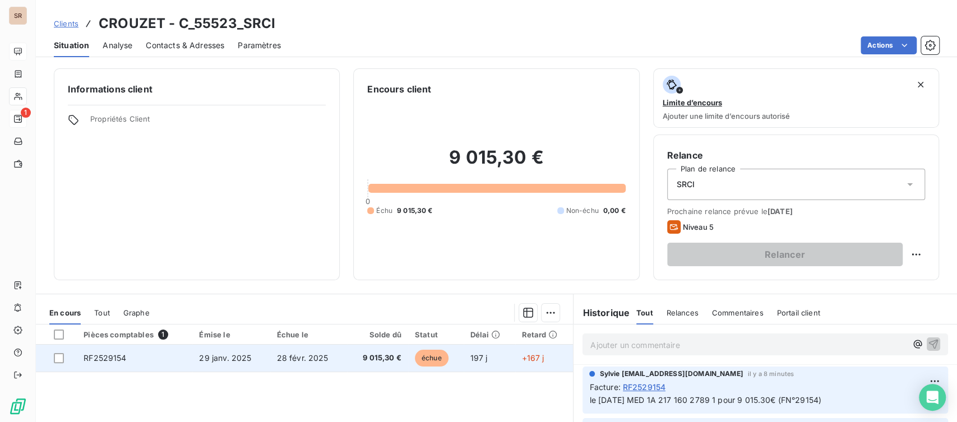
click at [103, 366] on td "RF2529154" at bounding box center [134, 358] width 115 height 27
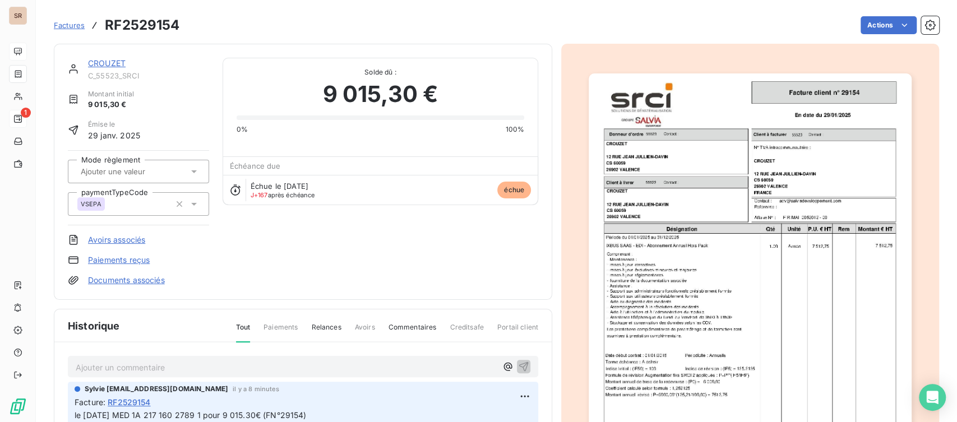
click at [121, 280] on link "Documents associés" at bounding box center [126, 280] width 77 height 11
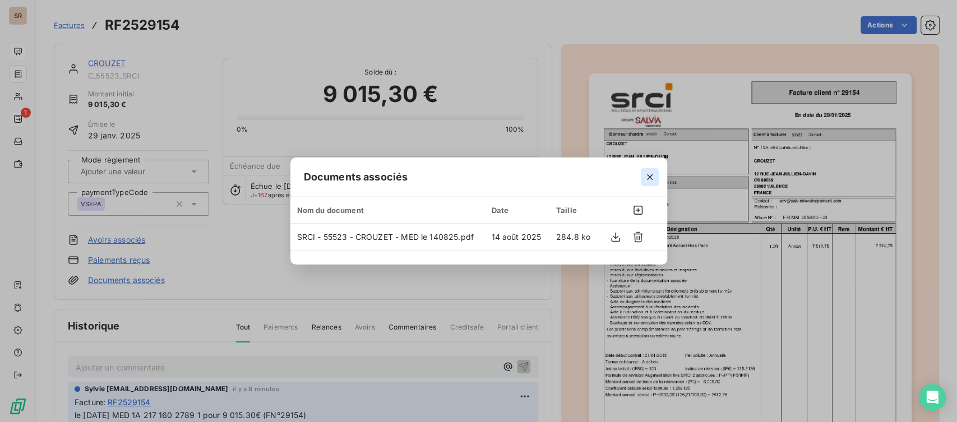
click at [651, 172] on icon "button" at bounding box center [649, 177] width 11 height 11
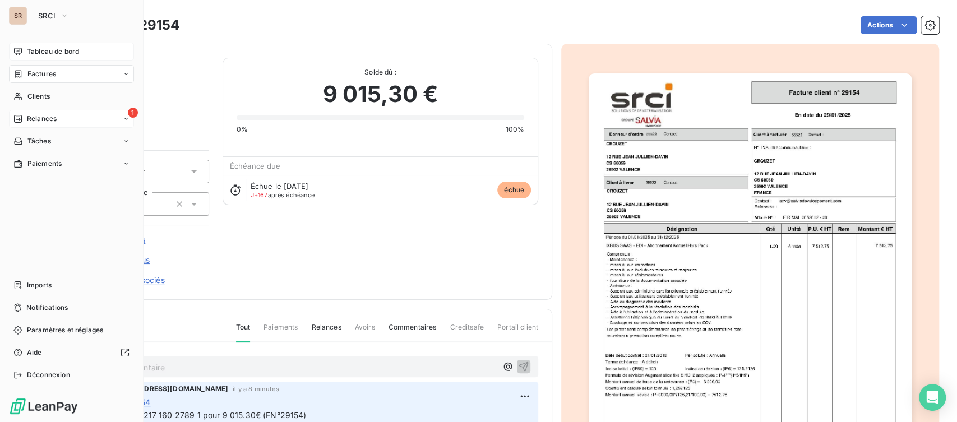
click at [41, 119] on span "Relances" at bounding box center [42, 119] width 30 height 10
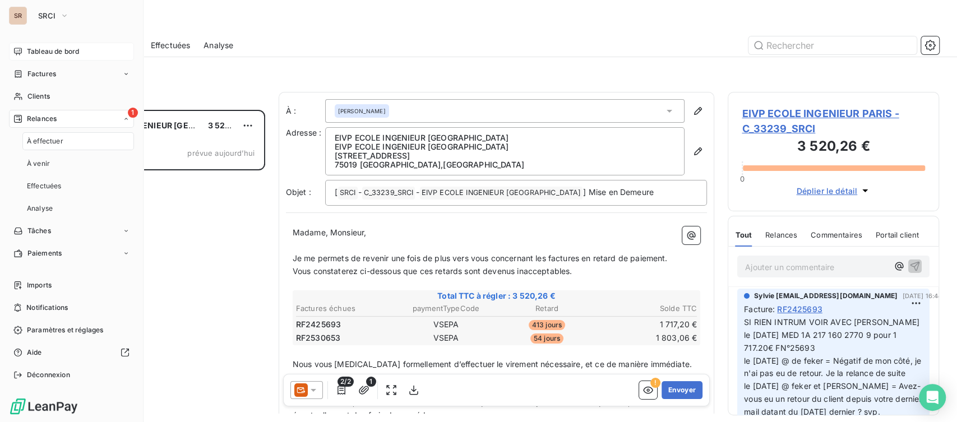
scroll to position [302, 202]
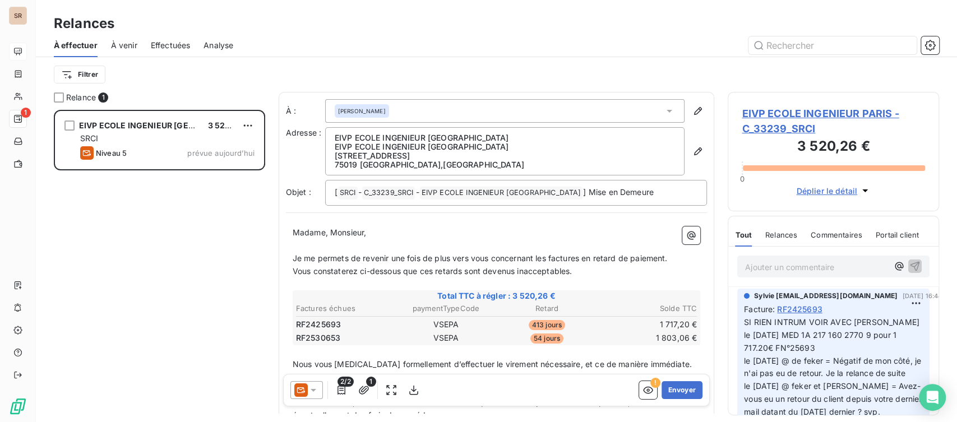
click at [797, 110] on span "EIVP ECOLE INGENIEUR PARIS - C_33239_SRCI" at bounding box center [833, 121] width 183 height 30
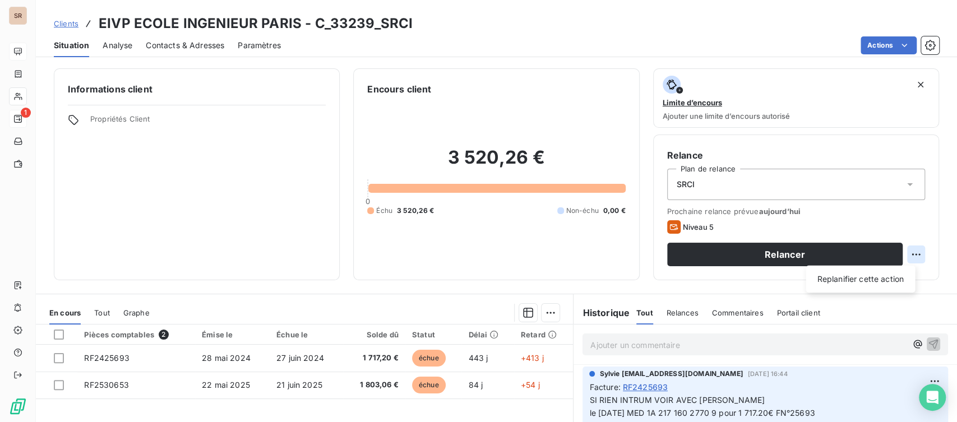
click at [909, 257] on html "SR 1 Clients EIVP ECOLE INGENIEUR PARIS - C_33239_SRCI Situation Analyse Contac…" at bounding box center [478, 211] width 957 height 422
click at [874, 277] on div "Replanifier cette action" at bounding box center [860, 279] width 100 height 18
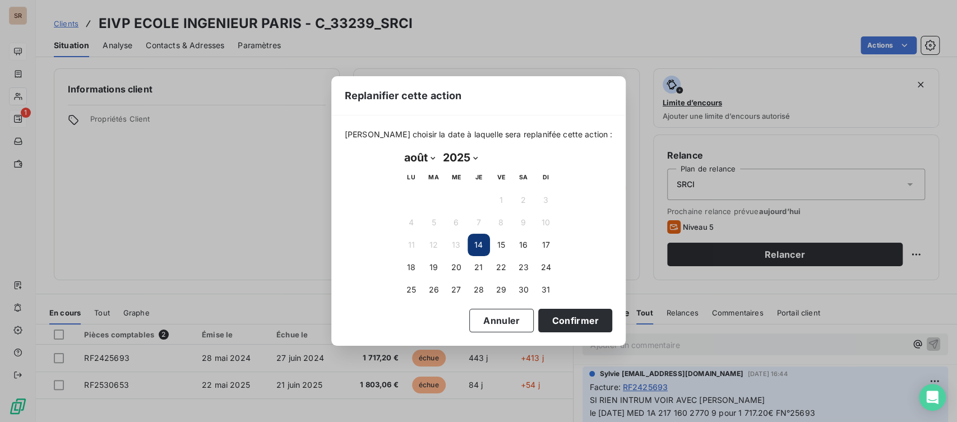
click at [433, 158] on select "janvier février mars avril mai juin juillet août septembre octobre novembre déc…" at bounding box center [419, 158] width 39 height 18
select select "8"
click at [400, 149] on select "janvier février mars avril mai juin juillet août septembre octobre novembre déc…" at bounding box center [419, 158] width 39 height 18
drag, startPoint x: 457, startPoint y: 195, endPoint x: 465, endPoint y: 197, distance: 7.8
click at [457, 194] on button "3" at bounding box center [456, 200] width 22 height 22
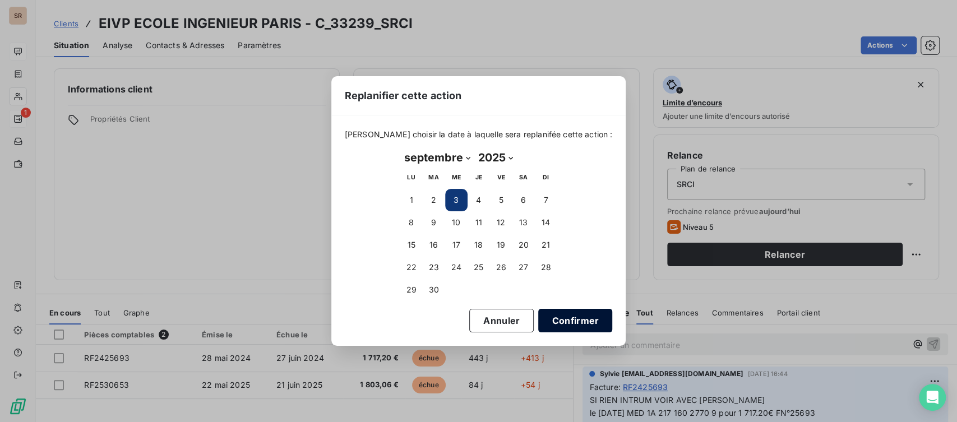
drag, startPoint x: 570, startPoint y: 314, endPoint x: 584, endPoint y: 320, distance: 14.9
click at [571, 316] on button "Confirmer" at bounding box center [575, 321] width 74 height 24
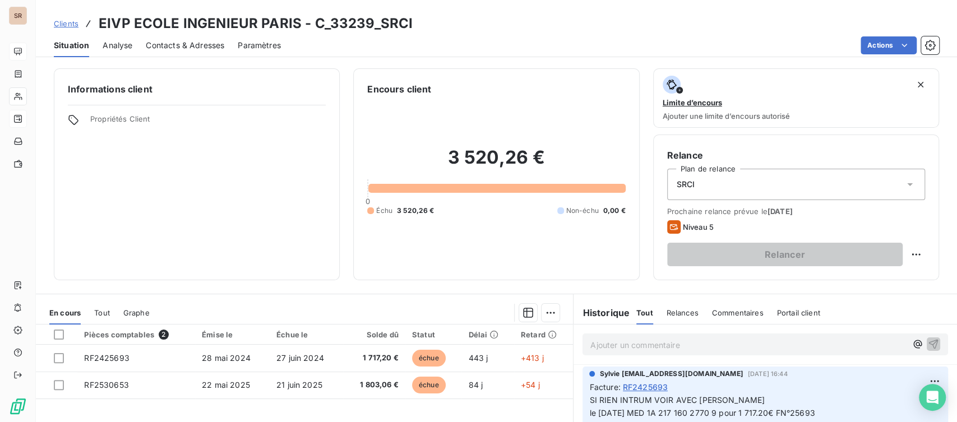
click at [654, 344] on p "Ajouter un commentaire ﻿" at bounding box center [748, 345] width 316 height 14
click at [911, 379] on html "SR Clients EIVP ECOLE INGENIEUR PARIS - C_33239_SRCI Situation Analyse Contacts…" at bounding box center [478, 211] width 957 height 422
click at [869, 338] on div "Editer" at bounding box center [888, 336] width 63 height 18
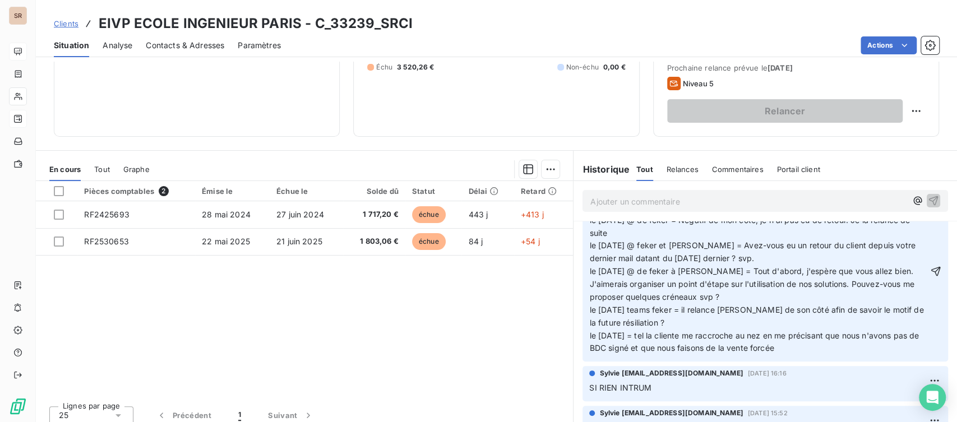
scroll to position [149, 0]
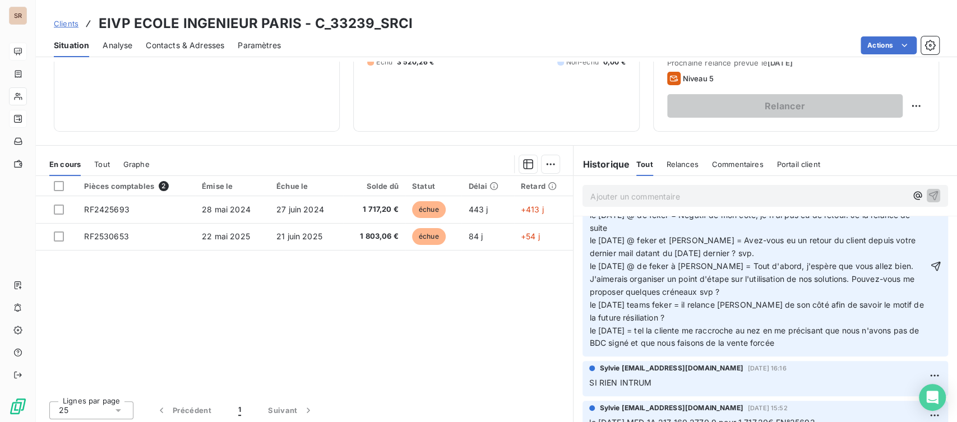
click at [657, 242] on span "SI RIEN INTRUM VOIR AVEC FEKER le 19/06/25 MED 1A 217 160 2770 9 pour 1 717.20€…" at bounding box center [757, 266] width 336 height 164
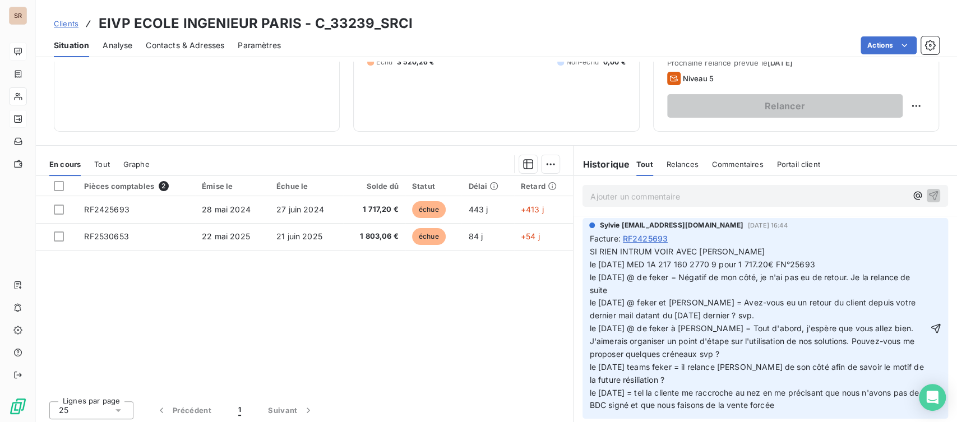
click at [718, 248] on span "SI RIEN INTRUM VOIR AVEC FEKER le 19/06/25 MED 1A 217 160 2770 9 pour 1 717.20€…" at bounding box center [757, 329] width 336 height 164
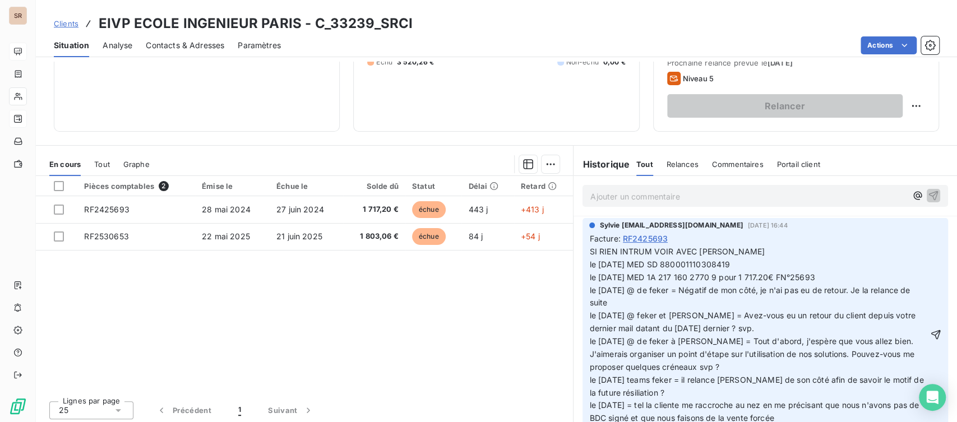
click at [711, 262] on span "SI RIEN INTRUM VOIR AVEC FEKER le 14/08/25 MED SD 880001110308419 le 19/06/25 M…" at bounding box center [757, 335] width 336 height 176
click at [748, 266] on p "SI RIEN INTRUM VOIR AVEC FEKER le 14/08/25 MED SD 88000111030-8419 le 19/06/25 …" at bounding box center [758, 335] width 339 height 179
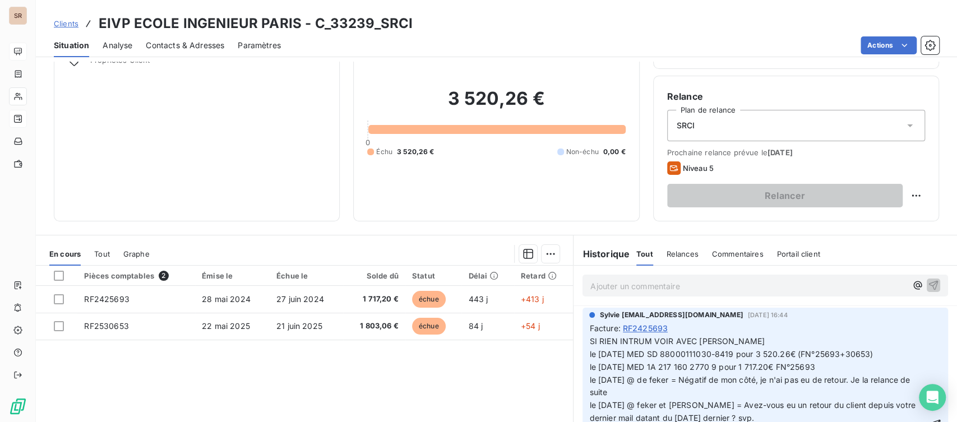
scroll to position [110, 0]
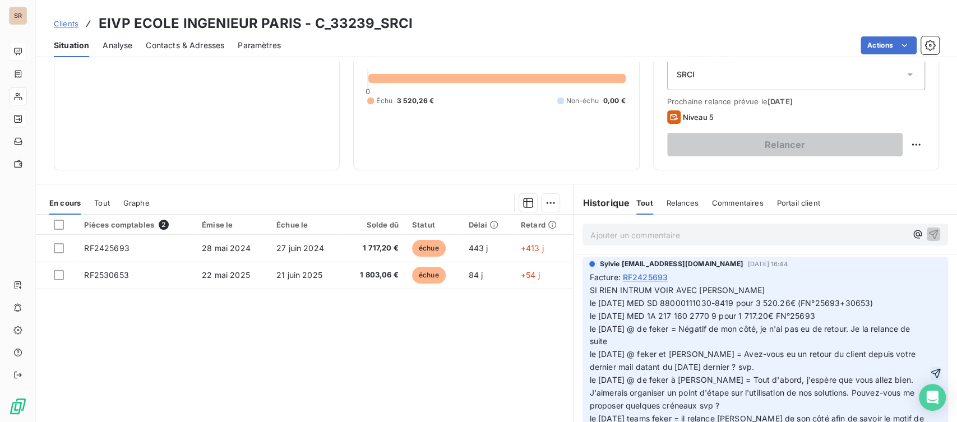
click at [930, 372] on icon "button" at bounding box center [935, 373] width 11 height 11
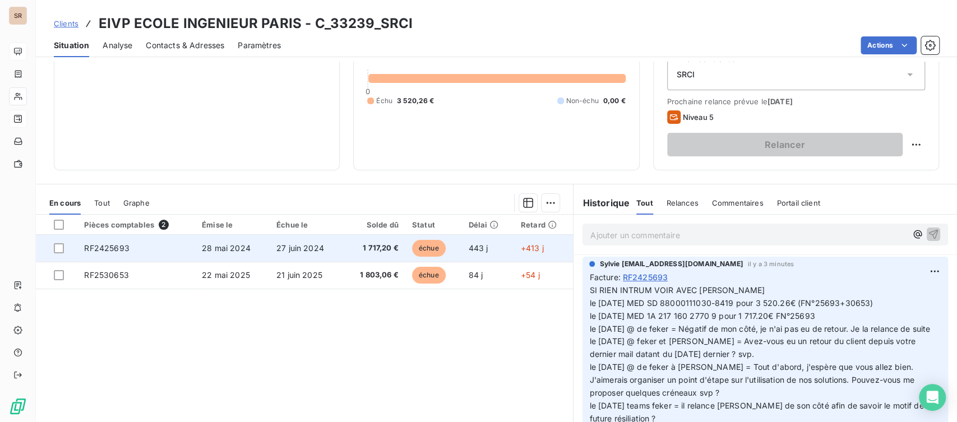
click at [94, 248] on span "RF2425693" at bounding box center [106, 248] width 45 height 10
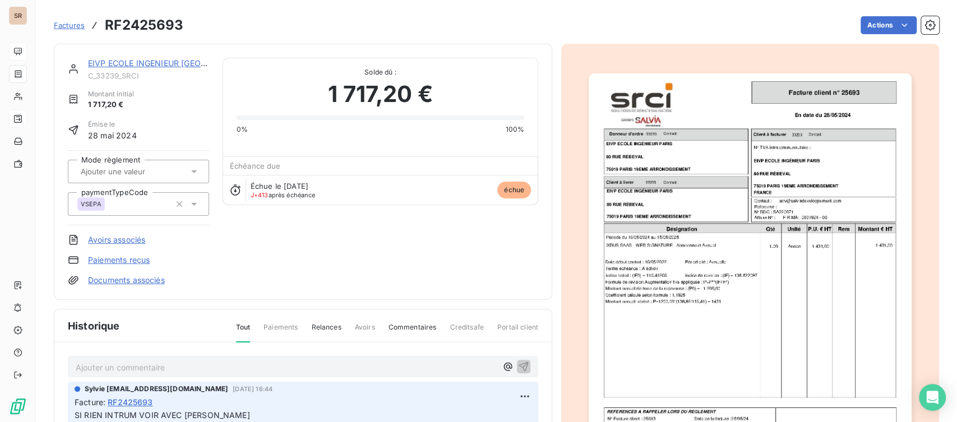
click at [117, 276] on link "Documents associés" at bounding box center [126, 280] width 77 height 11
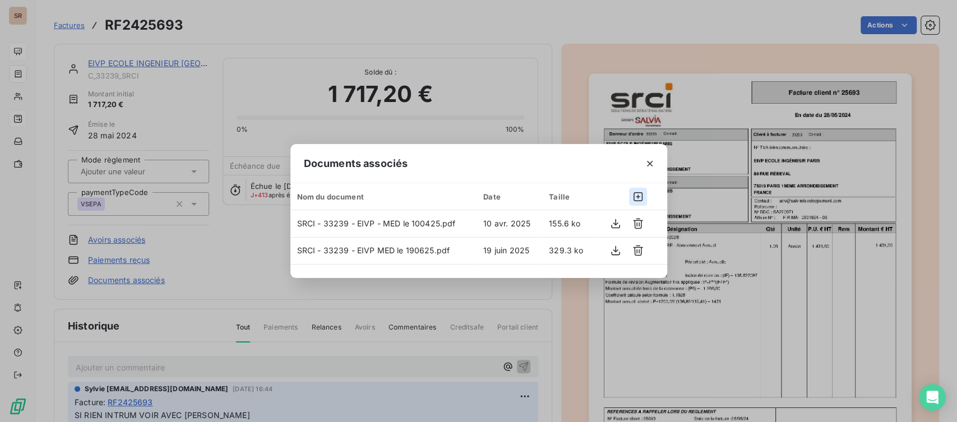
click at [639, 192] on icon "button" at bounding box center [637, 196] width 9 height 9
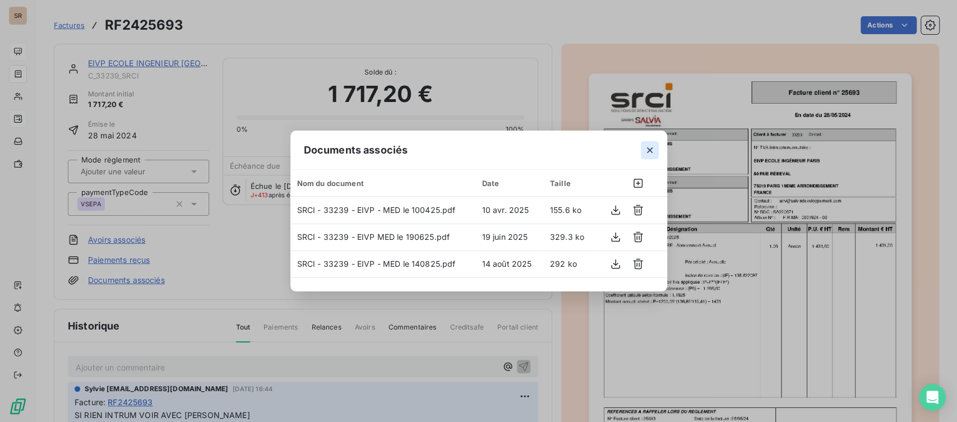
click at [646, 149] on icon "button" at bounding box center [649, 150] width 11 height 11
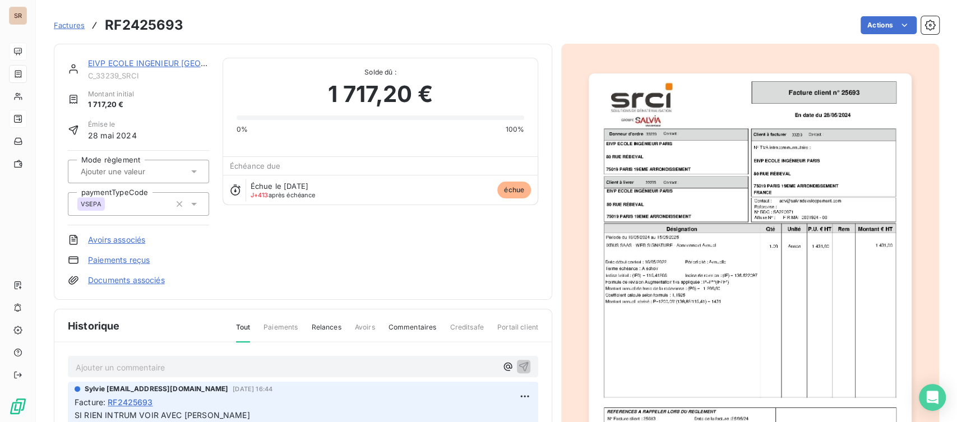
click at [140, 62] on link "EIVP ECOLE INGENIEUR PARIS" at bounding box center [175, 63] width 175 height 10
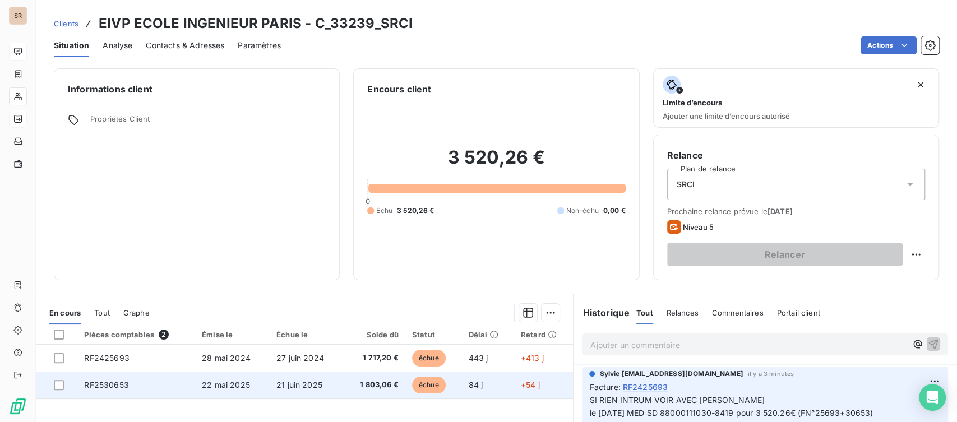
click at [110, 386] on span "RF2530653" at bounding box center [106, 385] width 44 height 10
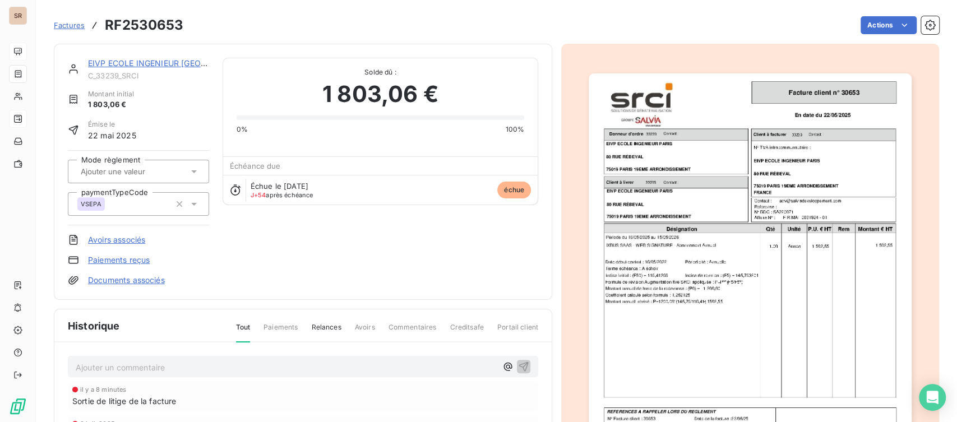
click at [129, 278] on link "Documents associés" at bounding box center [126, 280] width 77 height 11
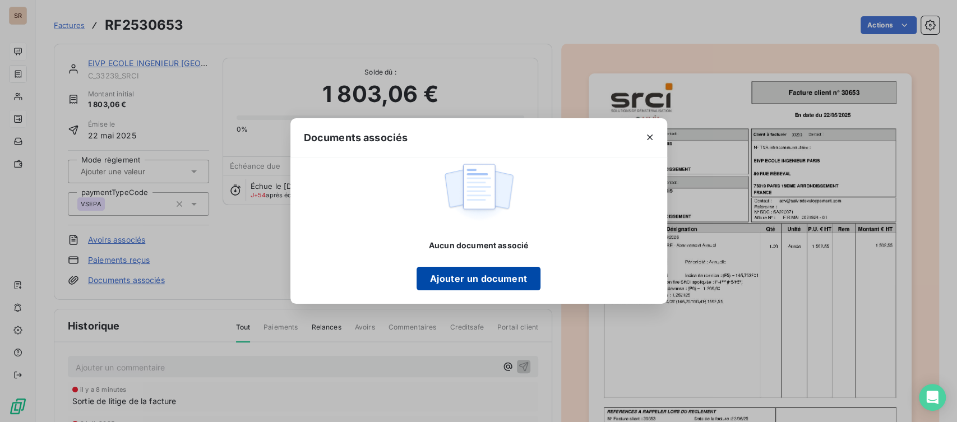
click at [489, 277] on button "Ajouter un document" at bounding box center [478, 279] width 124 height 24
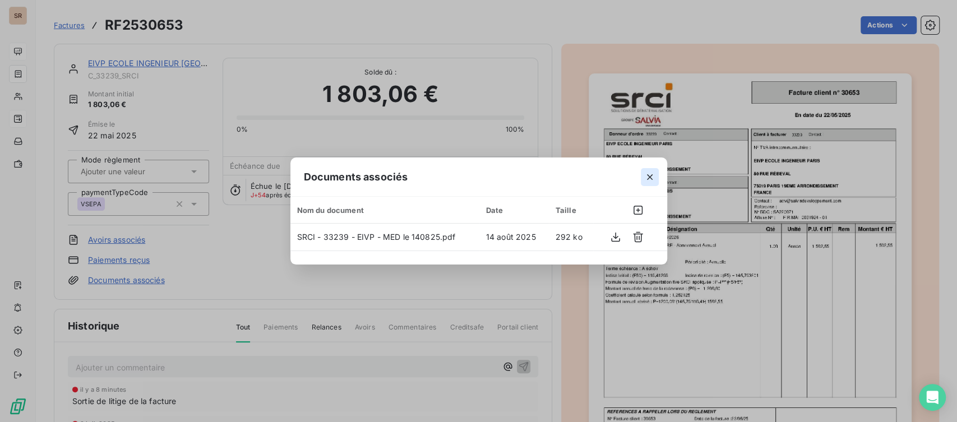
click at [652, 176] on icon "button" at bounding box center [649, 177] width 11 height 11
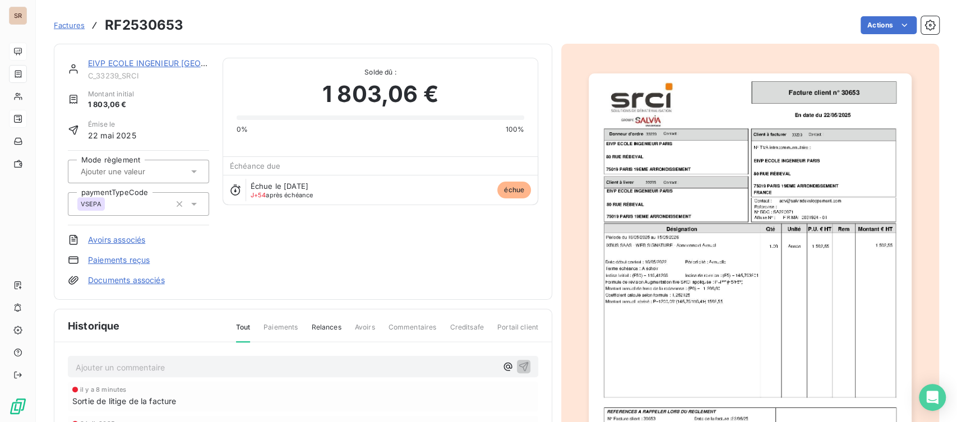
click at [117, 64] on link "EIVP ECOLE INGENIEUR PARIS" at bounding box center [175, 63] width 175 height 10
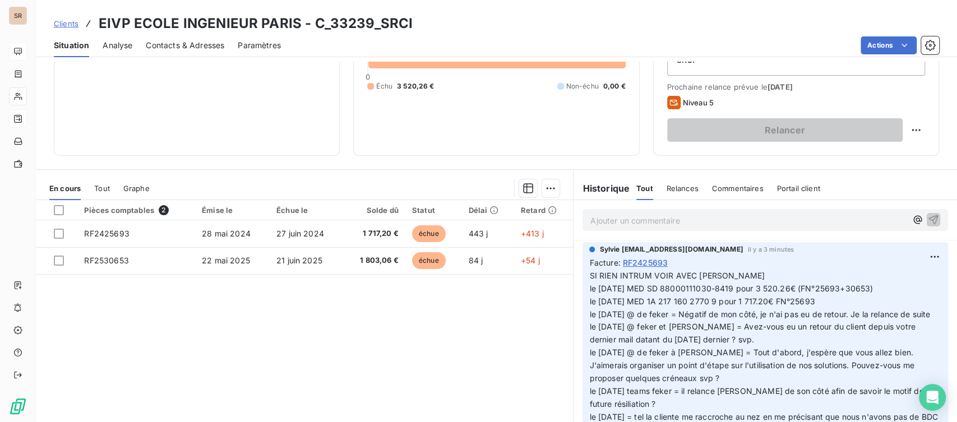
click at [881, 288] on p "SI RIEN INTRUM VOIR AVEC FEKER le 14/08/25 MED SD 88000111030-8419 pour 3 520.2…" at bounding box center [765, 353] width 352 height 166
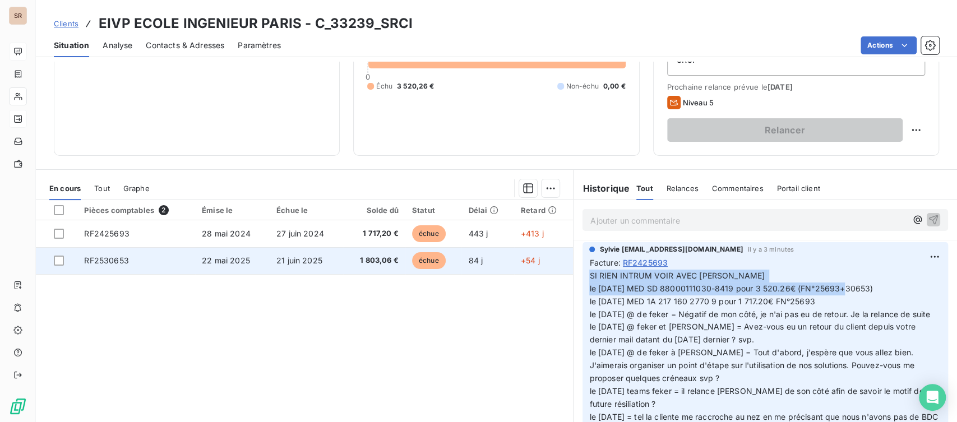
drag, startPoint x: 877, startPoint y: 286, endPoint x: 566, endPoint y: 271, distance: 311.5
click at [573, 272] on section "Historique Tout Relances Commentaires Portail client Tout Relances Commentaires…" at bounding box center [765, 310] width 384 height 280
copy span "SI RIEN INTRUM VOIR AVEC FEKER le 14/08/25 MED SD 88000111030-8419 pour 3 520.2…"
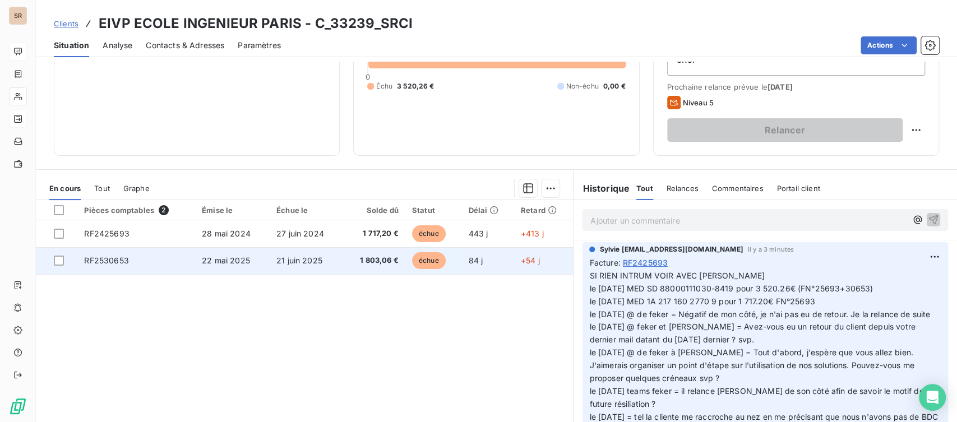
click at [107, 261] on span "RF2530653" at bounding box center [106, 261] width 44 height 10
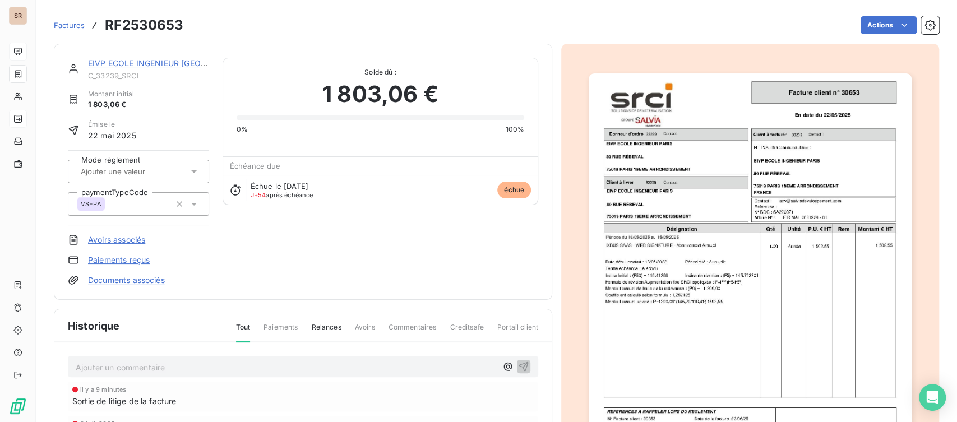
click at [121, 363] on p "Ajouter un commentaire ﻿" at bounding box center [286, 367] width 421 height 14
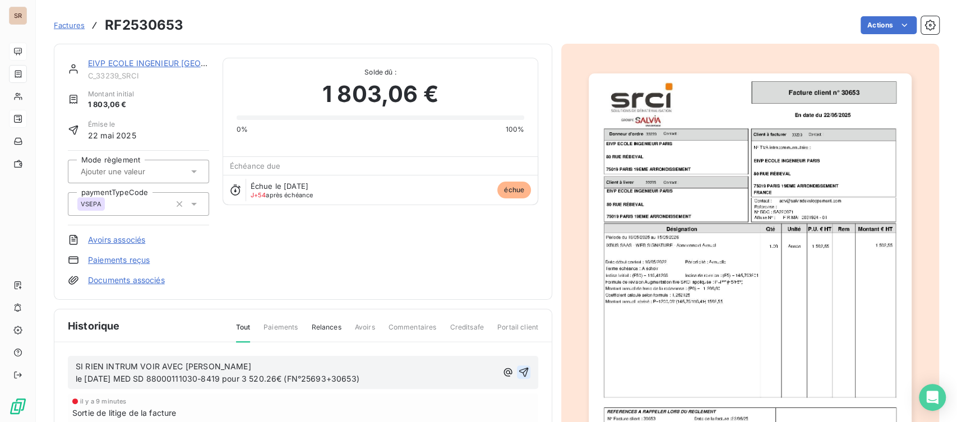
click at [519, 369] on icon "button" at bounding box center [524, 373] width 10 height 10
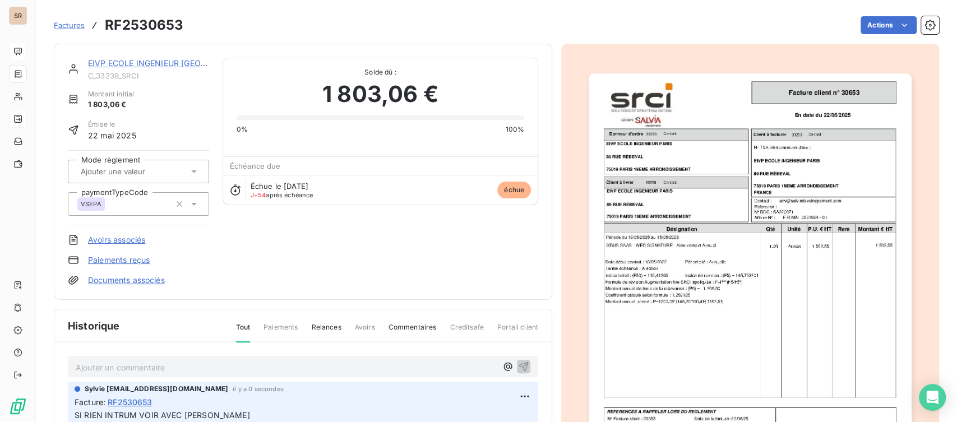
click at [119, 62] on link "EIVP ECOLE INGENIEUR PARIS" at bounding box center [175, 63] width 175 height 10
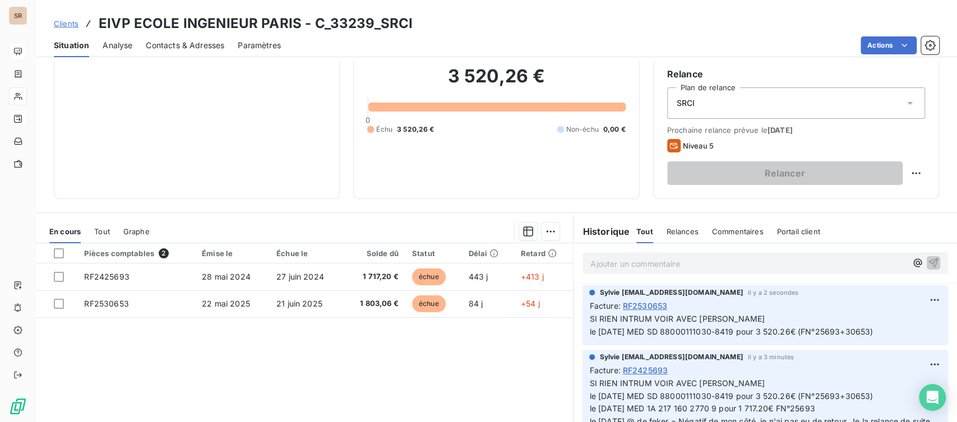
scroll to position [124, 0]
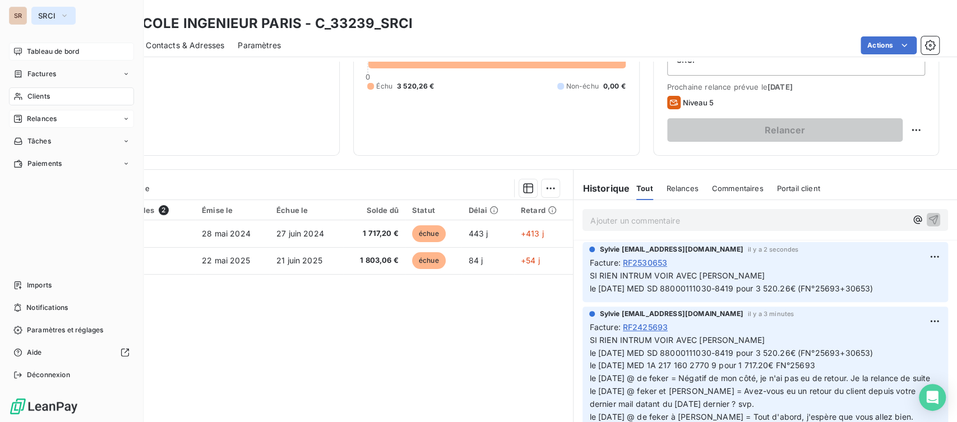
click at [64, 15] on icon "button" at bounding box center [64, 15] width 9 height 11
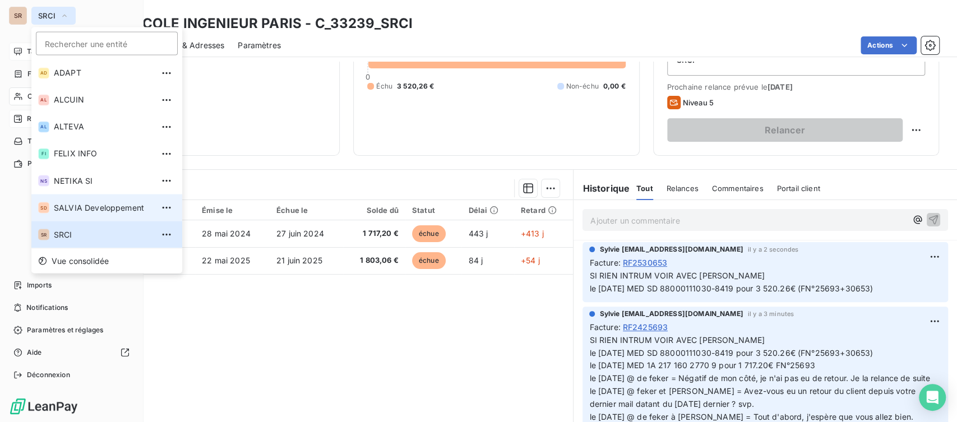
click at [65, 213] on li "SD SALVIA Developpement" at bounding box center [106, 207] width 151 height 27
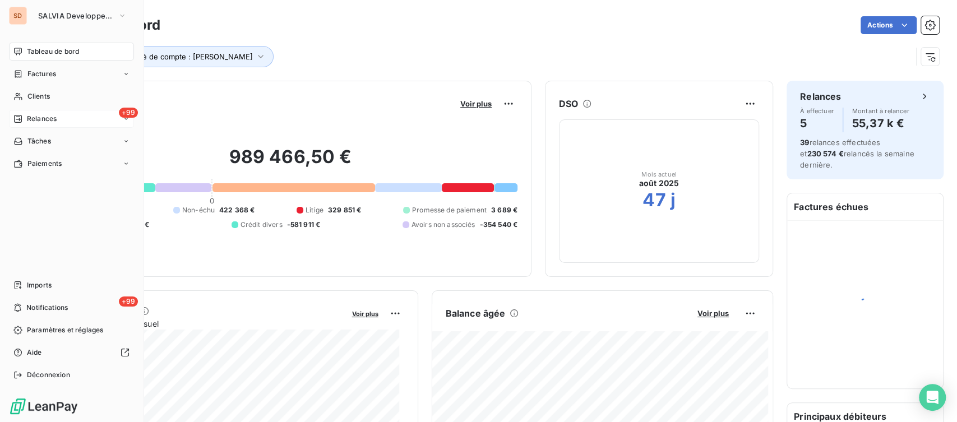
click at [25, 118] on div "Relances" at bounding box center [34, 119] width 43 height 10
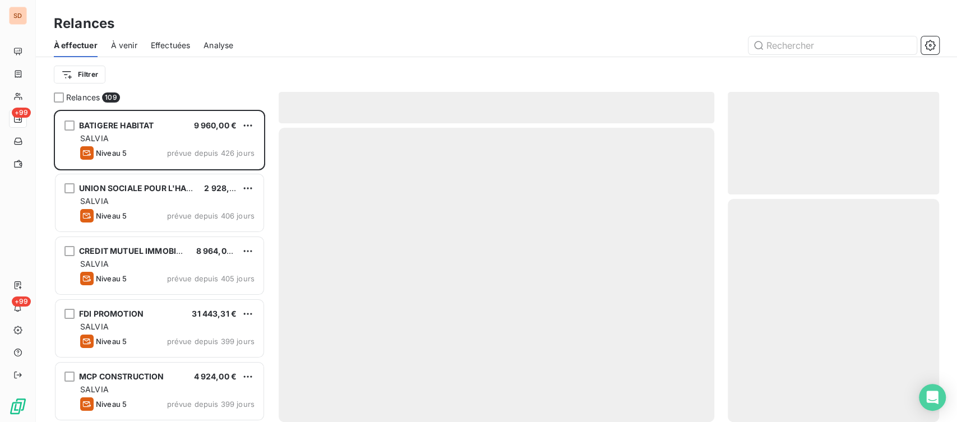
scroll to position [302, 202]
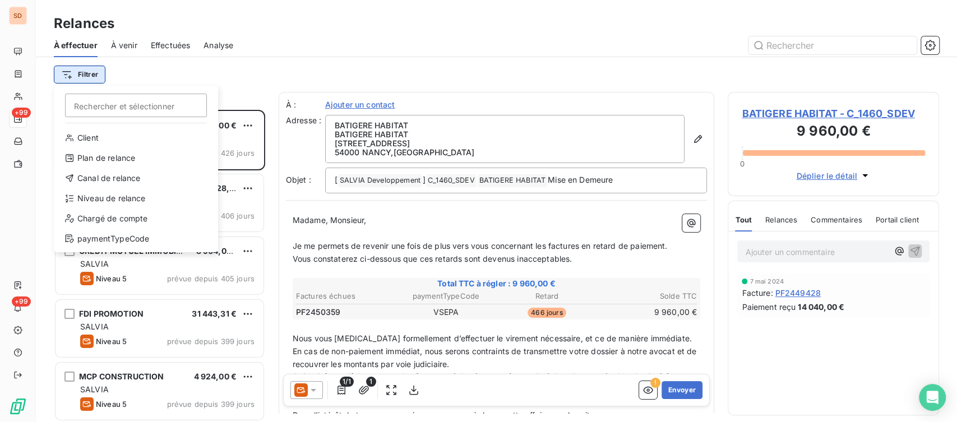
click at [92, 71] on html "SD +99 +99 Relances À effectuer À venir Effectuées Analyse Filtrer Rechercher e…" at bounding box center [478, 211] width 957 height 422
click at [134, 216] on div "Chargé de compte" at bounding box center [135, 219] width 155 height 18
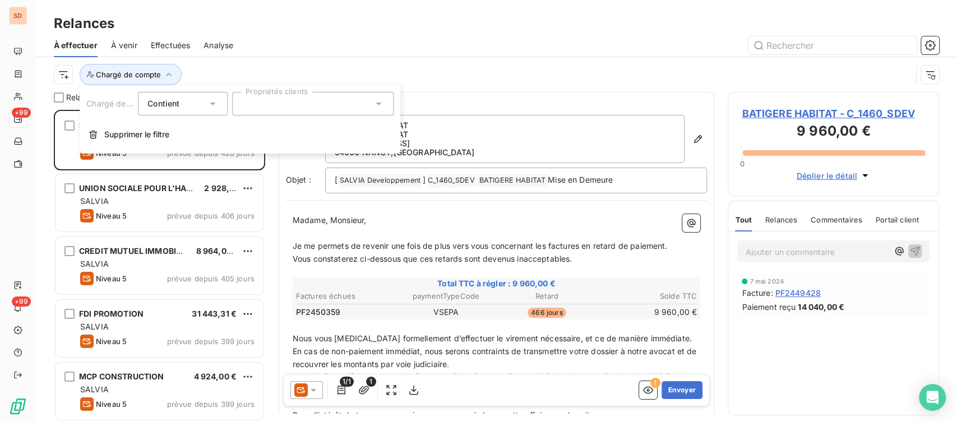
click at [375, 100] on icon at bounding box center [378, 103] width 11 height 11
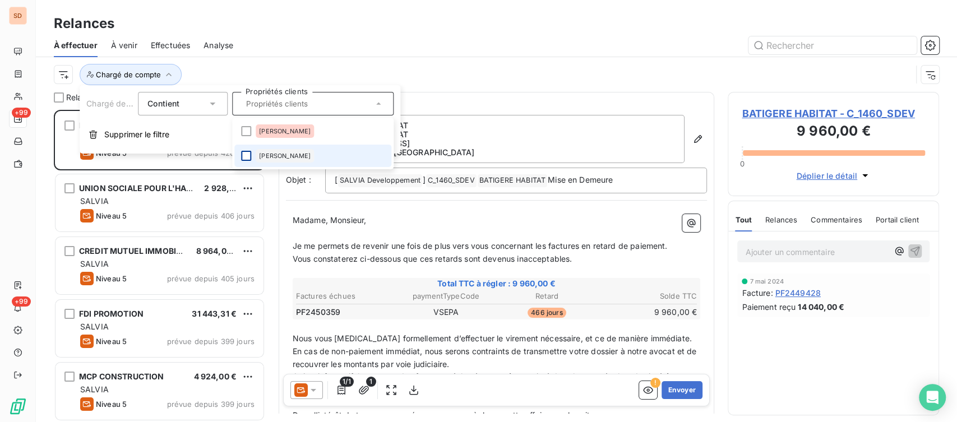
click at [246, 155] on div at bounding box center [246, 156] width 10 height 10
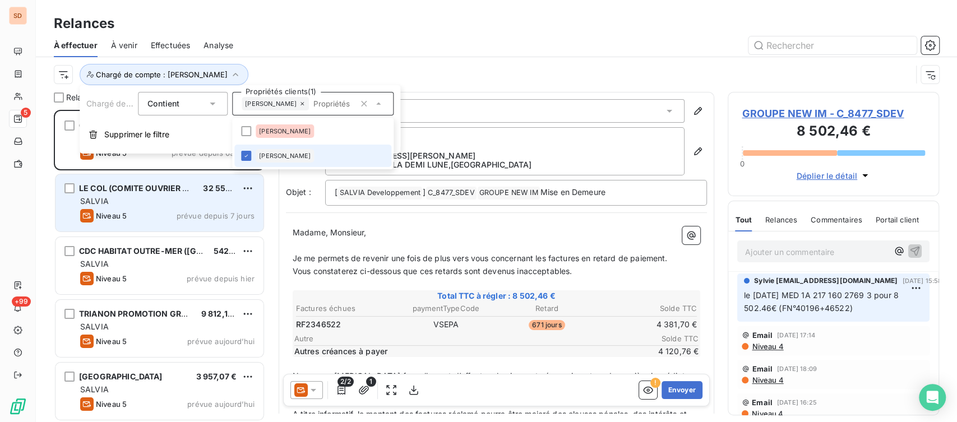
scroll to position [302, 202]
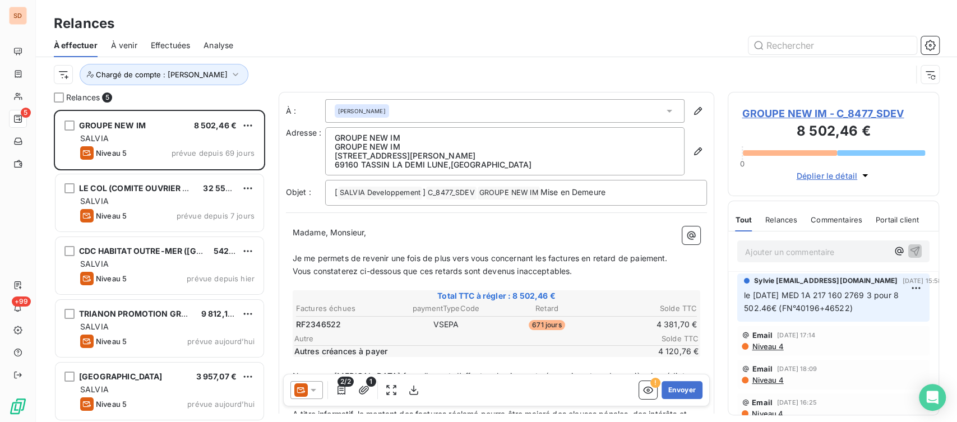
click at [489, 70] on div "Chargé de compte : Sylvie" at bounding box center [483, 74] width 858 height 21
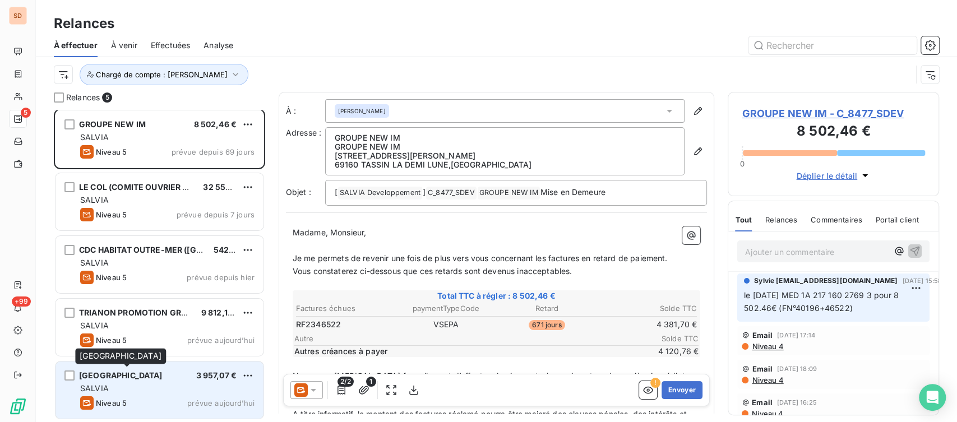
click at [126, 377] on span "MAIRIE DE VILLEPARISIS" at bounding box center [121, 376] width 84 height 10
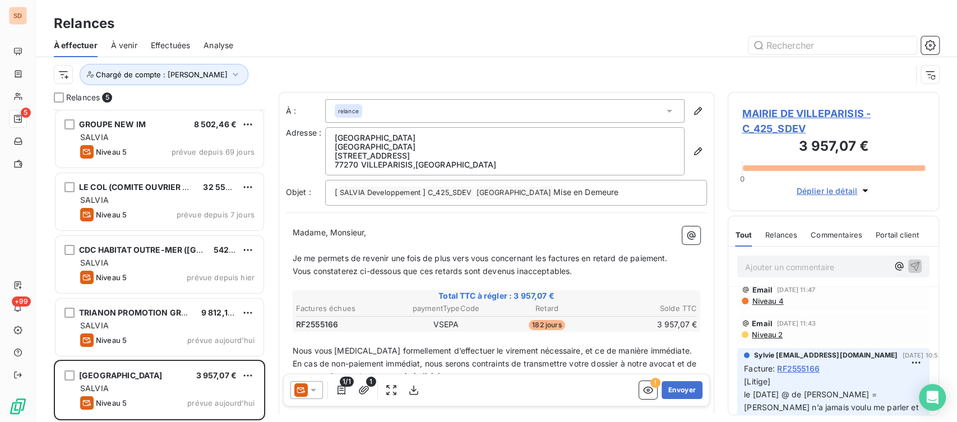
scroll to position [124, 0]
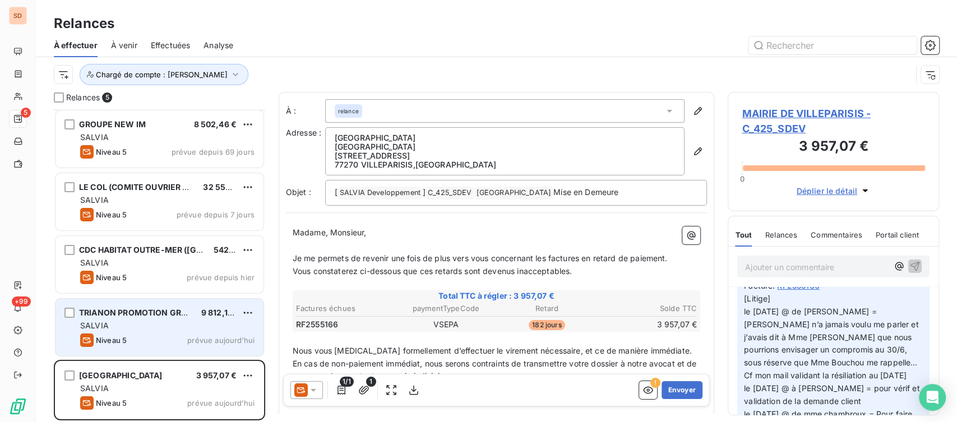
click at [135, 313] on span "TRIANON PROMOTION GROUPE" at bounding box center [141, 313] width 124 height 10
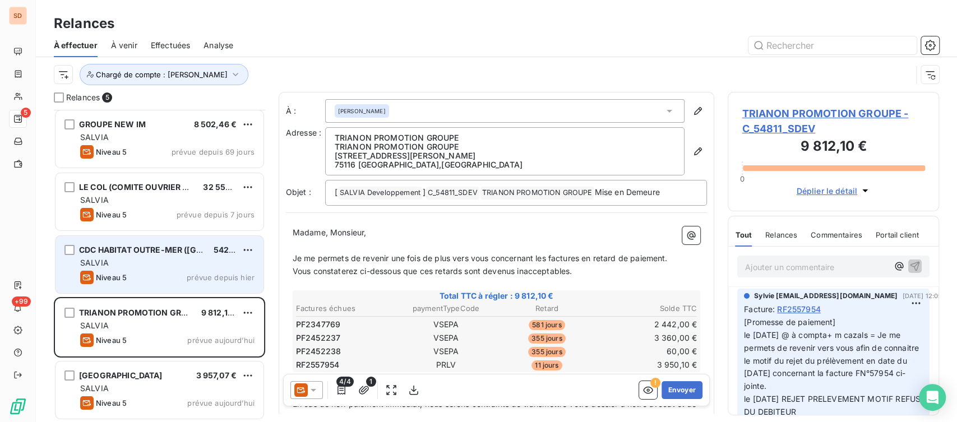
click at [164, 251] on span "CDC HABITAT OUTRE-MER (GUADELOUPE)" at bounding box center [176, 250] width 194 height 10
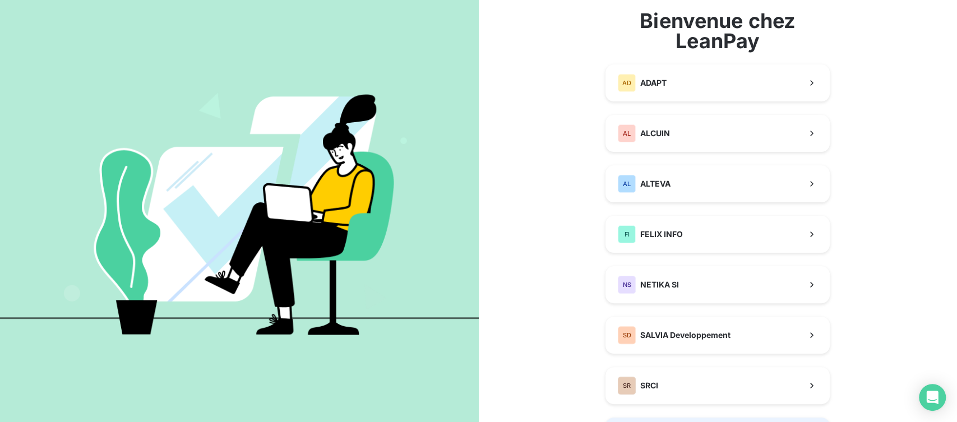
scroll to position [124, 0]
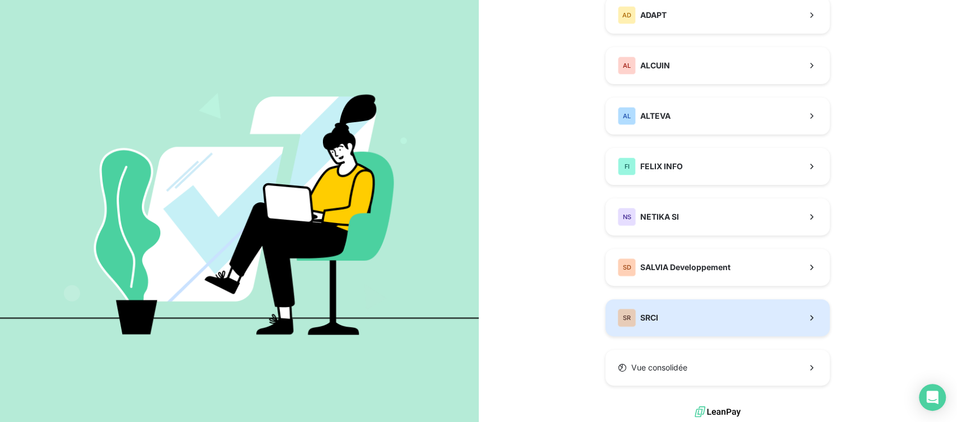
click at [665, 316] on button "SR SRCI" at bounding box center [717, 317] width 224 height 37
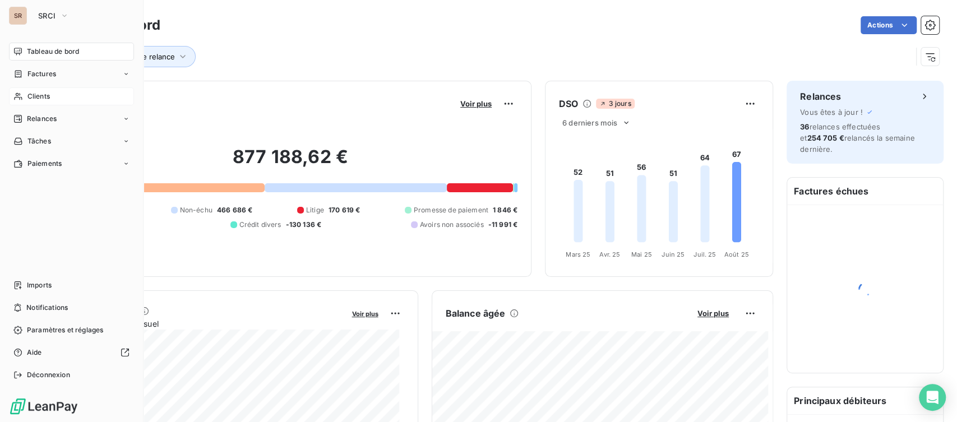
click at [34, 94] on span "Clients" at bounding box center [38, 96] width 22 height 10
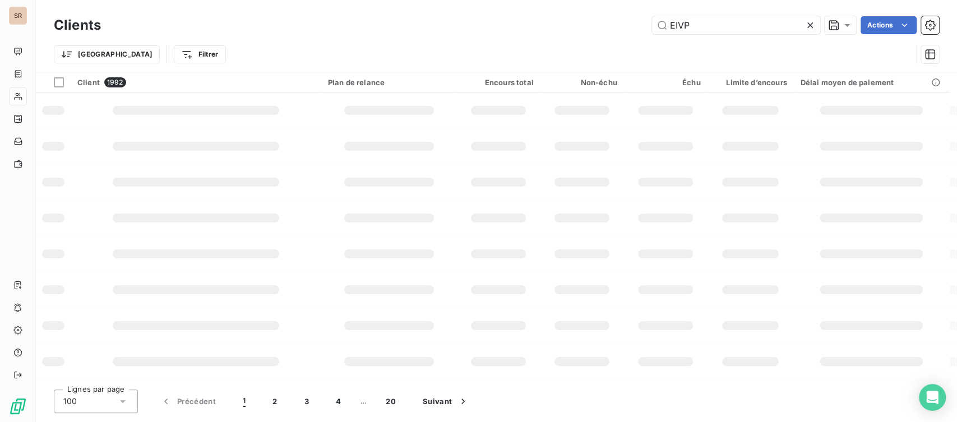
type input "EIVP"
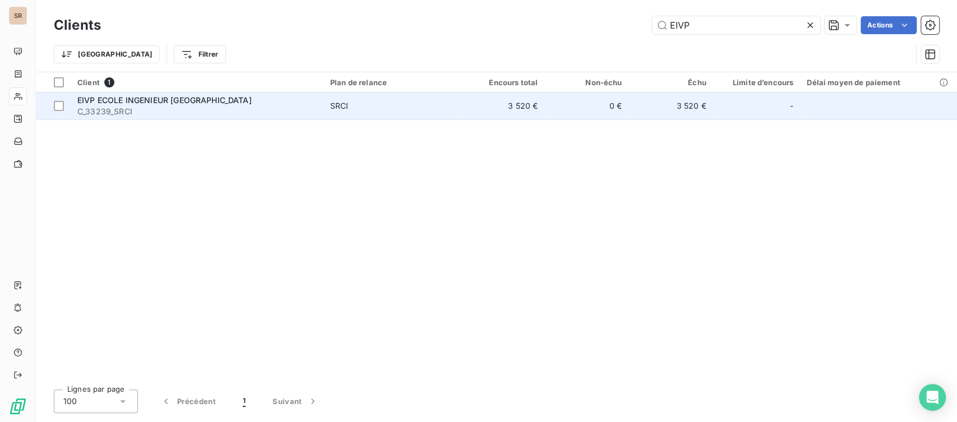
click at [125, 104] on span "EIVP ECOLE INGENIEUR [GEOGRAPHIC_DATA]" at bounding box center [164, 100] width 174 height 10
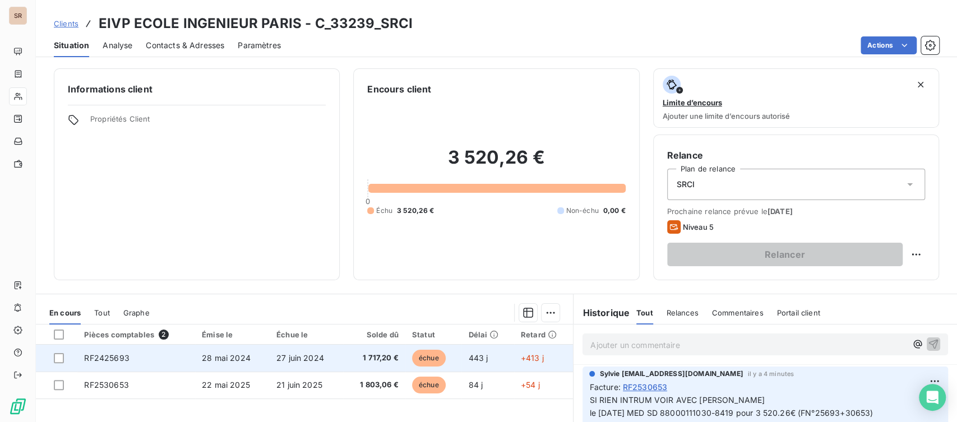
click at [123, 358] on span "RF2425693" at bounding box center [106, 358] width 45 height 10
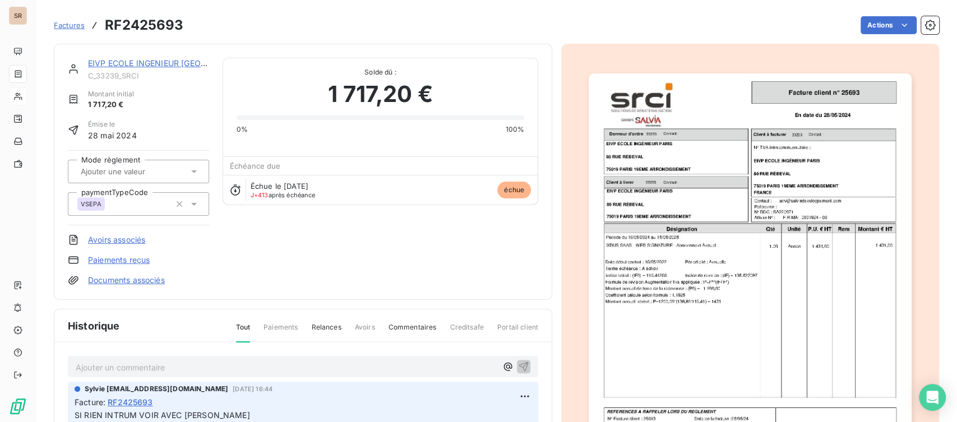
click at [103, 280] on link "Documents associés" at bounding box center [126, 280] width 77 height 11
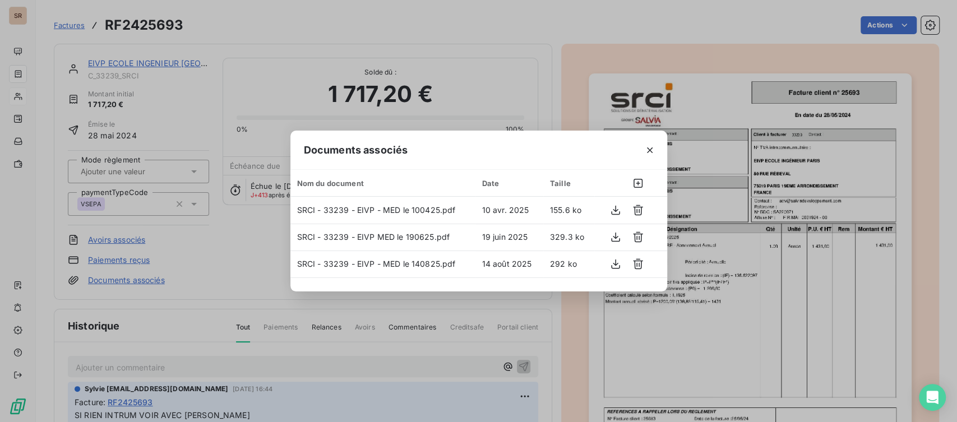
drag, startPoint x: 645, startPoint y: 149, endPoint x: 600, endPoint y: 138, distance: 46.1
click at [644, 149] on icon "button" at bounding box center [649, 150] width 11 height 11
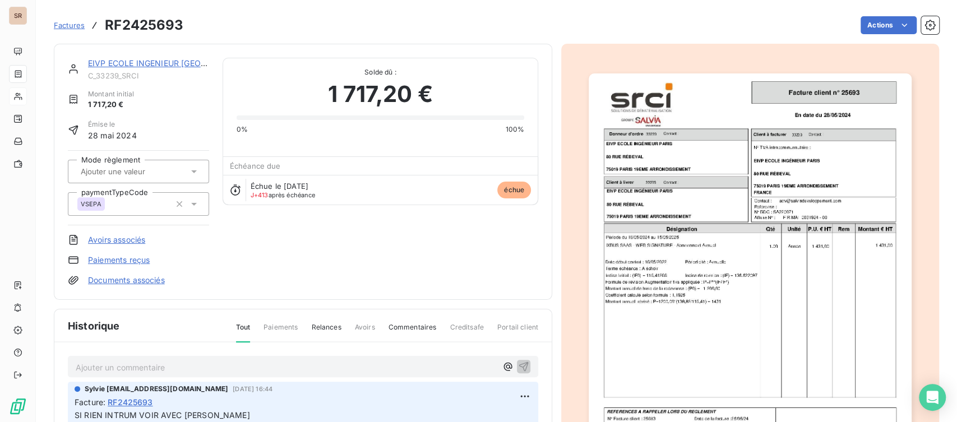
click at [145, 59] on link "EIVP ECOLE INGENIEUR PARIS" at bounding box center [175, 63] width 175 height 10
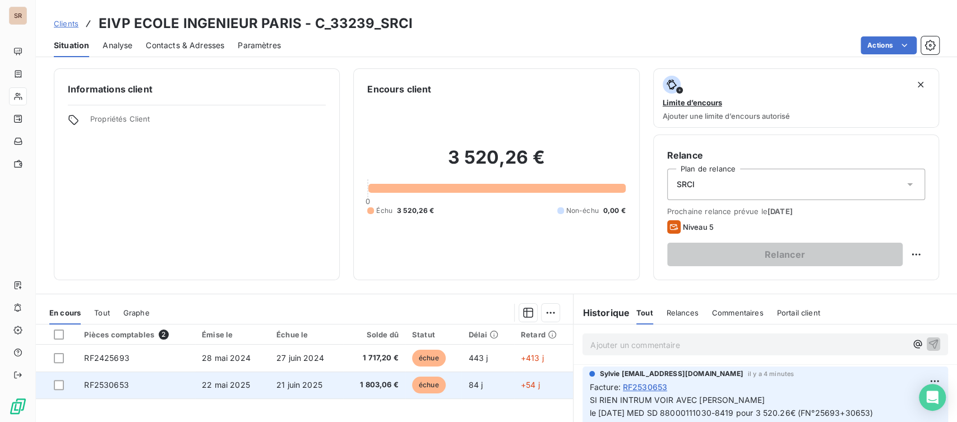
click at [115, 386] on span "RF2530653" at bounding box center [106, 385] width 44 height 10
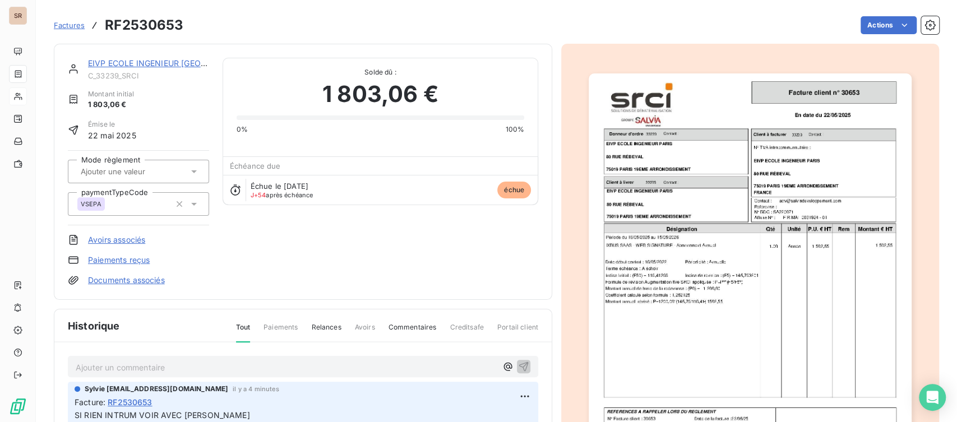
click at [143, 278] on link "Documents associés" at bounding box center [126, 280] width 77 height 11
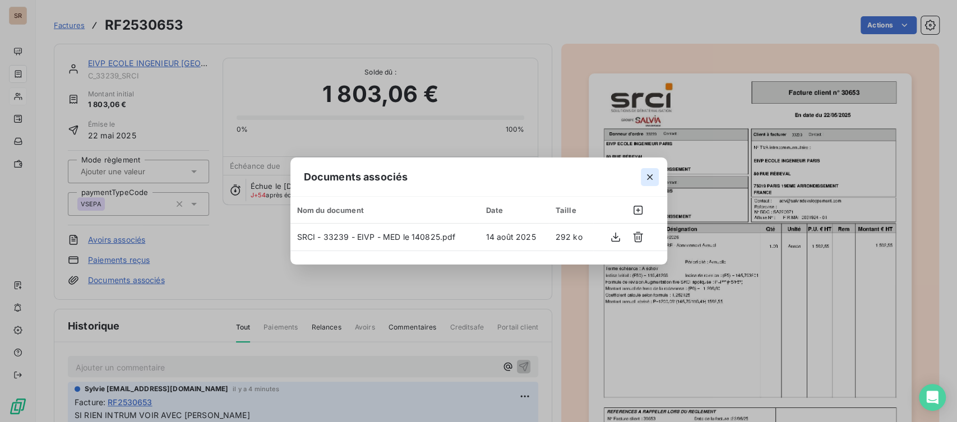
click at [655, 172] on icon "button" at bounding box center [649, 177] width 11 height 11
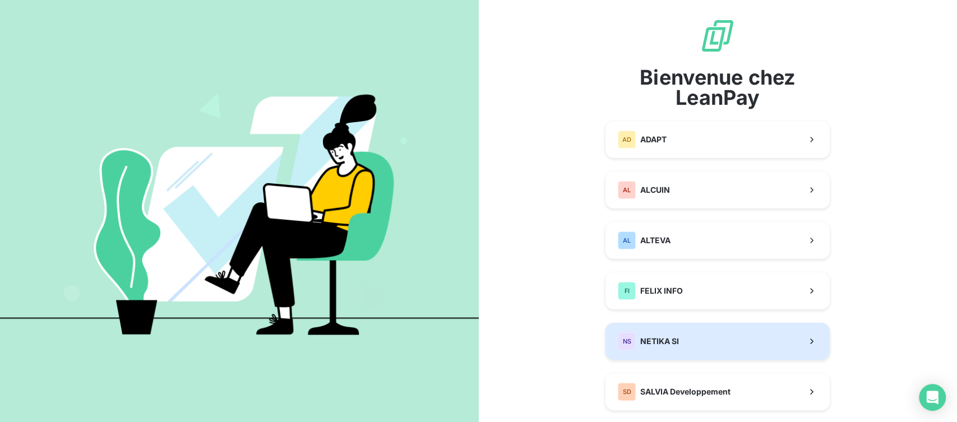
click at [687, 340] on button "NS NETIKA SI" at bounding box center [717, 341] width 224 height 37
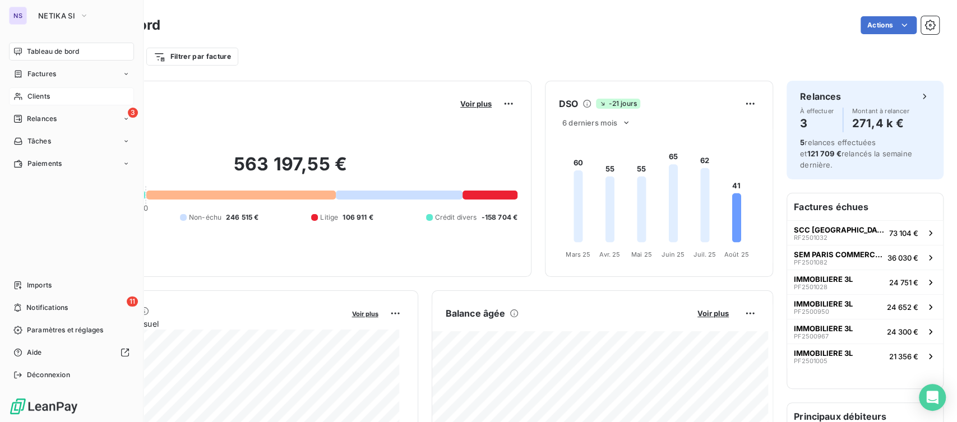
click at [37, 99] on span "Clients" at bounding box center [38, 96] width 22 height 10
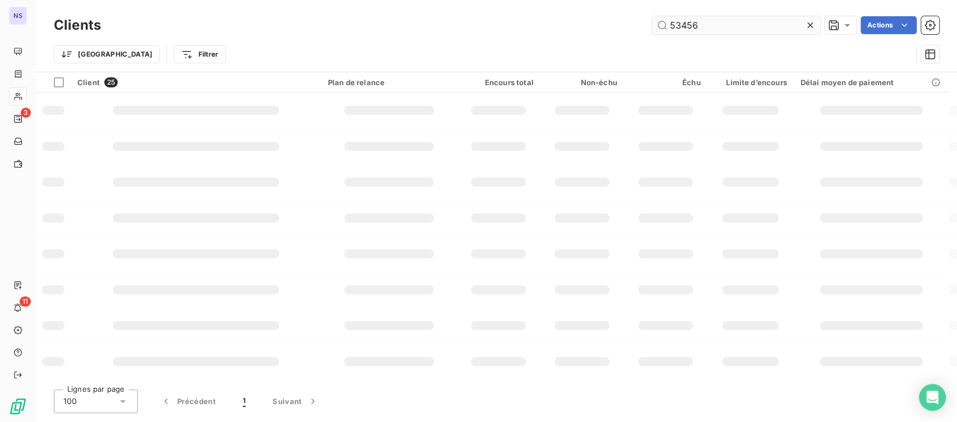
type input "53456"
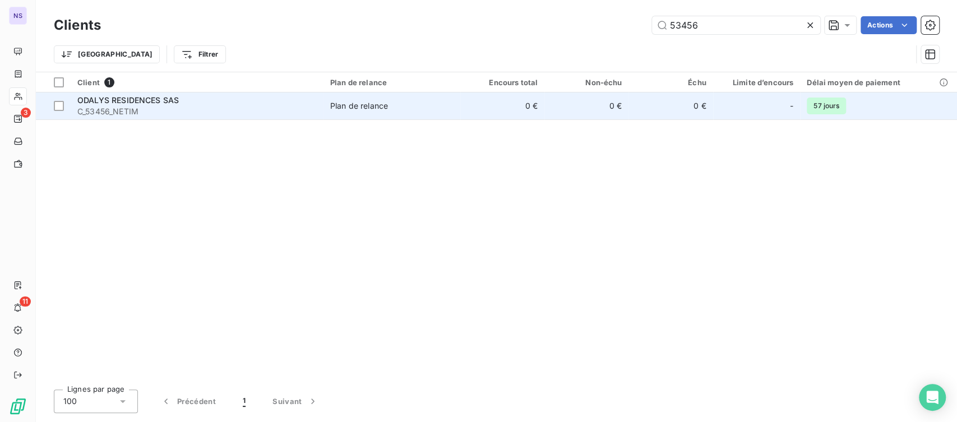
click at [105, 101] on span "ODALYS RESIDENCES SAS" at bounding box center [127, 100] width 101 height 10
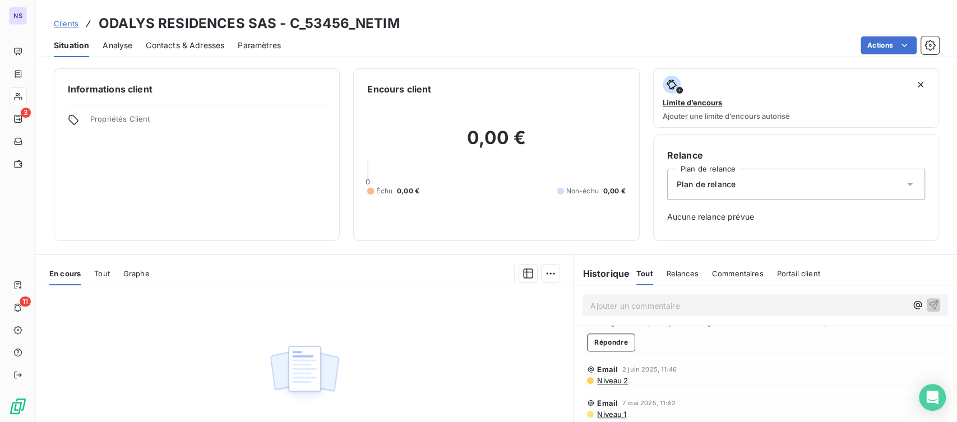
scroll to position [436, 0]
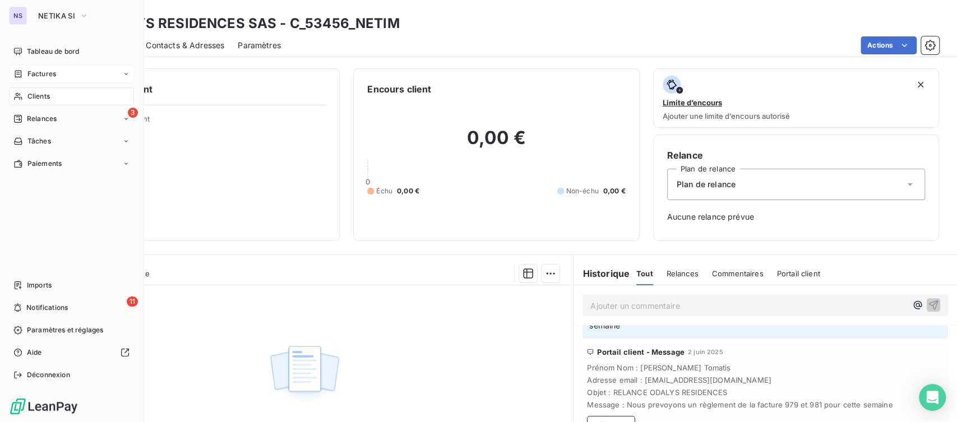
click at [28, 75] on span "Factures" at bounding box center [41, 74] width 29 height 10
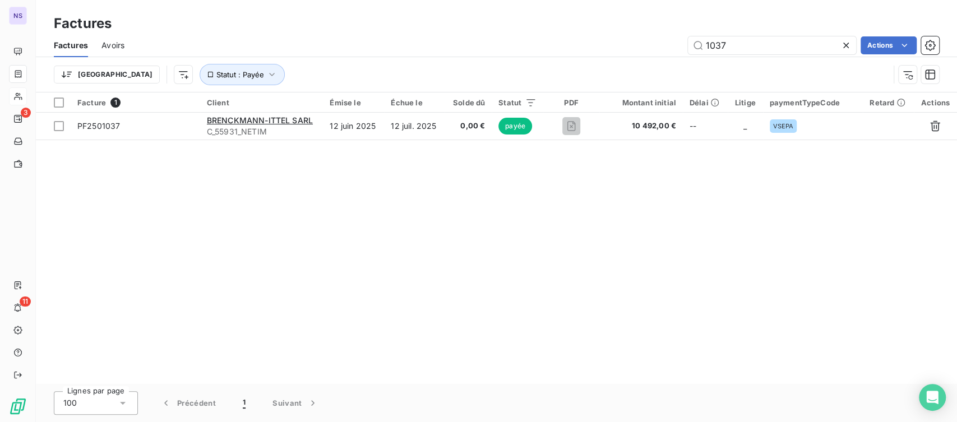
drag, startPoint x: 745, startPoint y: 42, endPoint x: 672, endPoint y: 46, distance: 73.5
click at [672, 46] on div "1037 Actions" at bounding box center [538, 45] width 801 height 18
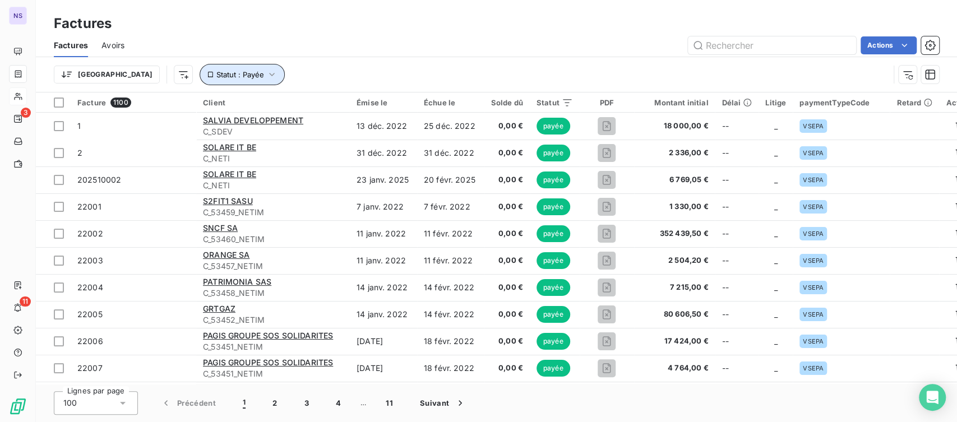
click at [266, 76] on icon "button" at bounding box center [271, 74] width 11 height 11
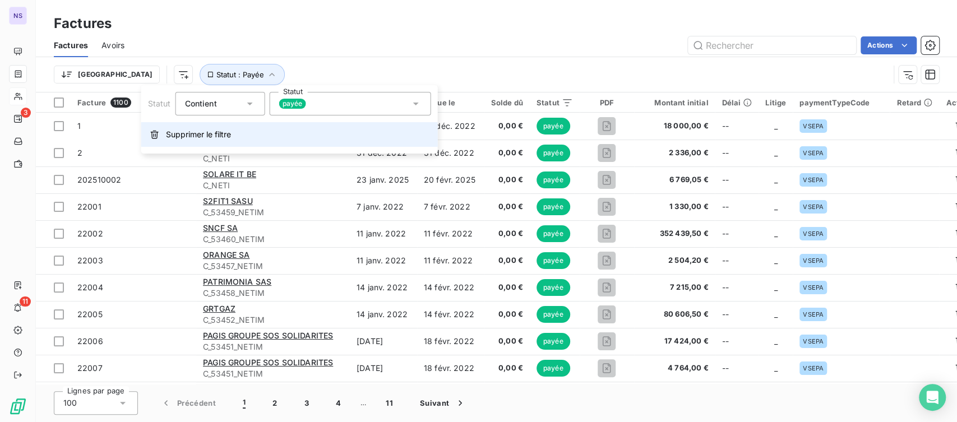
click at [195, 137] on span "Supprimer le filtre" at bounding box center [198, 134] width 65 height 11
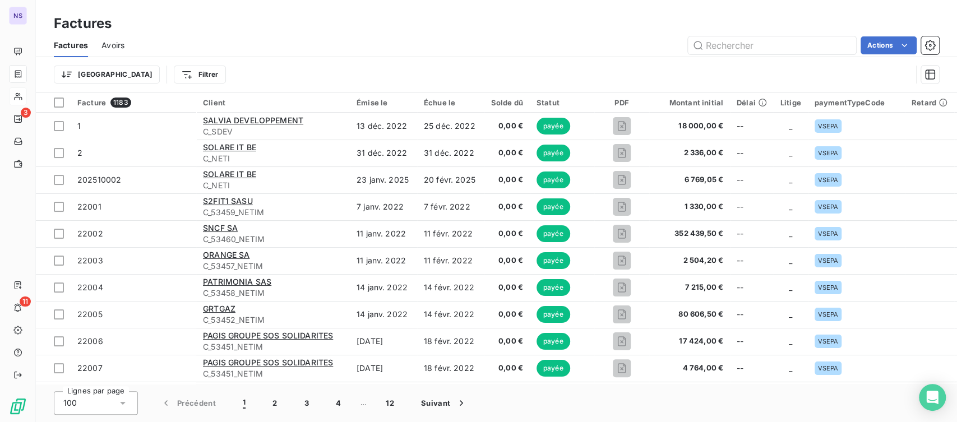
click at [159, 76] on html "NS 3 11 Factures Factures Avoirs Actions Trier Filtrer Facture 1183 Client Émis…" at bounding box center [478, 211] width 957 height 422
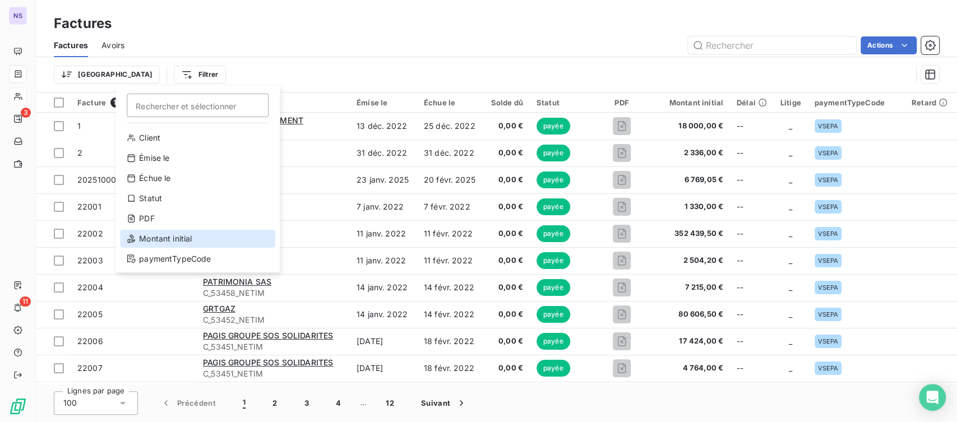
click at [184, 240] on div "Montant initial" at bounding box center [197, 239] width 155 height 18
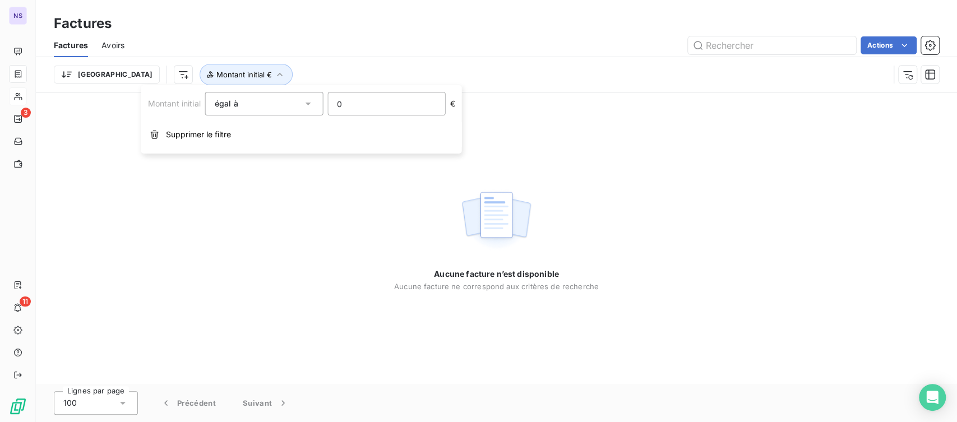
click at [368, 99] on input "0" at bounding box center [386, 103] width 117 height 22
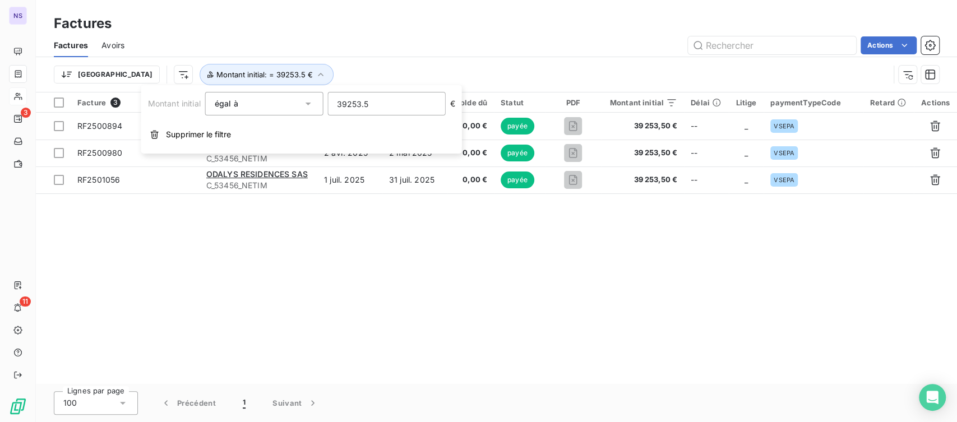
type input "39253.50"
click at [497, 261] on div "Facture 3 Client Émise le Échue le Solde dû Statut PDF Montant initial Délai Li…" at bounding box center [496, 237] width 921 height 291
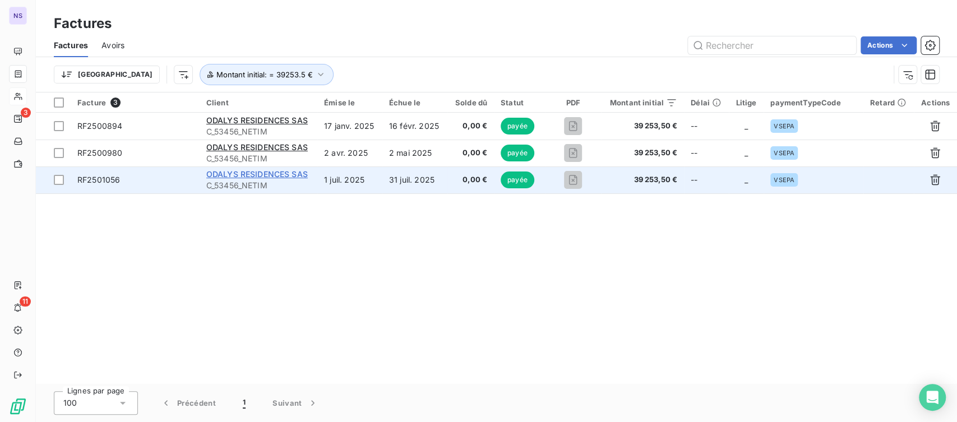
click at [234, 177] on span "ODALYS RESIDENCES SAS" at bounding box center [256, 174] width 101 height 10
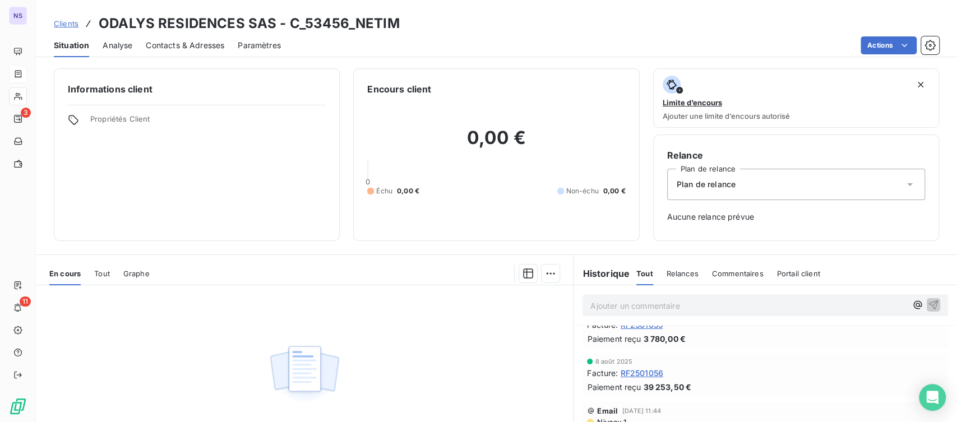
scroll to position [62, 0]
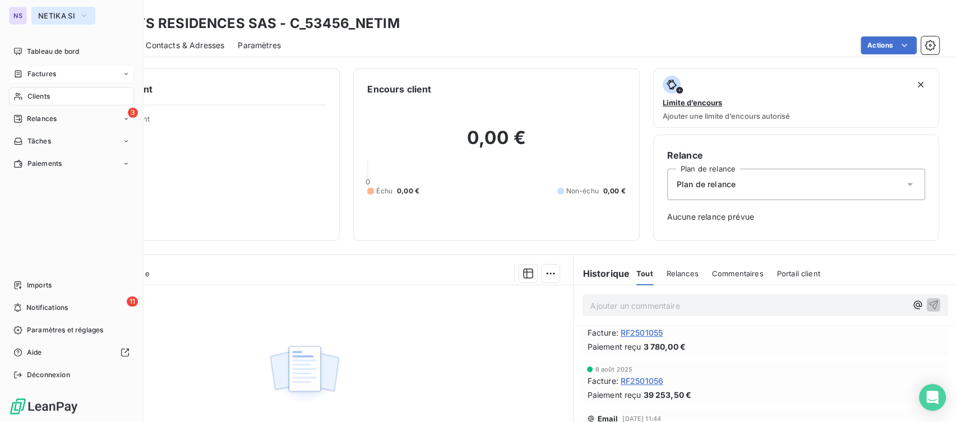
click at [83, 16] on icon "button" at bounding box center [84, 16] width 4 height 2
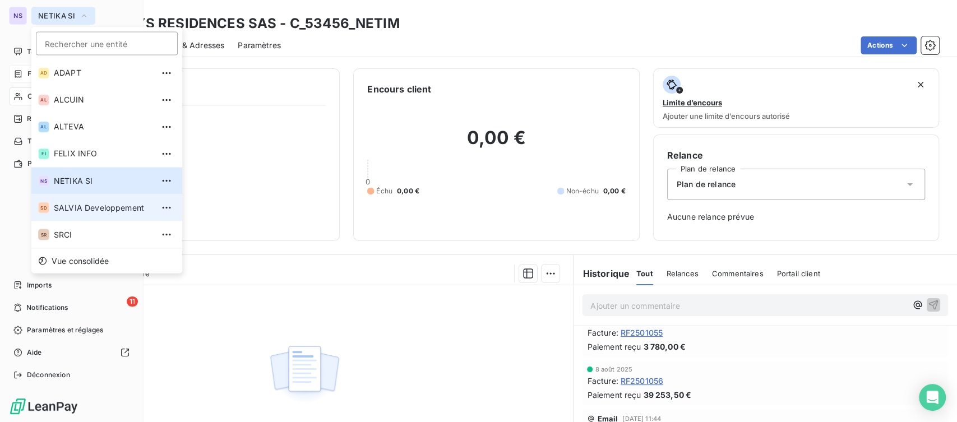
click at [105, 207] on span "SALVIA Developpement" at bounding box center [103, 207] width 99 height 11
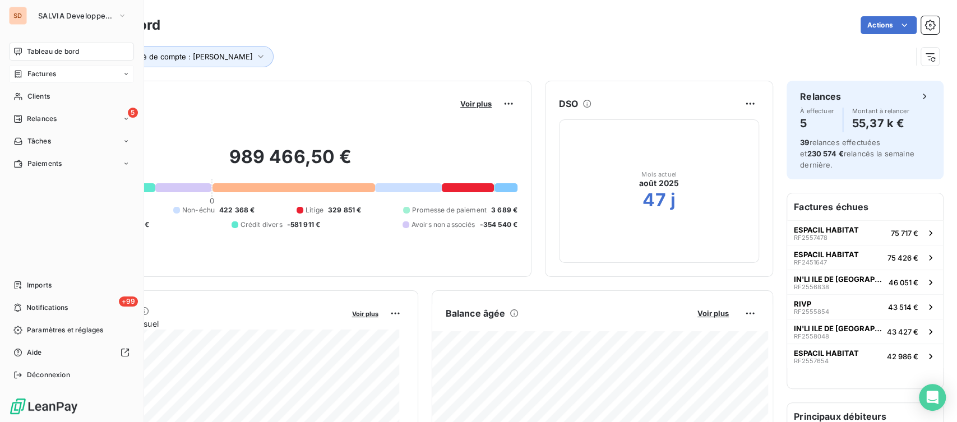
click at [27, 70] on span "Factures" at bounding box center [41, 74] width 29 height 10
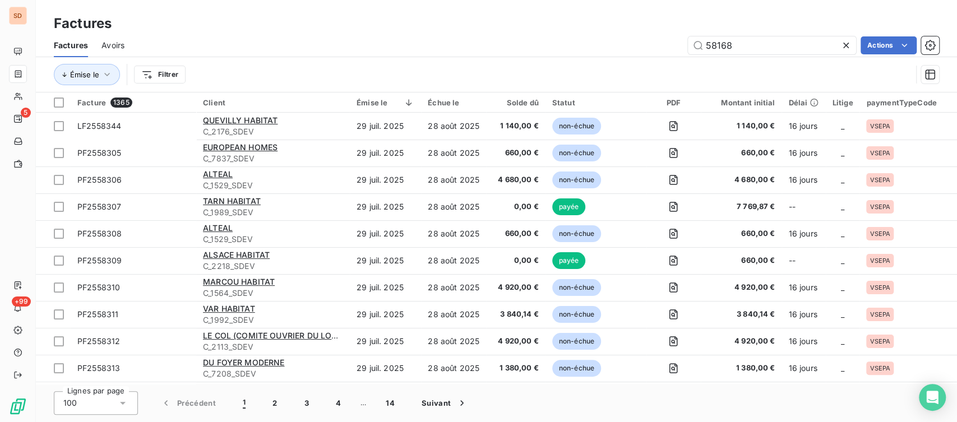
type input "58168"
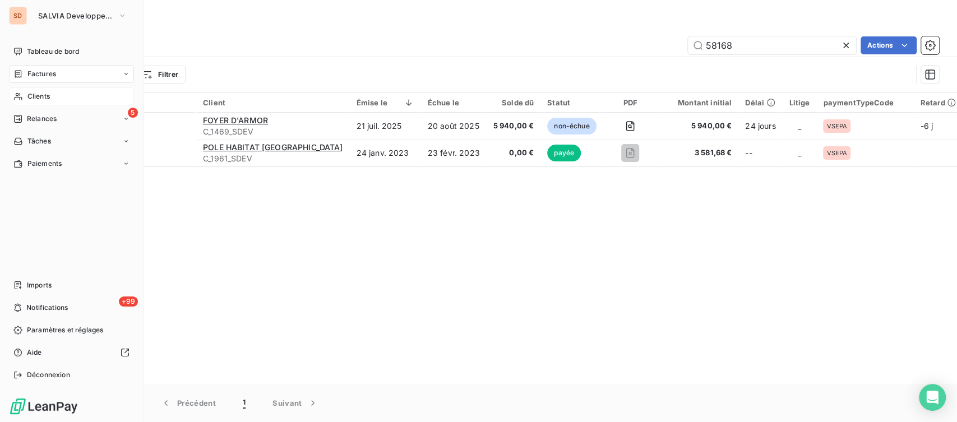
click at [18, 99] on icon at bounding box center [18, 96] width 10 height 9
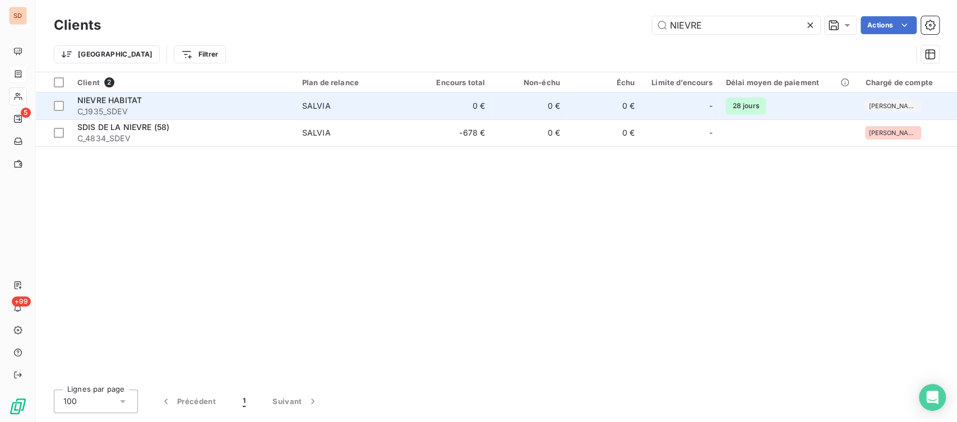
type input "NIEVRE"
click at [119, 103] on span "NIEVRE HABITAT" at bounding box center [109, 100] width 64 height 10
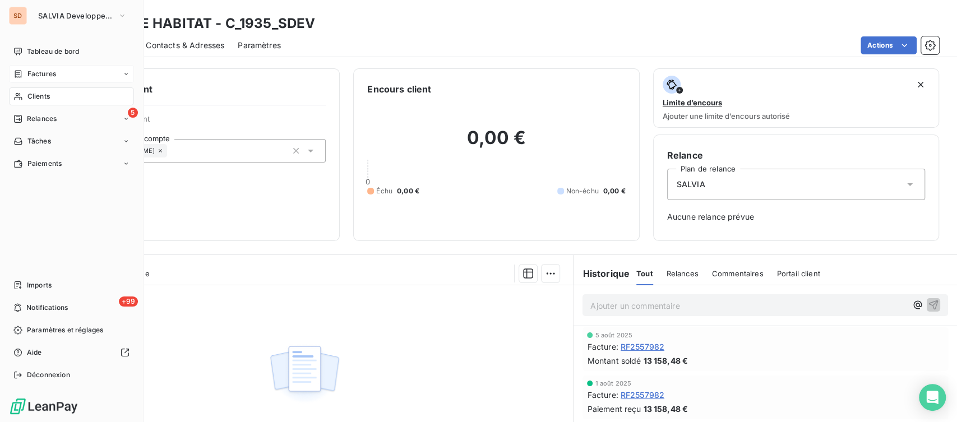
click at [31, 95] on span "Clients" at bounding box center [38, 96] width 22 height 10
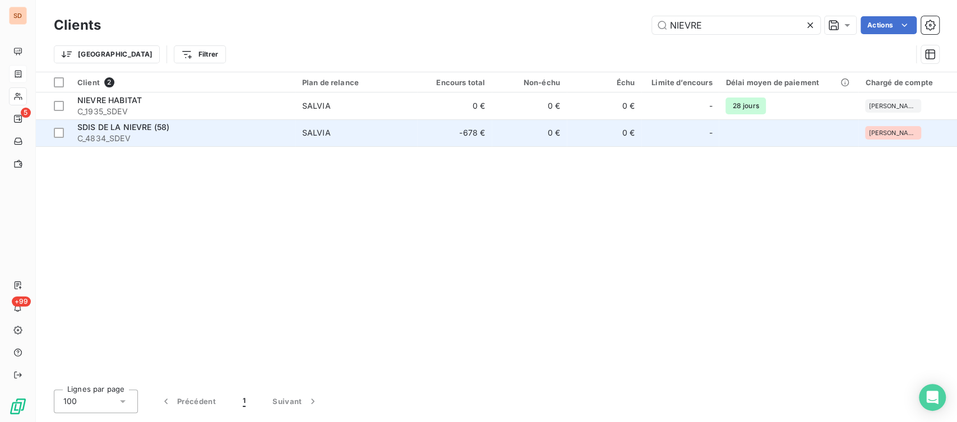
click at [103, 127] on span "SDIS DE LA NIEVRE (58)" at bounding box center [123, 127] width 92 height 10
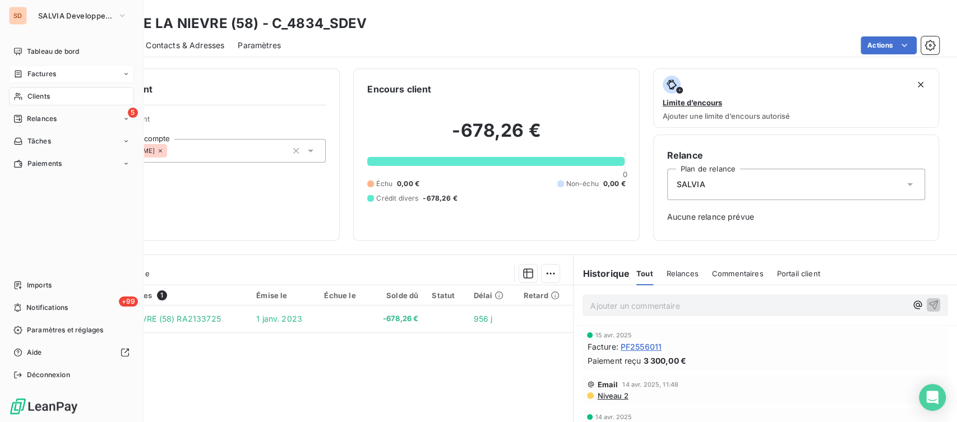
click at [30, 96] on span "Clients" at bounding box center [38, 96] width 22 height 10
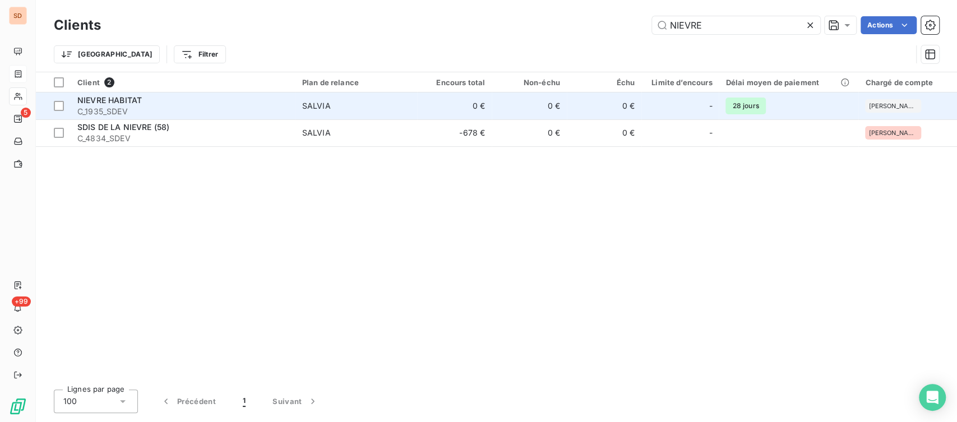
click at [113, 108] on span "C_1935_SDEV" at bounding box center [182, 111] width 211 height 11
